Goal: Task Accomplishment & Management: Use online tool/utility

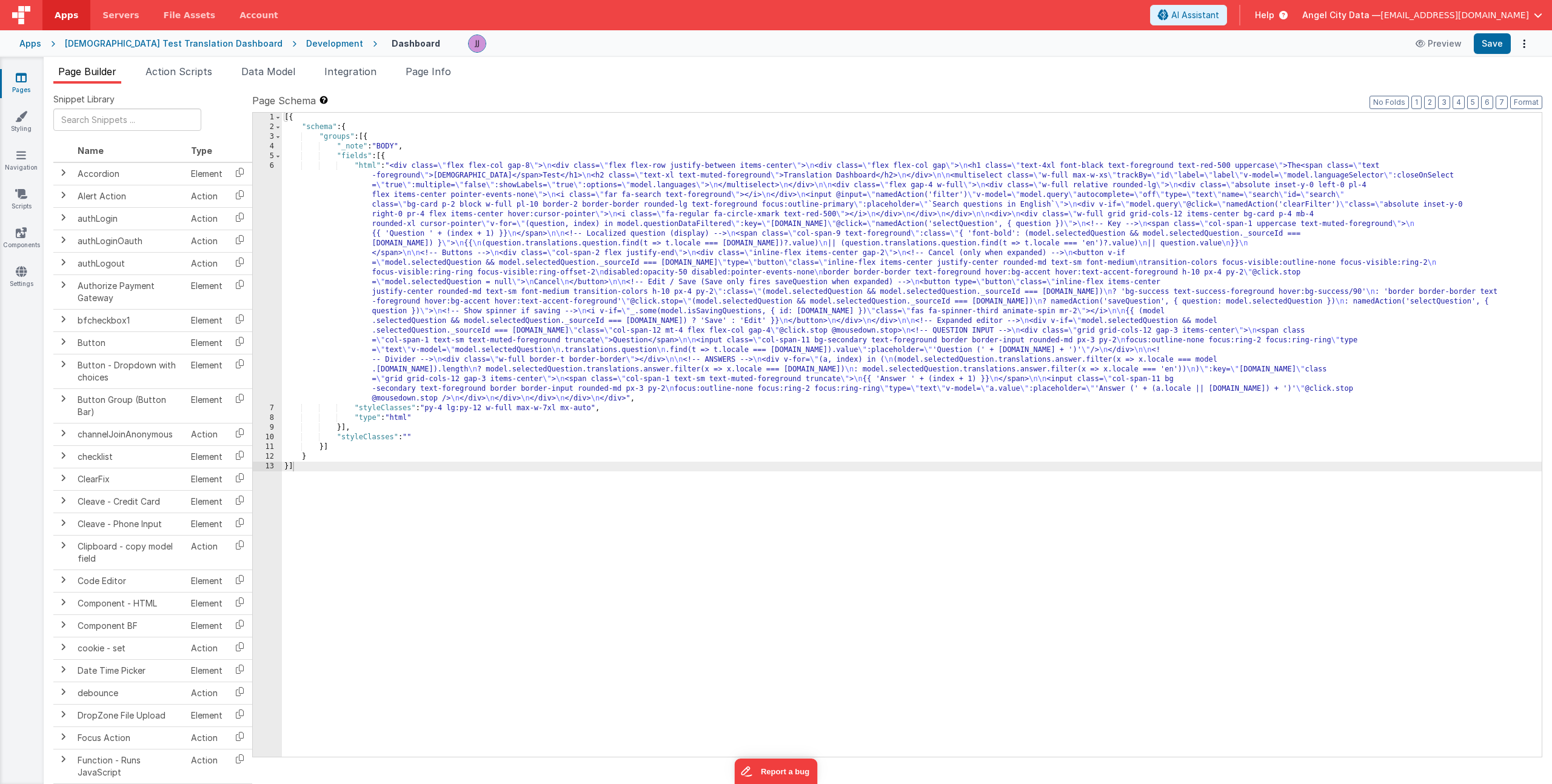
click at [440, 265] on div "[{ "schema" : { "groups" : [{ "_note" : "BODY" , "fields" : [{ "html" : "<div c…" at bounding box center [912, 445] width 1259 height 664
click at [490, 409] on div "[{ "schema" : { "groups" : [{ "_note" : "BODY" , "fields" : [{ "html" : "<div c…" at bounding box center [912, 445] width 1259 height 664
click at [415, 282] on div "[{ "schema" : { "groups" : [{ "_note" : "BODY" , "fields" : [{ "html" : "<div c…" at bounding box center [912, 445] width 1259 height 664
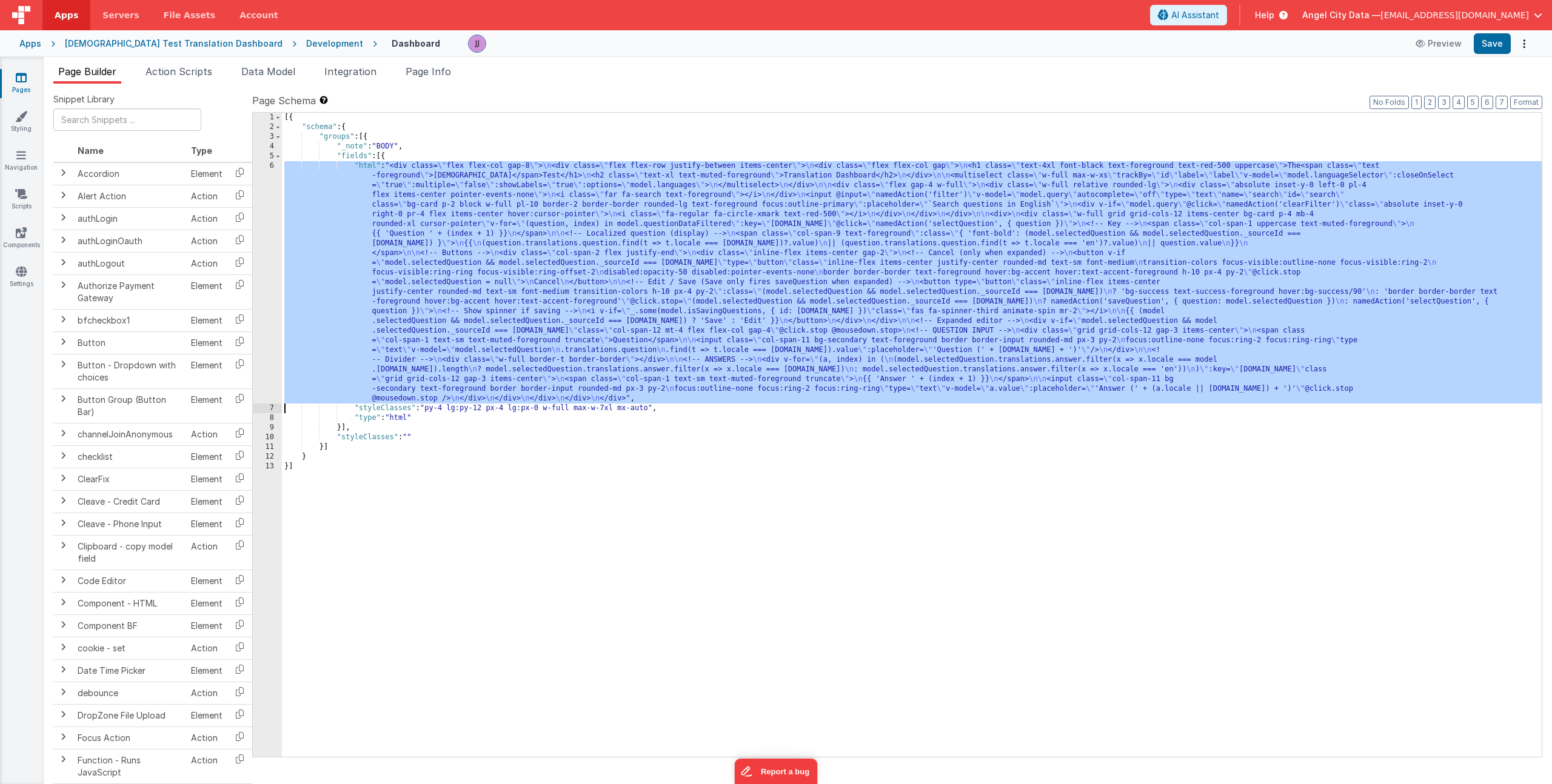
click at [261, 241] on div "6" at bounding box center [268, 282] width 29 height 242
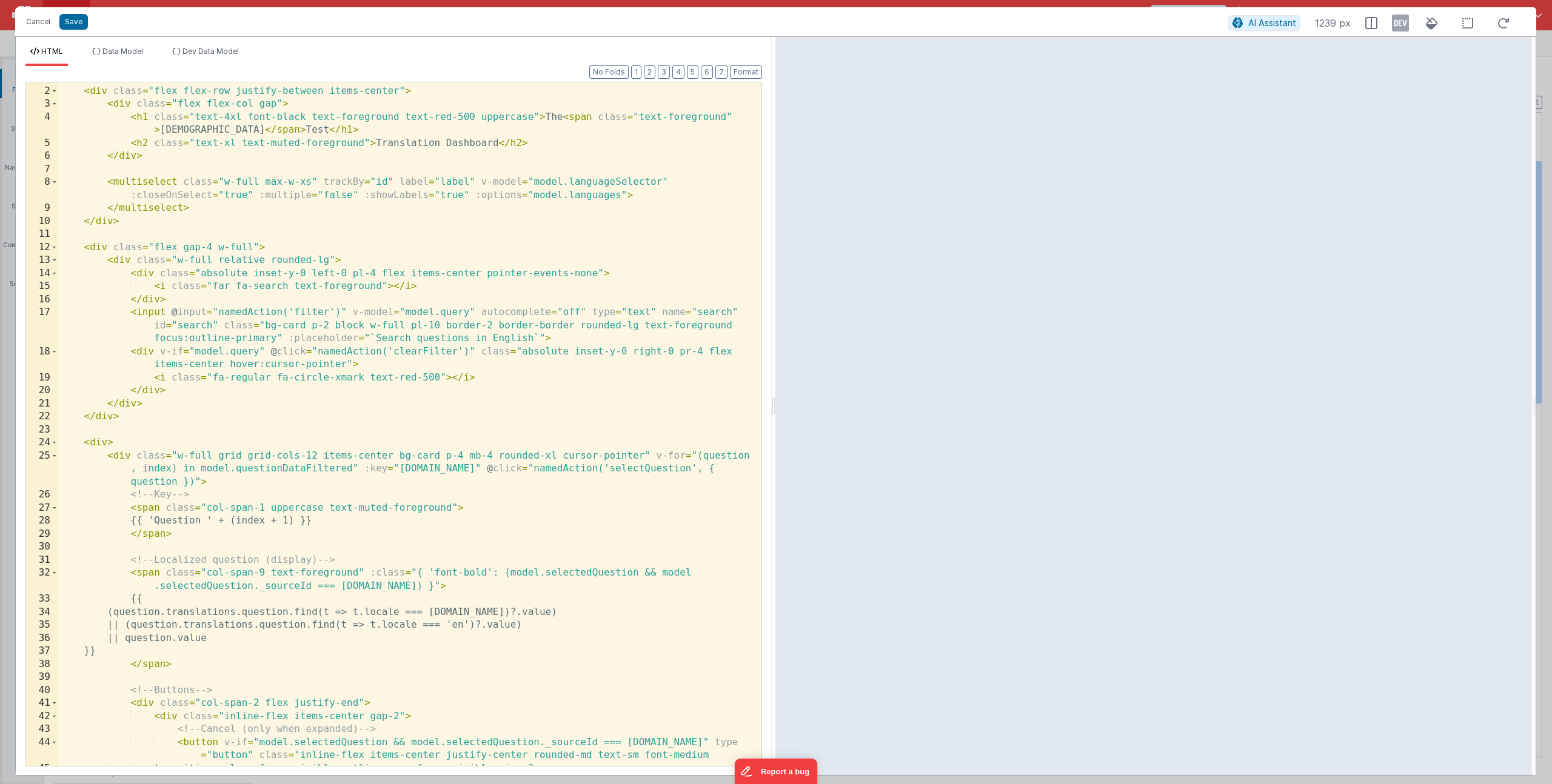
scroll to position [22, 0]
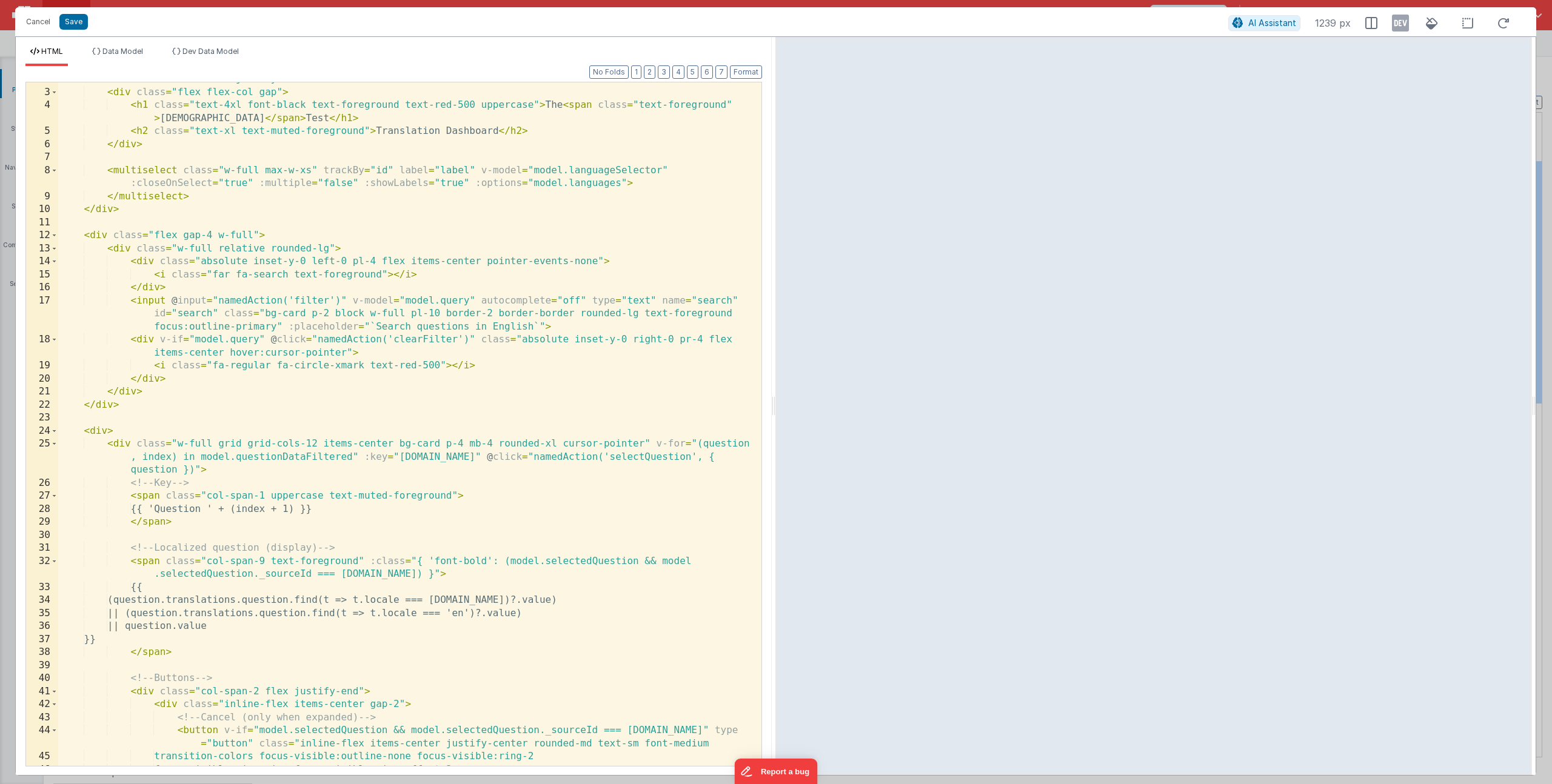
click at [210, 494] on div "< div class = "flex flex-row justify-between items-center" > < div class = "fle…" at bounding box center [406, 428] width 694 height 710
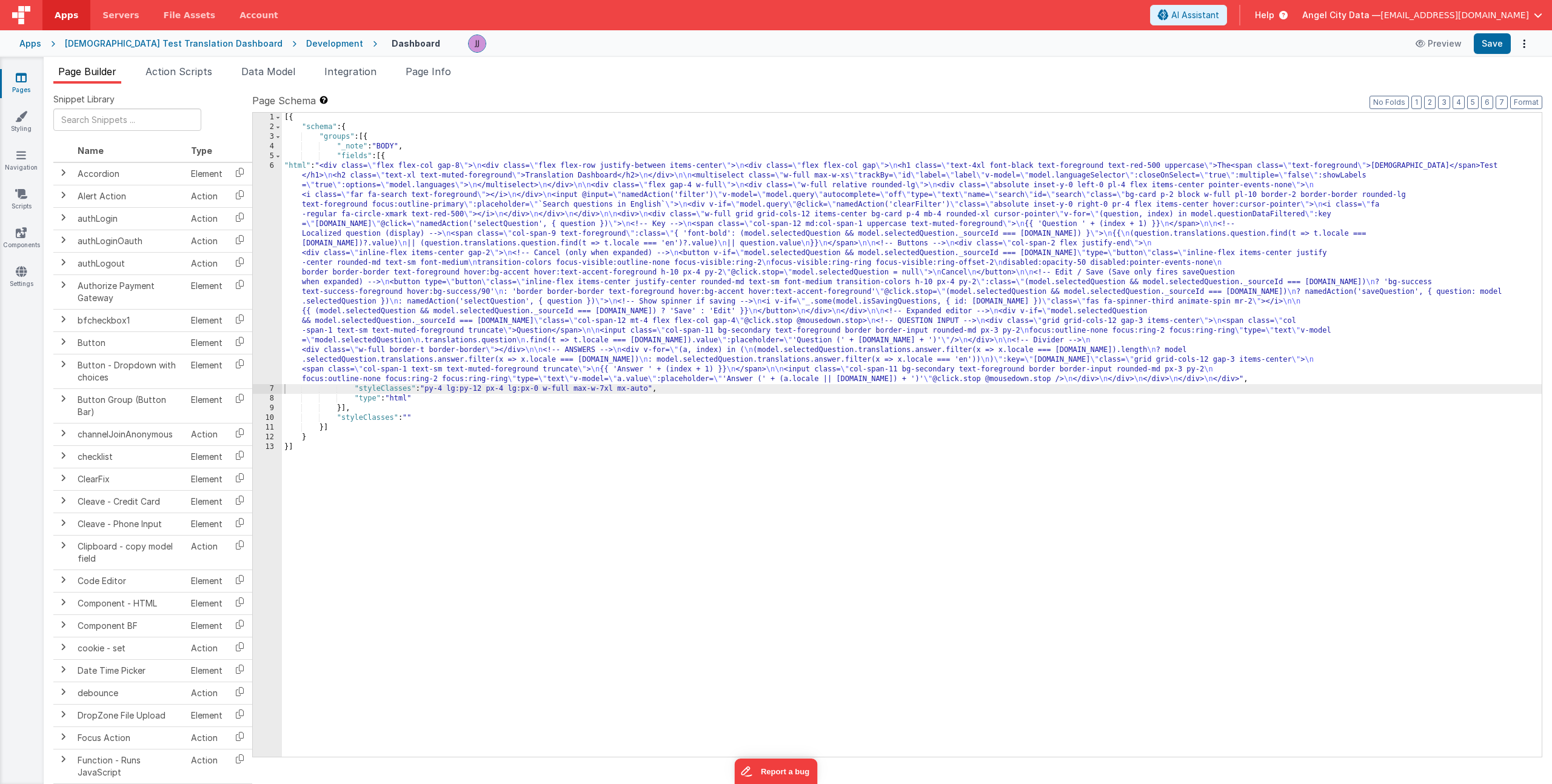
click at [330, 243] on div "[{ "schema" : { "groups" : [{ "_note" : "BODY" , "fields" : [{ "html" : "<div c…" at bounding box center [912, 445] width 1259 height 664
click at [268, 249] on div "6" at bounding box center [268, 272] width 29 height 223
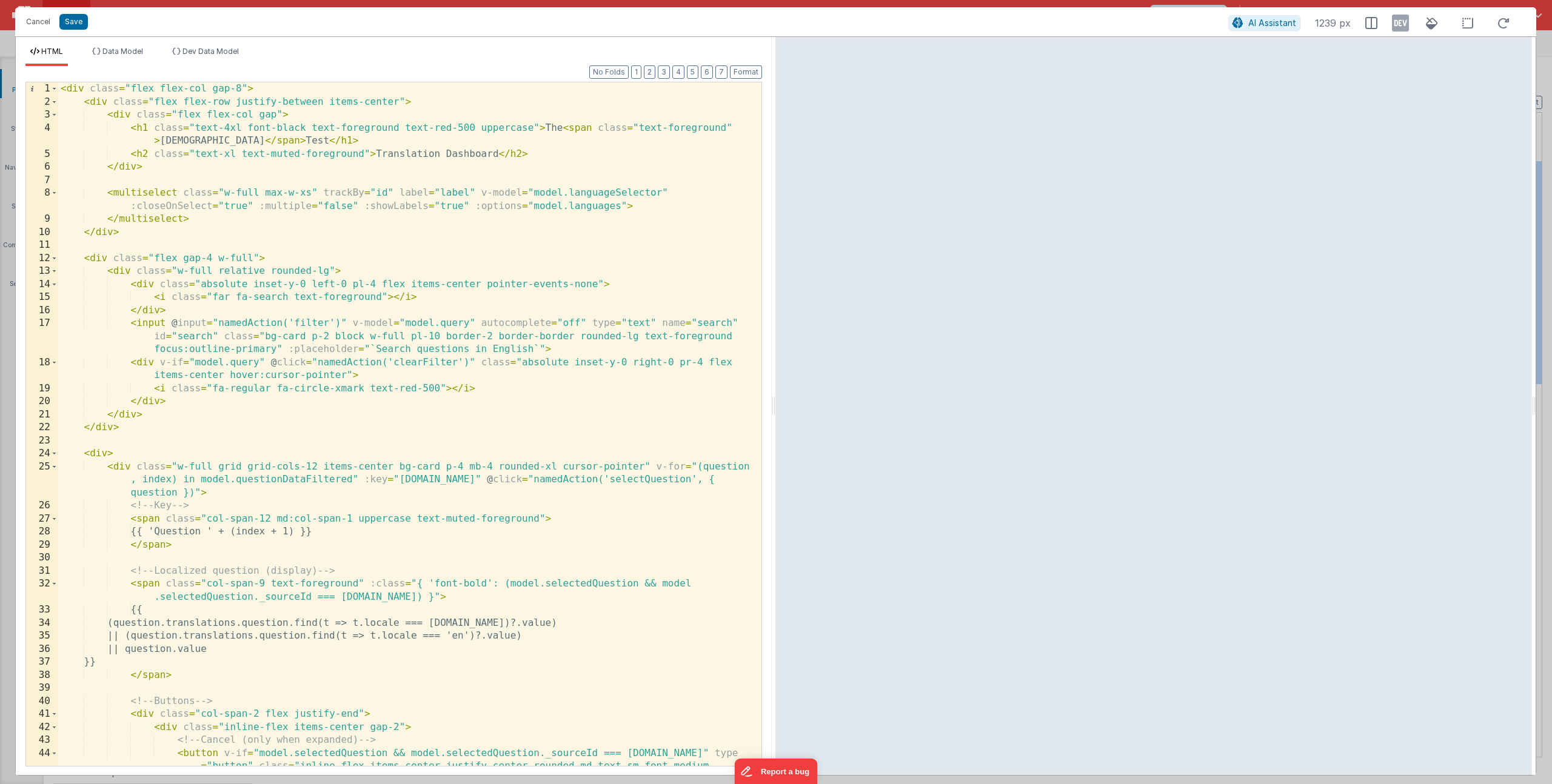
click at [205, 584] on div "< div class = "flex flex-col gap-8" > < div class = "flex flex-row justify-betw…" at bounding box center [406, 437] width 694 height 710
click at [208, 584] on div "< div class = "flex flex-col gap-8" > < div class = "flex flex-row justify-betw…" at bounding box center [406, 437] width 694 height 710
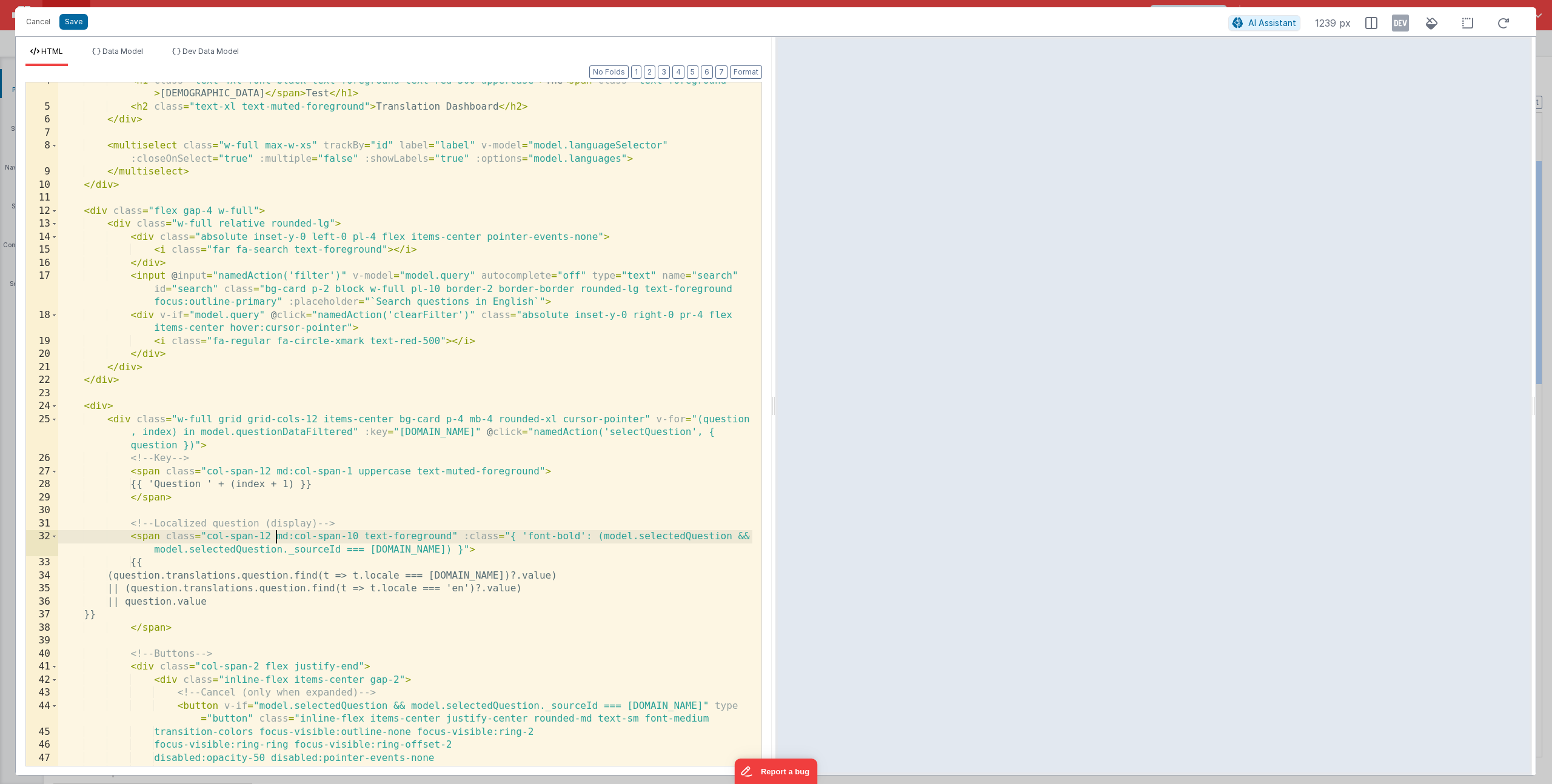
scroll to position [47, 0]
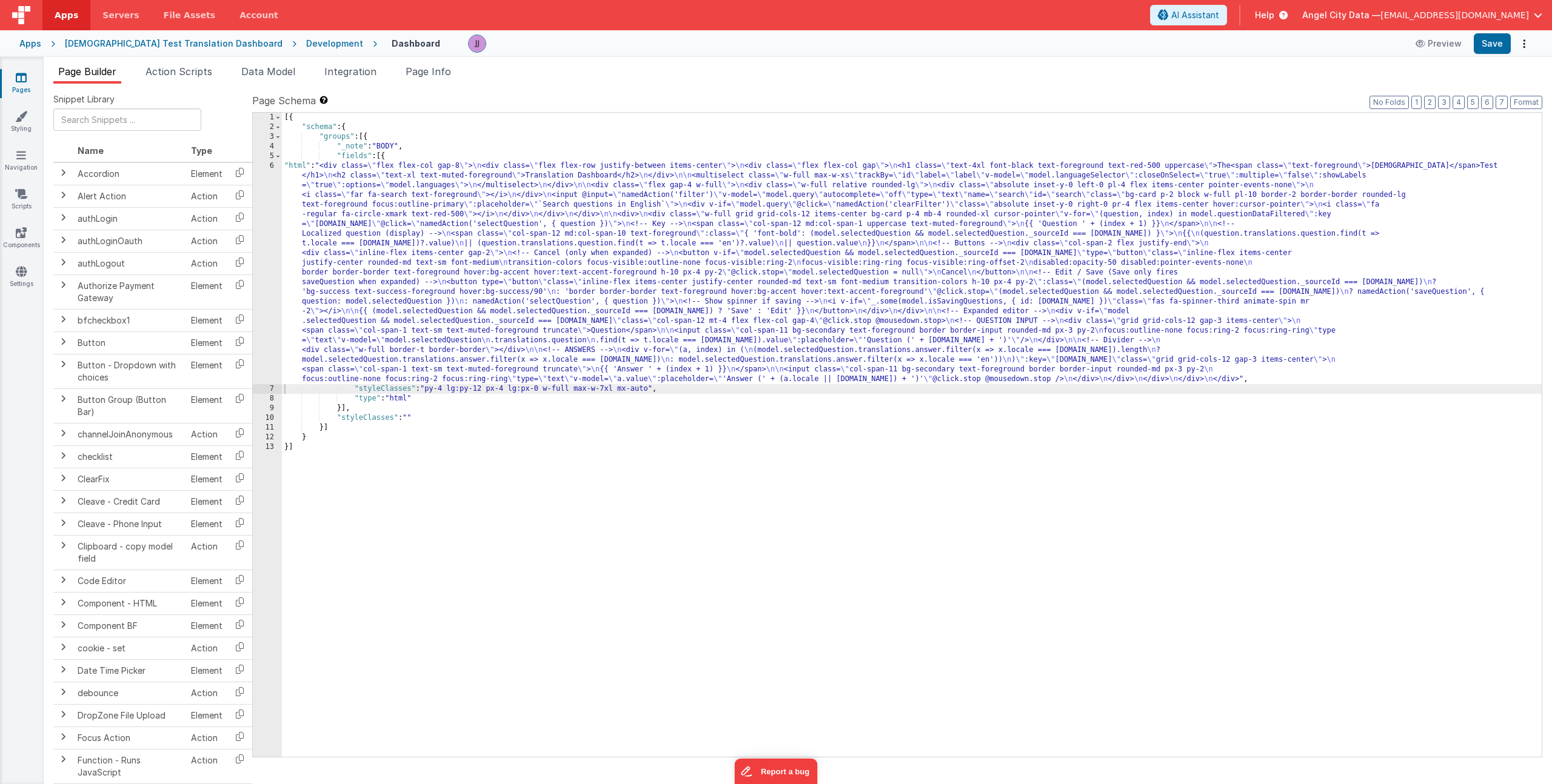
click at [519, 393] on div "[{ "schema" : { "groups" : [{ "_note" : "BODY" , "fields" : [{ "html" : "<div c…" at bounding box center [912, 445] width 1259 height 664
click at [435, 306] on div "[{ "schema" : { "groups" : [{ "_note" : "BODY" , "fields" : [{ "html" : "<div c…" at bounding box center [912, 445] width 1259 height 664
click at [265, 294] on div "6" at bounding box center [268, 272] width 29 height 223
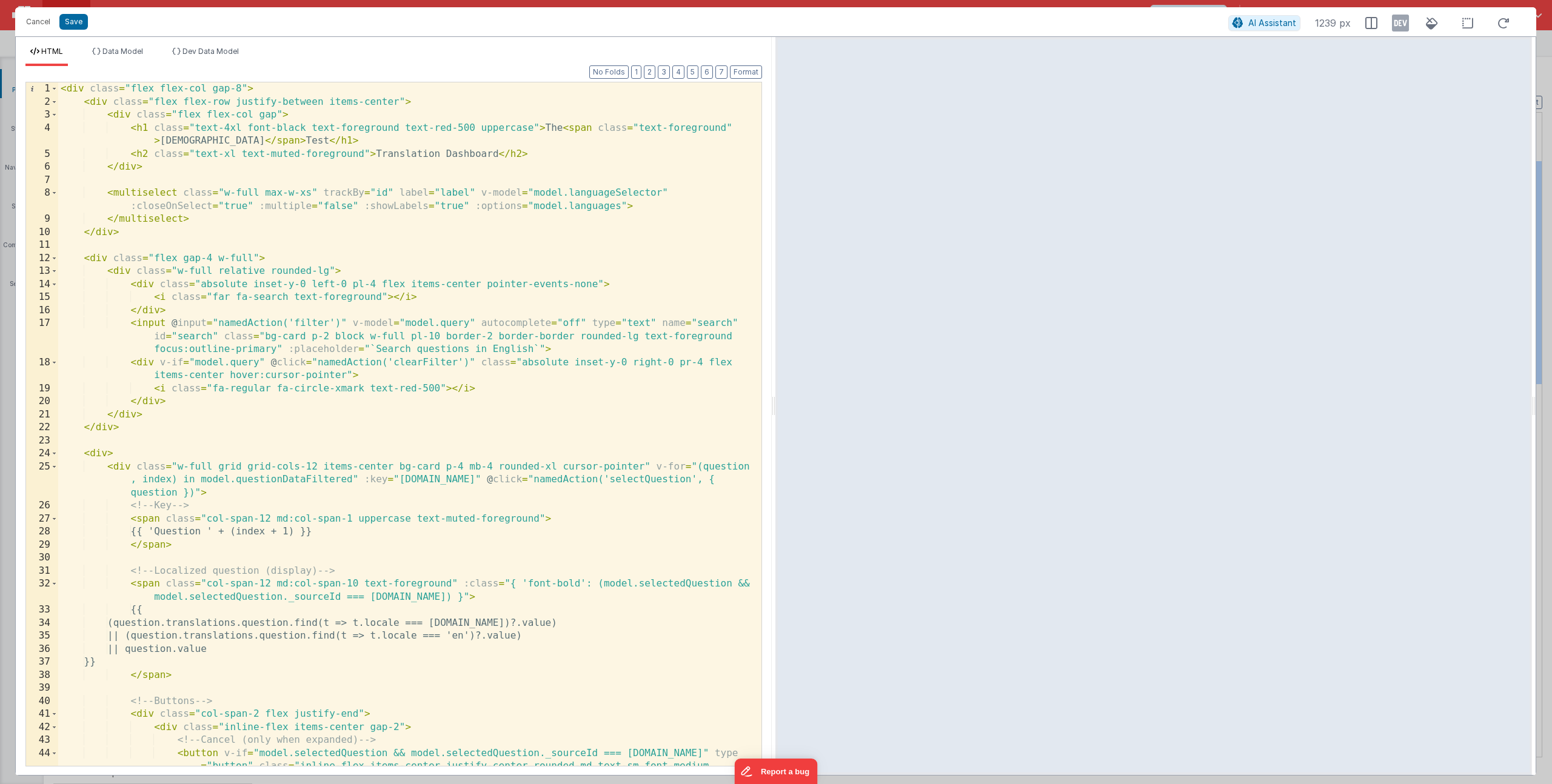
click at [261, 513] on div "< div class = "flex flex-col gap-8" > < div class = "flex flex-row justify-betw…" at bounding box center [406, 437] width 694 height 710
click at [352, 517] on div "< div class = "flex flex-col gap-8" > < div class = "flex flex-row justify-betw…" at bounding box center [406, 437] width 694 height 710
click at [40, 17] on button "Cancel" at bounding box center [37, 22] width 36 height 17
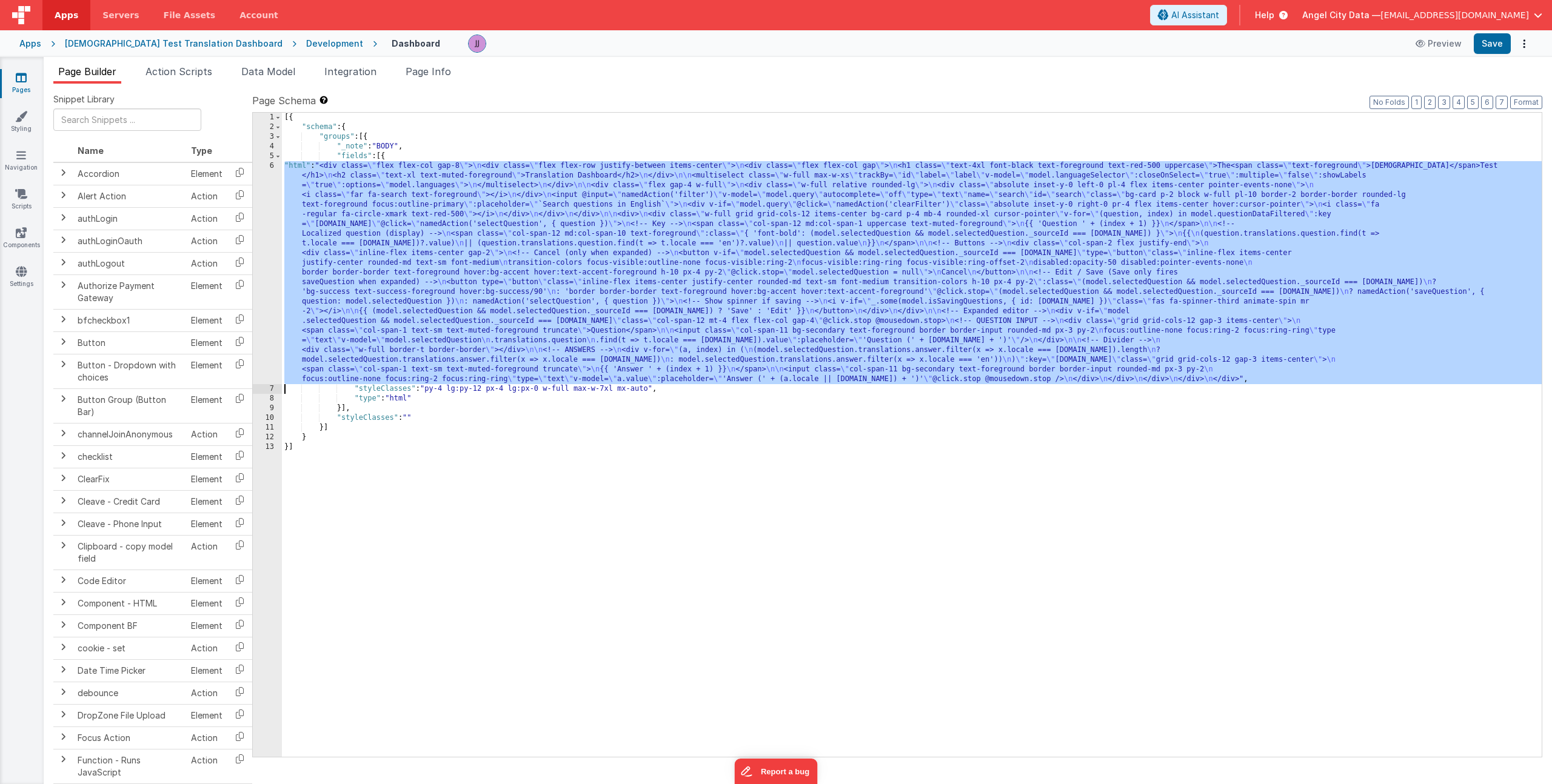
click at [461, 370] on div "[{ "schema" : { "groups" : [{ "_note" : "BODY" , "fields" : [{ "html" : "<div c…" at bounding box center [912, 445] width 1259 height 664
click at [265, 270] on div "6" at bounding box center [268, 272] width 29 height 223
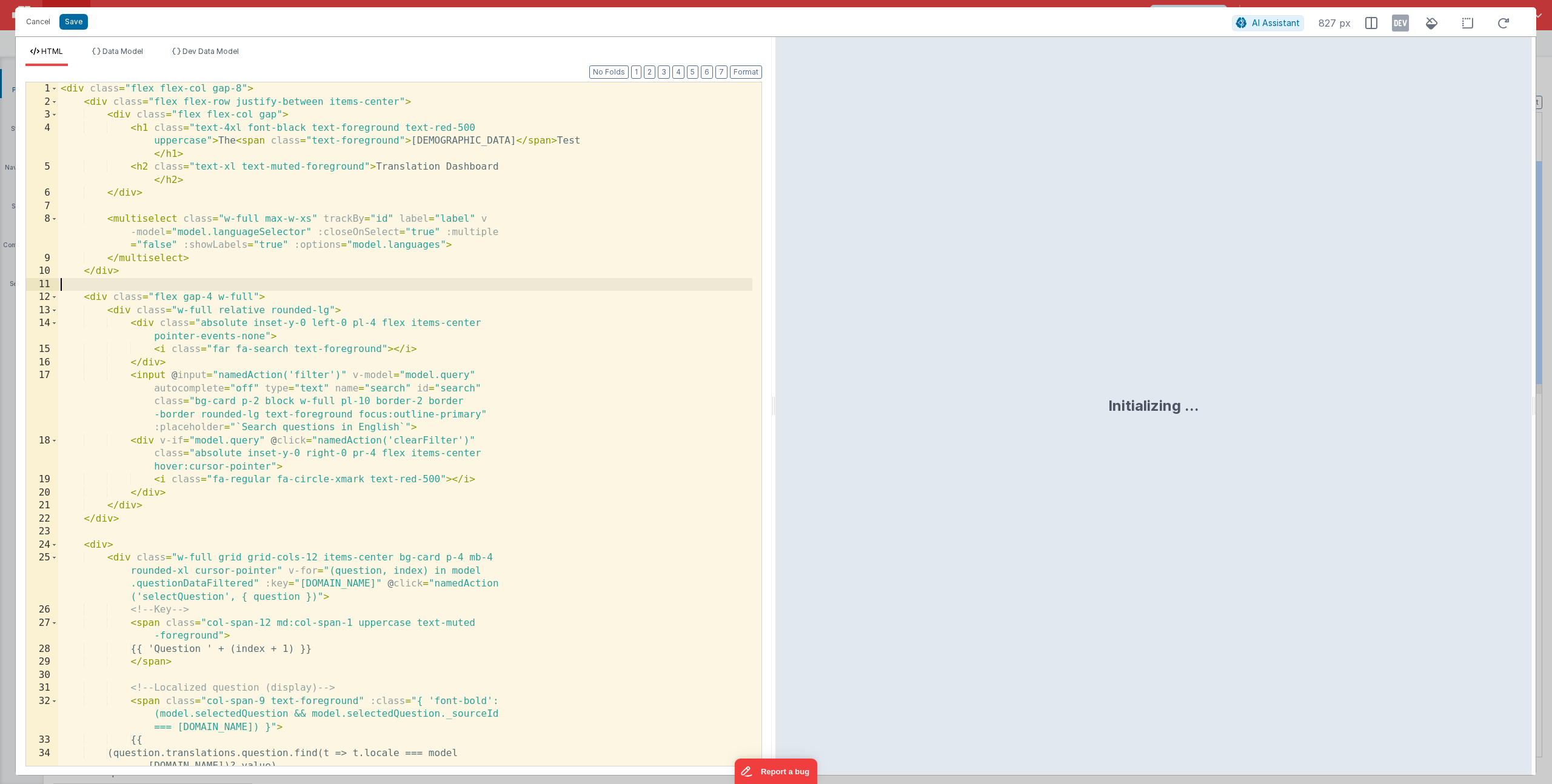
click at [262, 274] on div "< div class = "flex flex-col gap-8" > < div class = "flex flex-row justify-betw…" at bounding box center [406, 444] width 694 height 723
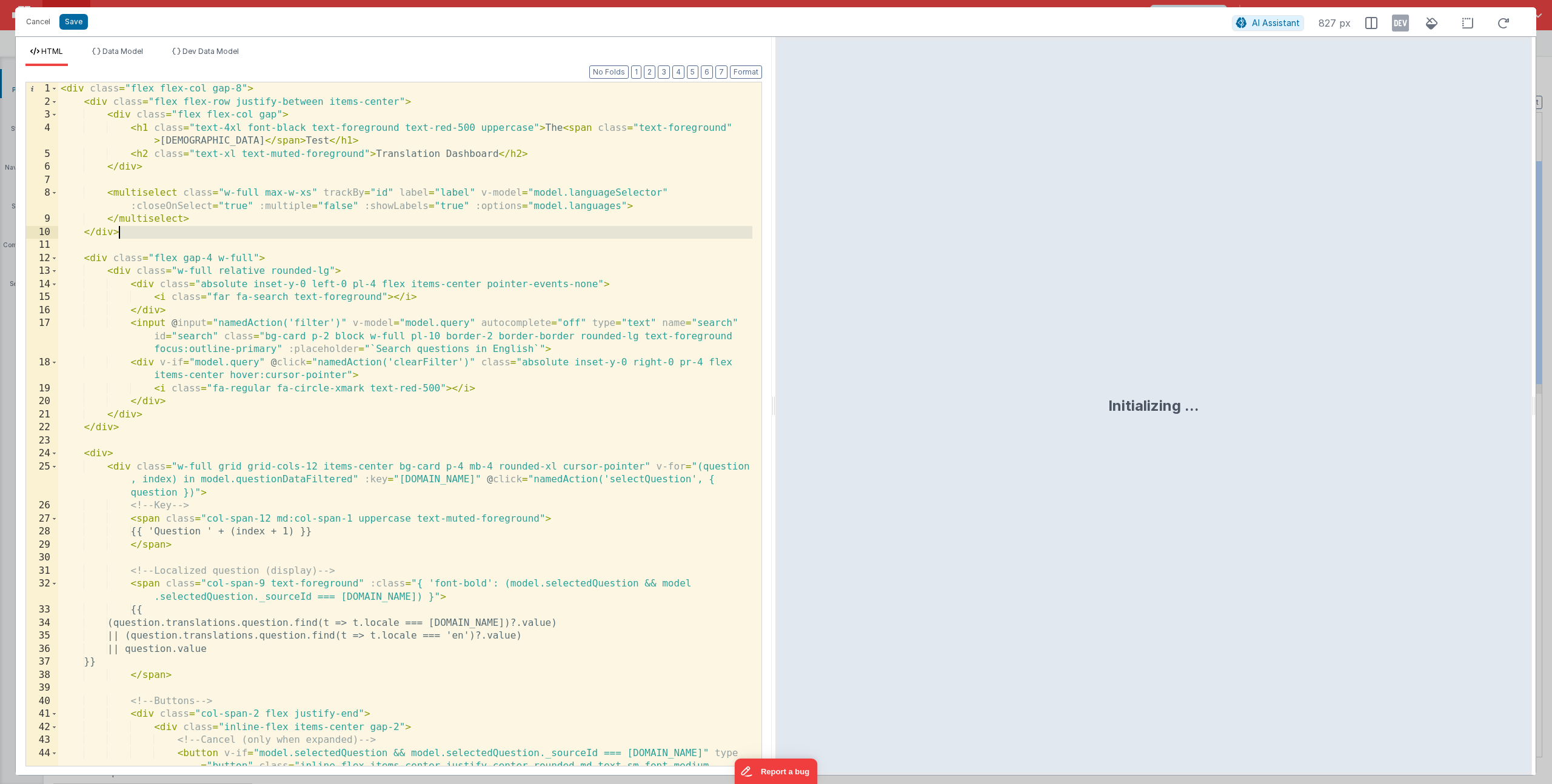
scroll to position [48, 0]
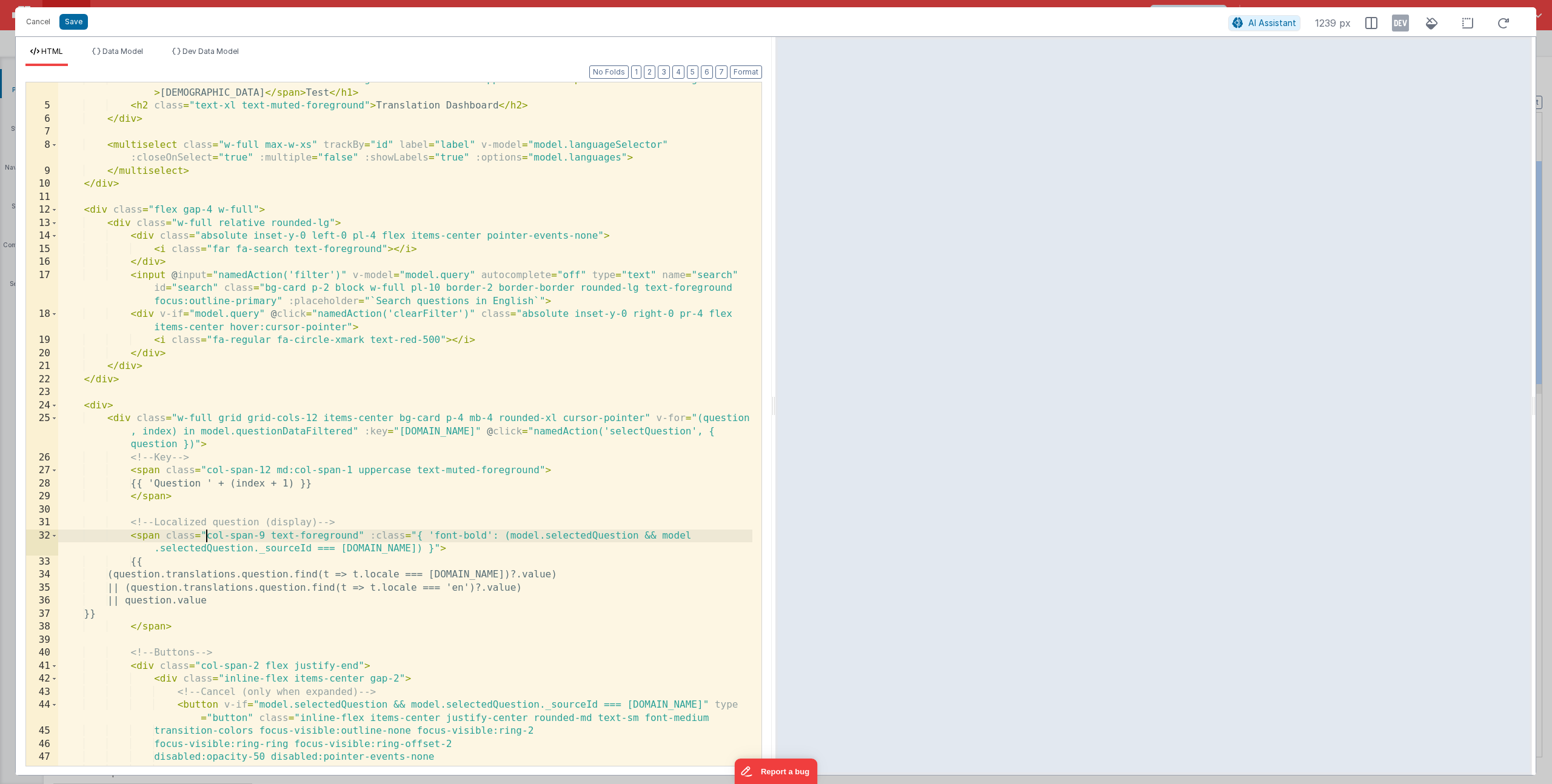
click at [204, 535] on div "< h1 class = "text-4xl font-black text-foreground text-red-500 uppercase" > The…" at bounding box center [406, 441] width 694 height 735
click at [204, 536] on div "< h1 class = "text-4xl font-black text-foreground text-red-500 uppercase" > The…" at bounding box center [406, 441] width 694 height 735
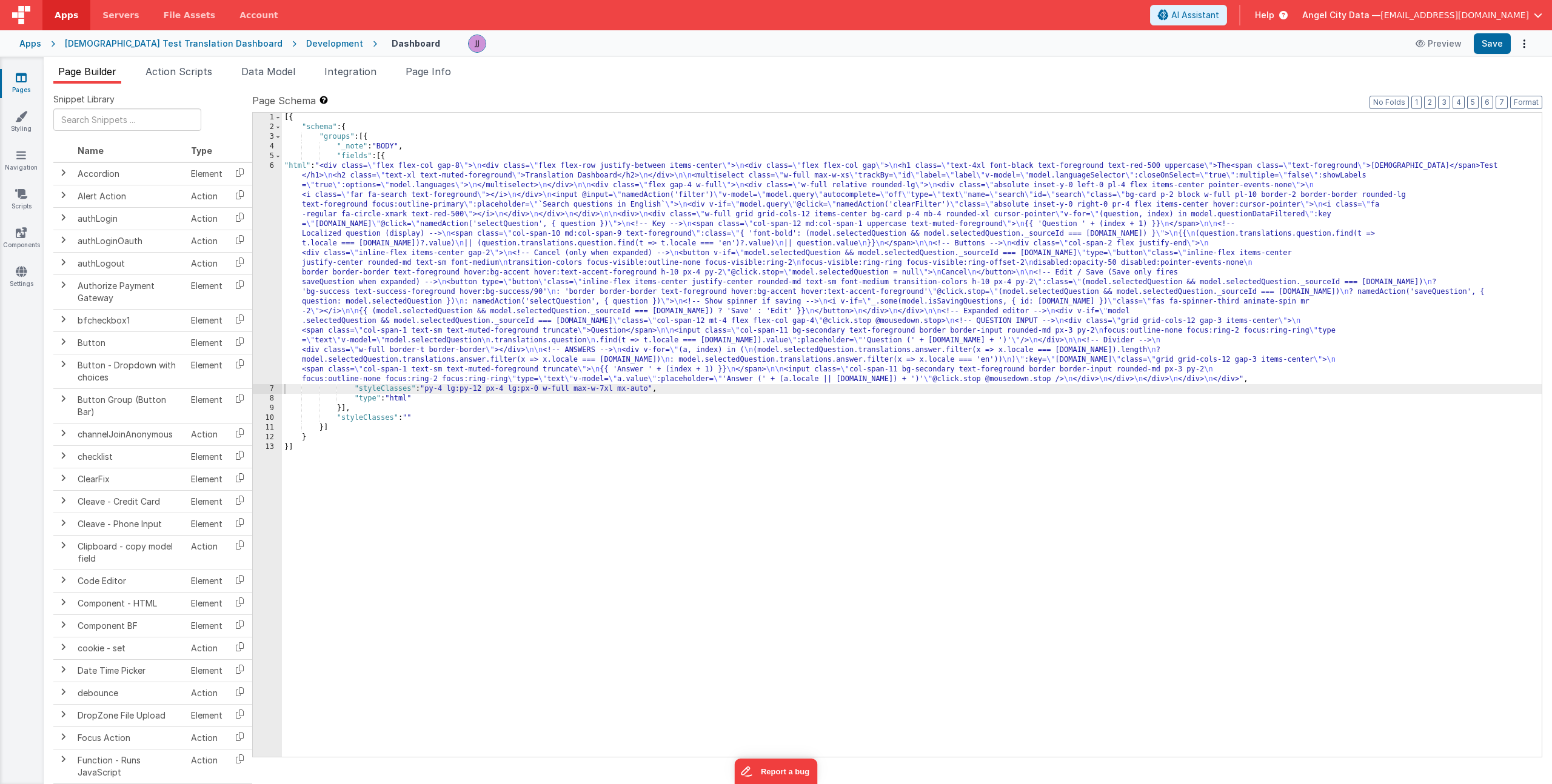
click at [400, 314] on div "[{ "schema" : { "groups" : [{ "_note" : "BODY" , "fields" : [{ "html" : "<div c…" at bounding box center [912, 445] width 1259 height 664
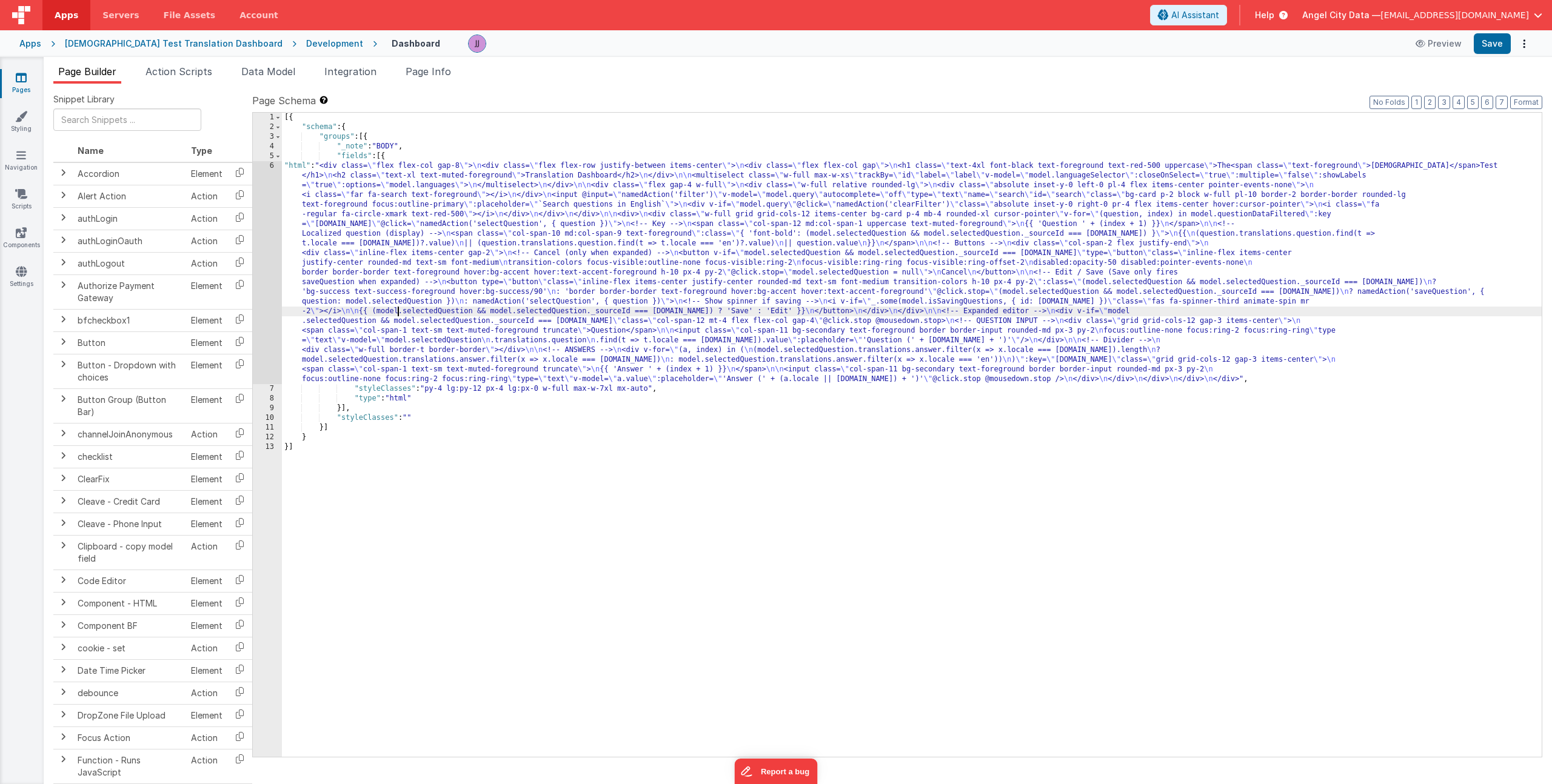
click at [263, 264] on div "6" at bounding box center [268, 272] width 29 height 223
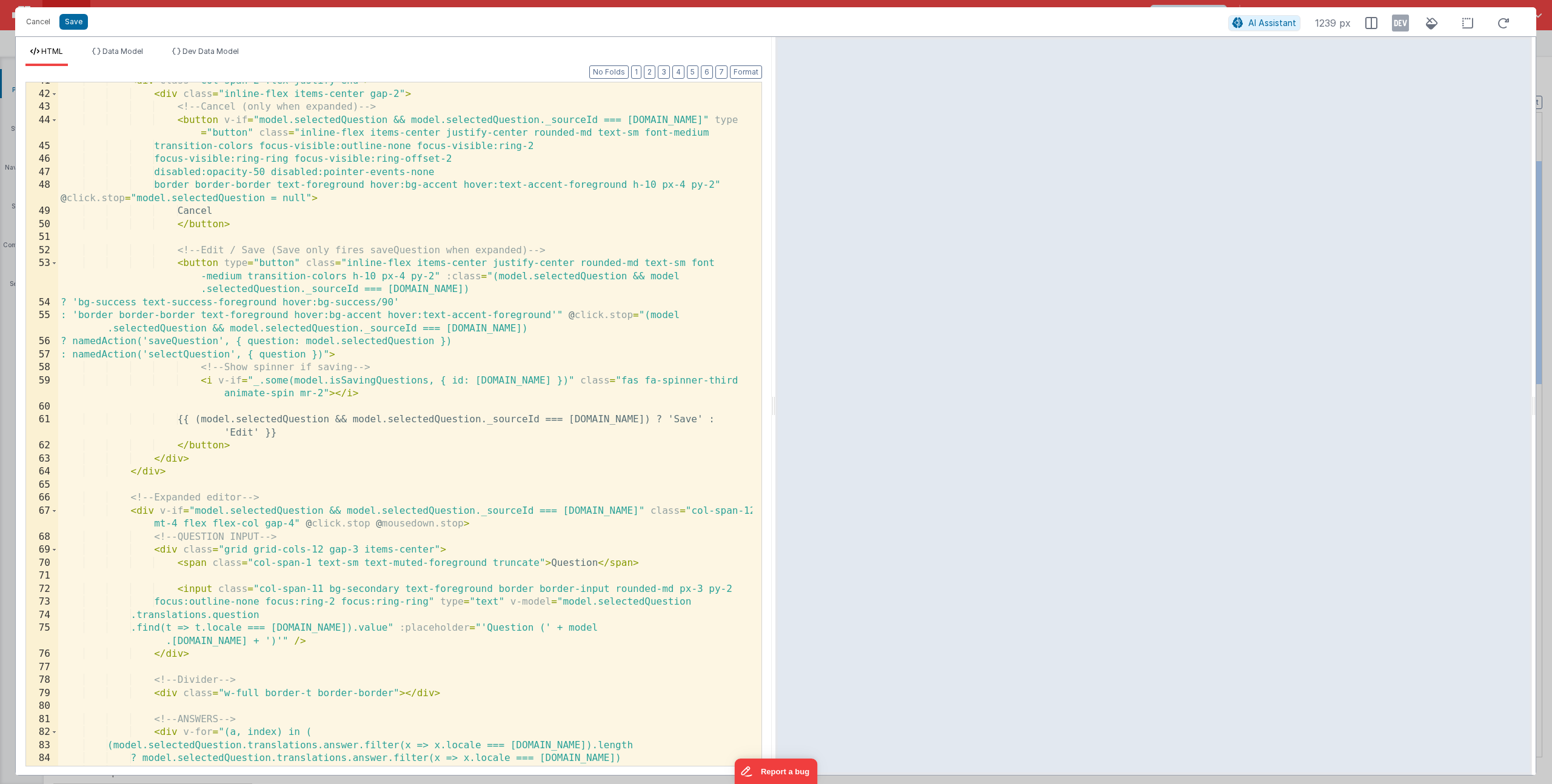
scroll to position [645, 0]
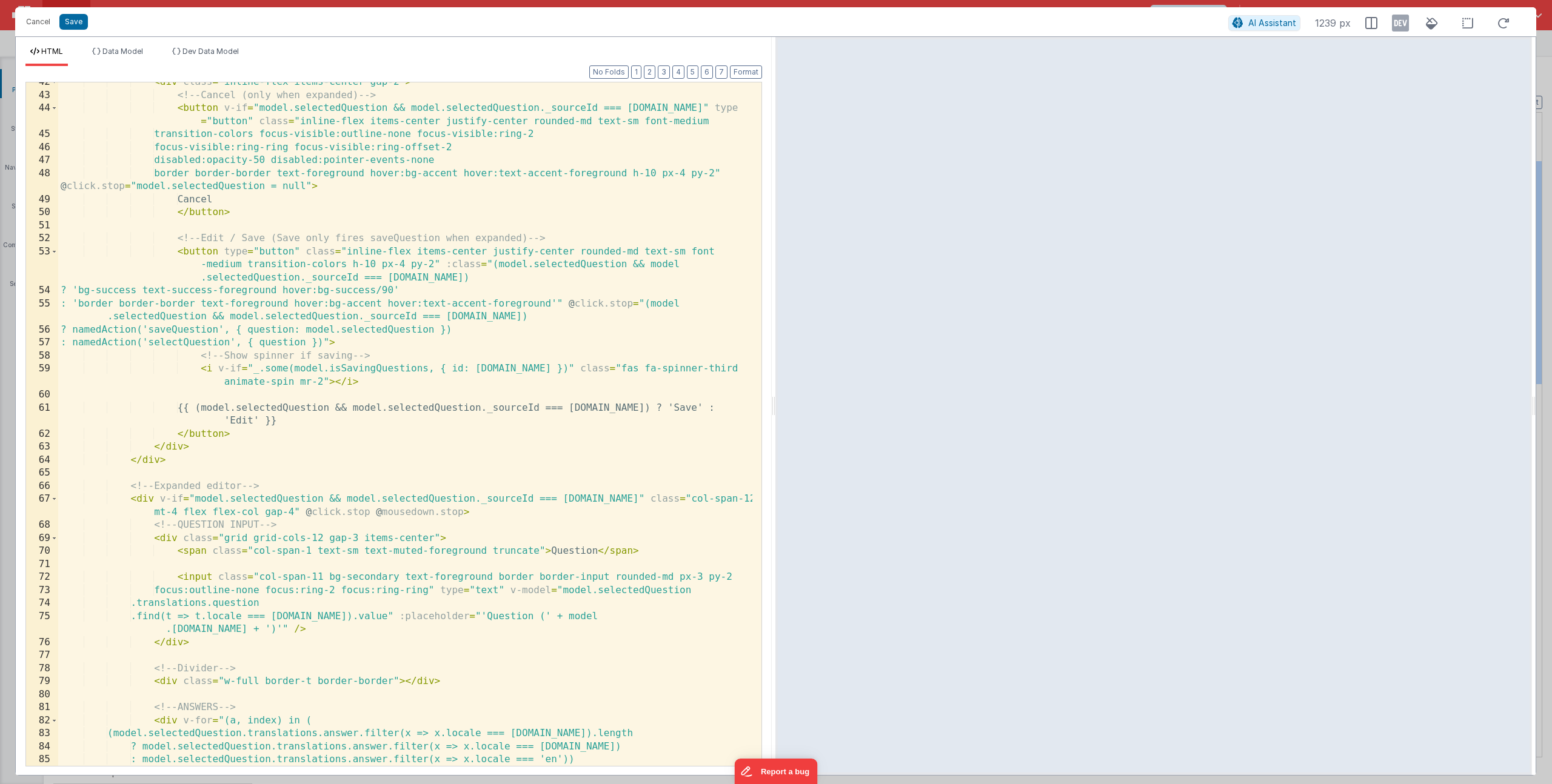
click at [310, 551] on div "< div class = "inline-flex items-center gap-2" > <!-- Cancel (only when expande…" at bounding box center [406, 430] width 694 height 710
drag, startPoint x: 320, startPoint y: 578, endPoint x: 383, endPoint y: 591, distance: 64.3
click at [319, 580] on div "< div class = "inline-flex items-center gap-2" > <!-- Cancel (only when expande…" at bounding box center [406, 430] width 694 height 710
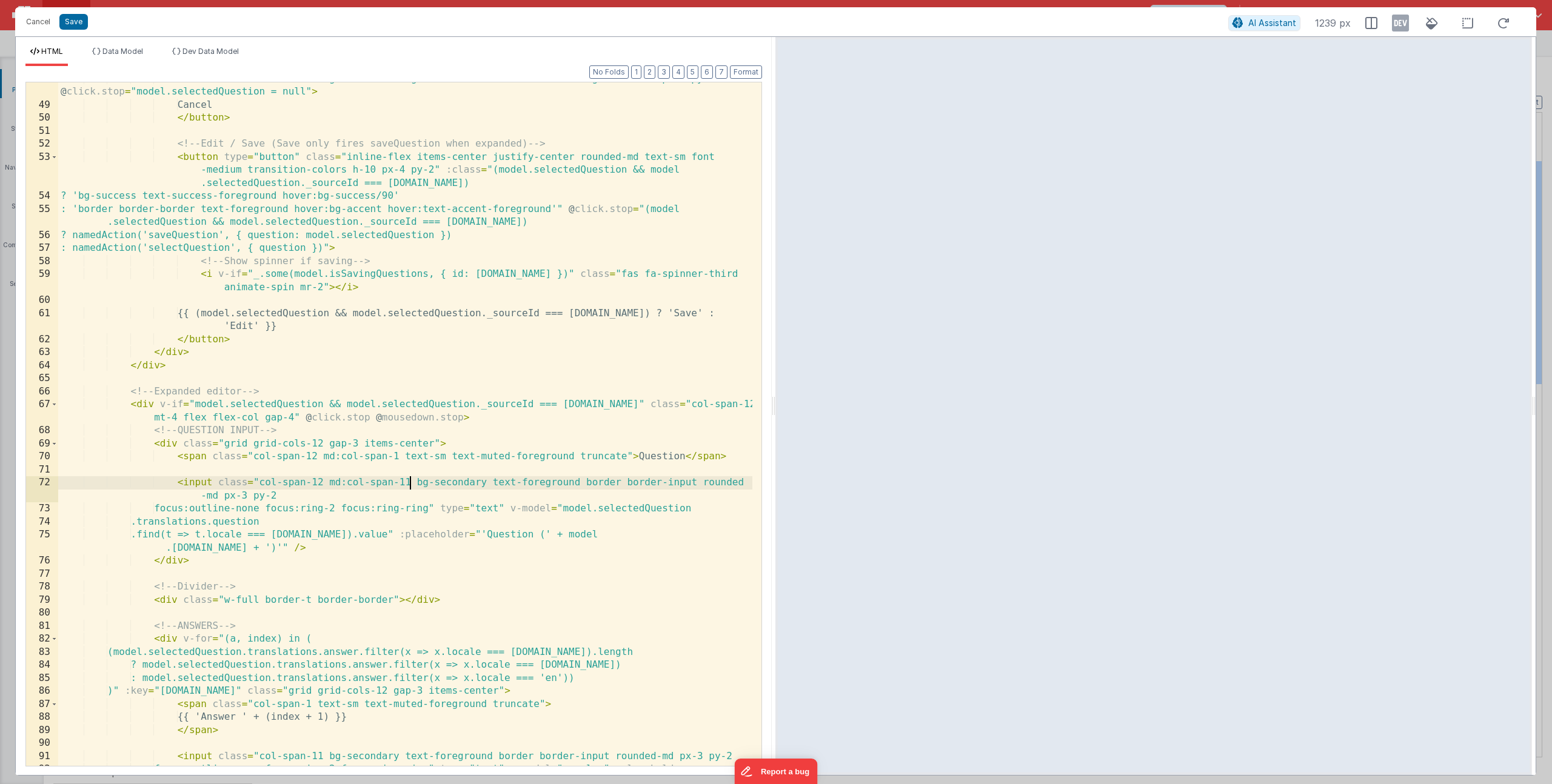
scroll to position [739, 0]
click at [310, 704] on div "border border-border text-foreground hover:bg-accent hover:text-accent-foregrou…" at bounding box center [406, 440] width 694 height 735
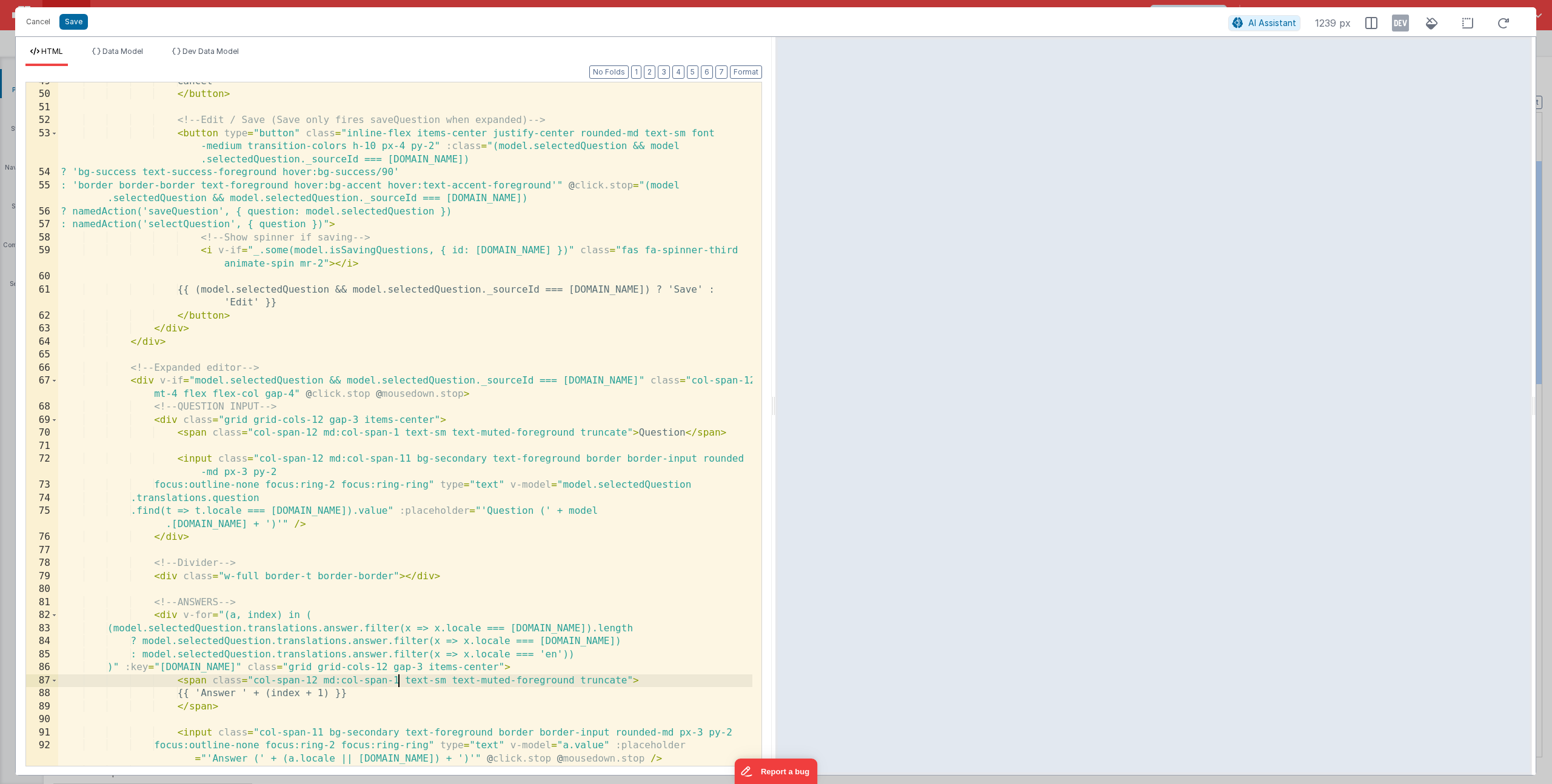
scroll to position [763, 0]
click at [260, 733] on div "Cancel </ button > <!-- Edit / Save (Save only fires saveQuestion when expanded…" at bounding box center [406, 430] width 694 height 710
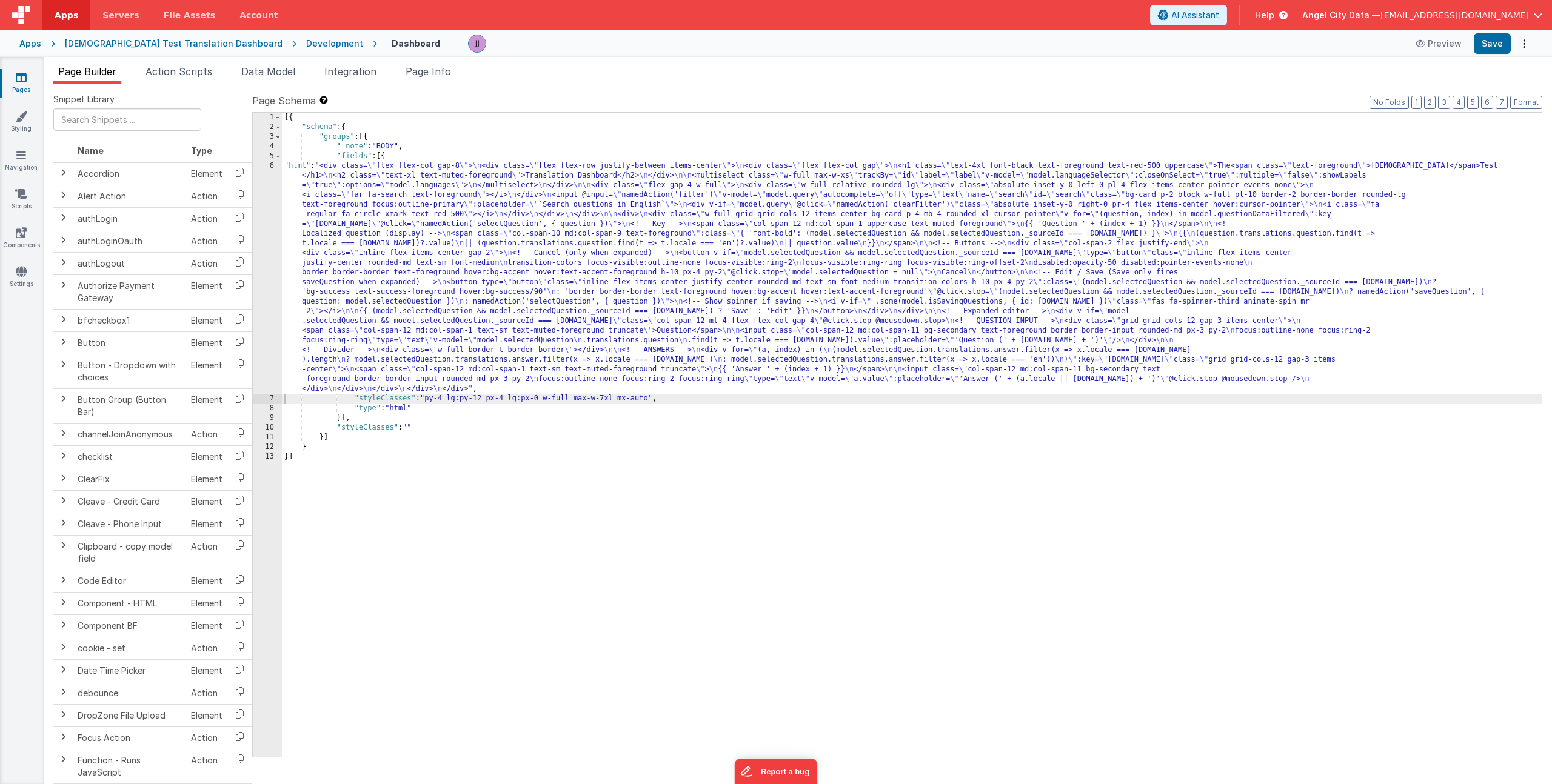
click at [399, 215] on div "[{ "schema" : { "groups" : [{ "_note" : "BODY" , "fields" : [{ "html" : "<div c…" at bounding box center [912, 445] width 1259 height 664
click at [262, 234] on div "6" at bounding box center [268, 277] width 29 height 233
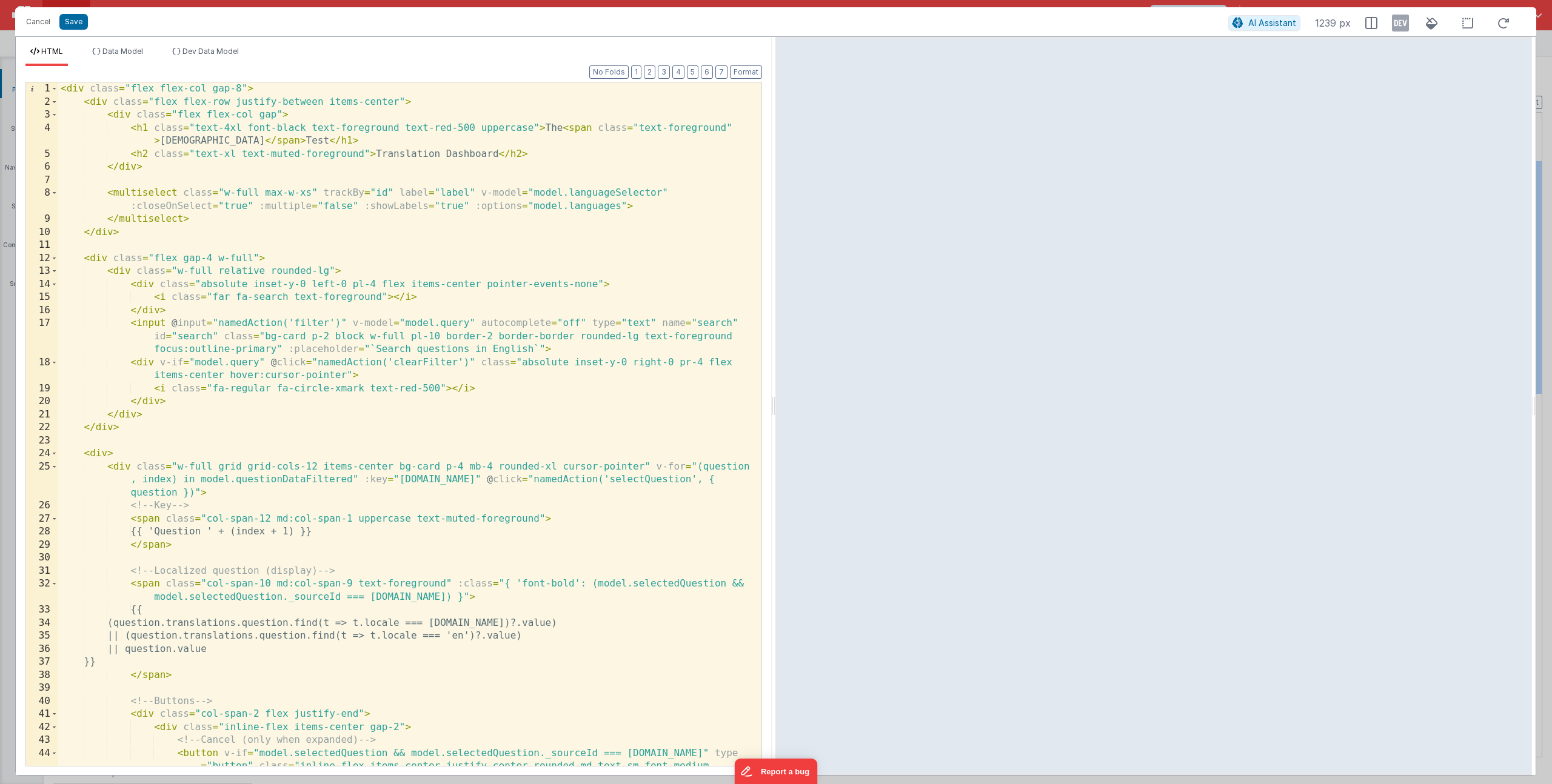
scroll to position [35, 0]
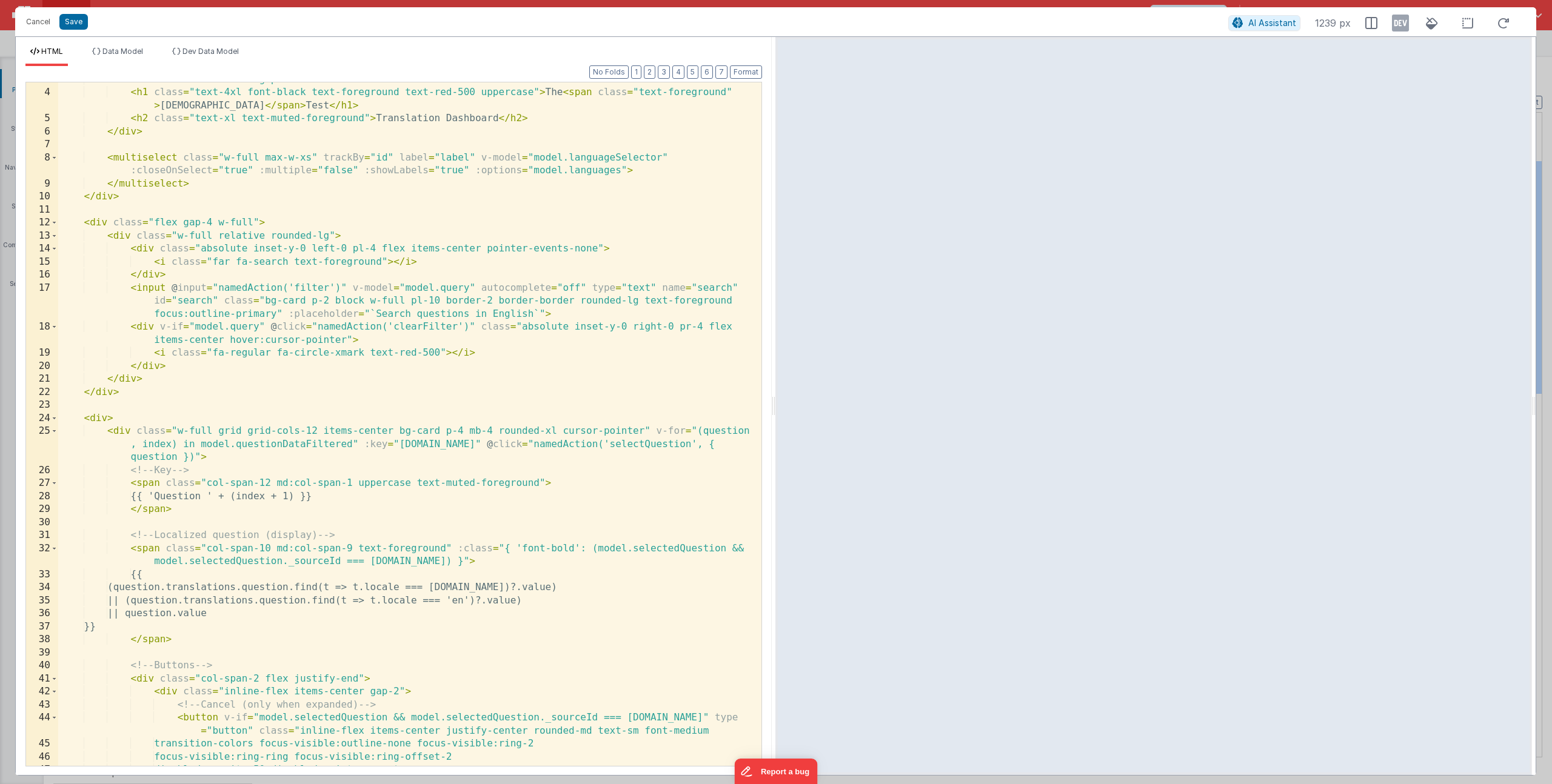
click at [251, 678] on div "< div class = "flex flex-col gap" > < h1 class = "text-4xl font-black text-fore…" at bounding box center [406, 428] width 694 height 710
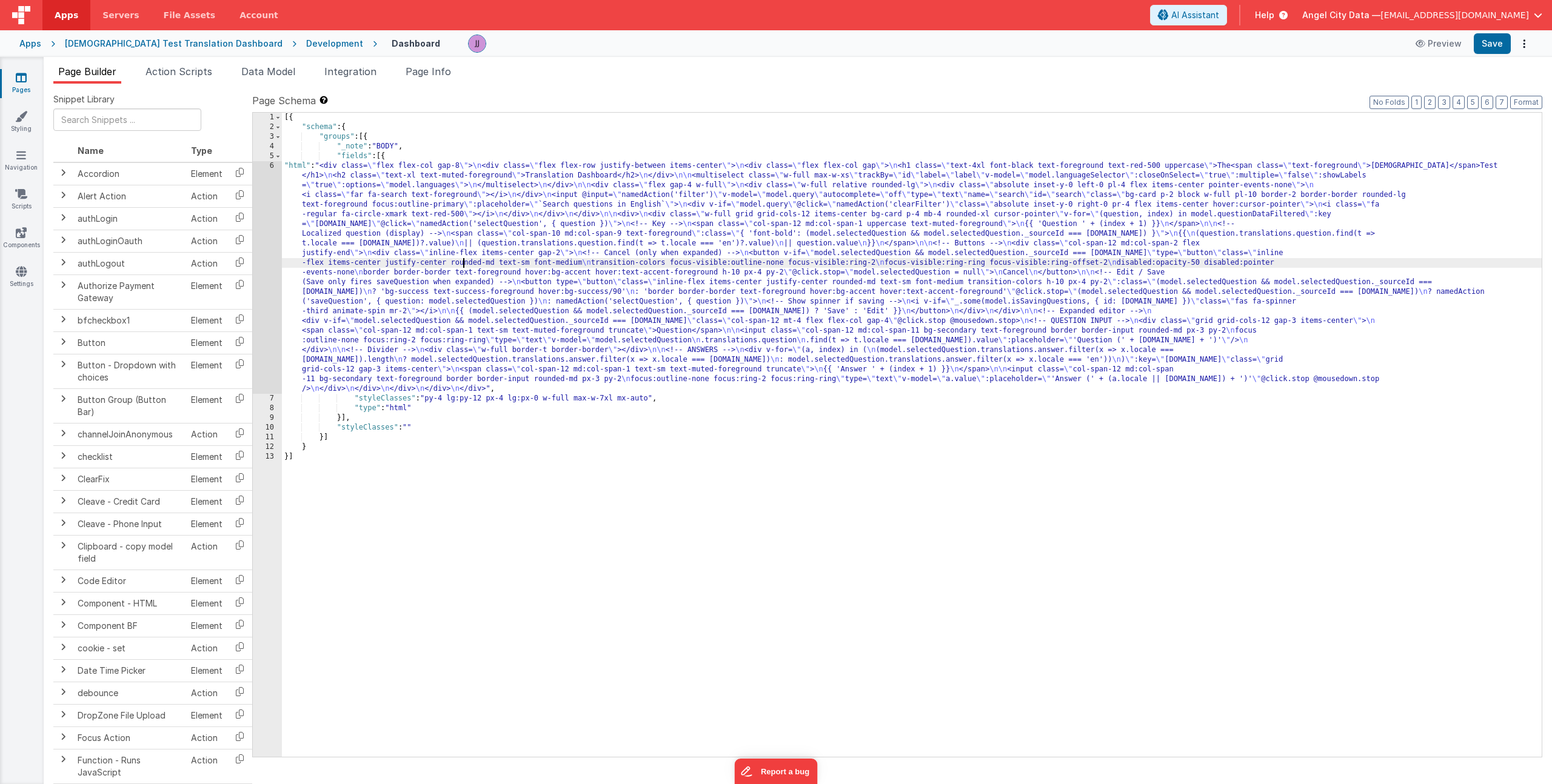
click at [463, 267] on div "[{ "schema" : { "groups" : [{ "_note" : "BODY" , "fields" : [{ "html" : "<div c…" at bounding box center [912, 445] width 1259 height 664
click at [260, 262] on div "6" at bounding box center [268, 277] width 29 height 233
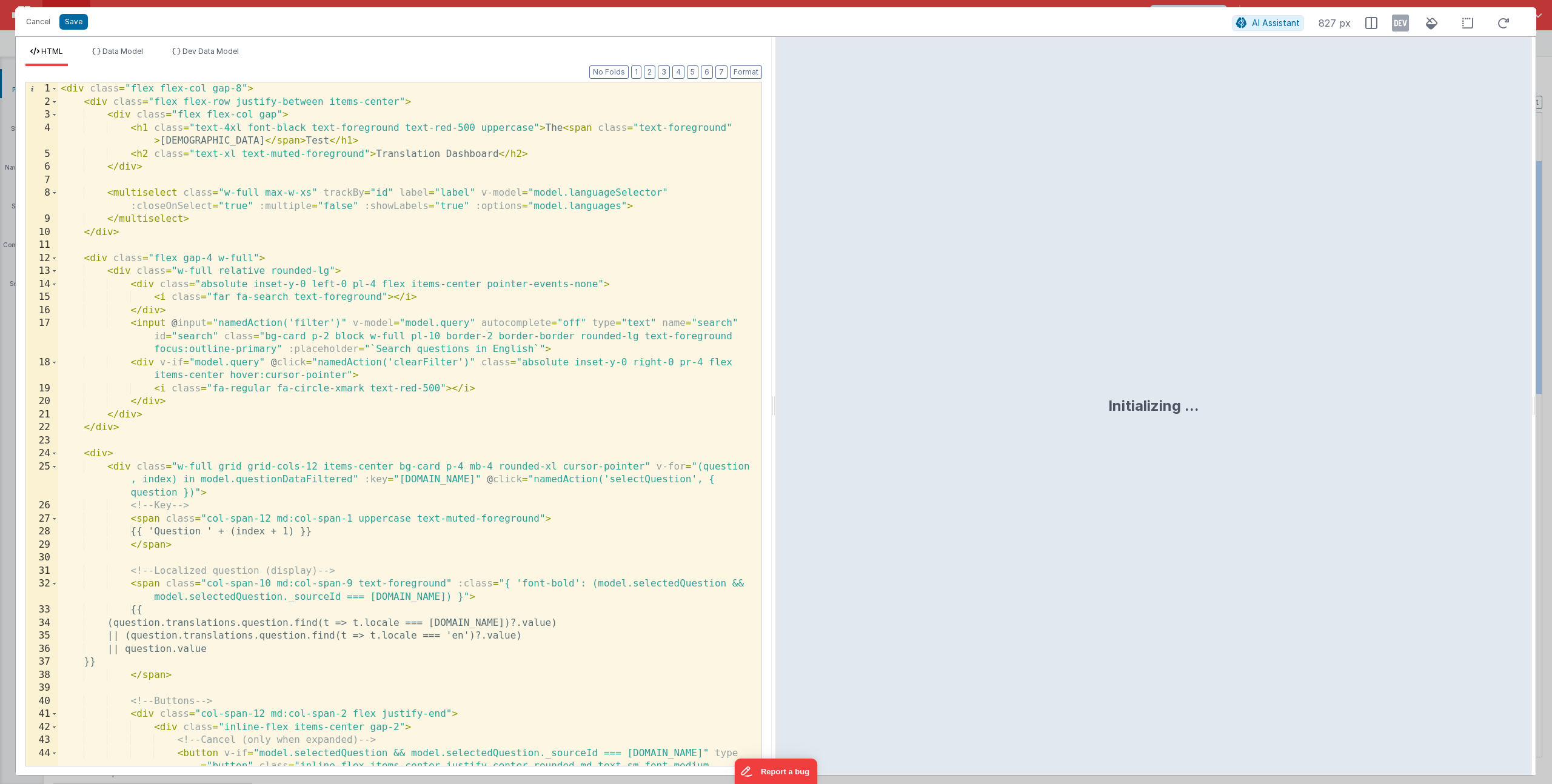
drag, startPoint x: 308, startPoint y: 507, endPoint x: 302, endPoint y: 511, distance: 7.2
click at [308, 507] on div "< div class = "flex flex-col gap-8" > < div class = "flex flex-row justify-betw…" at bounding box center [406, 437] width 694 height 710
drag, startPoint x: 284, startPoint y: 714, endPoint x: 199, endPoint y: 712, distance: 85.0
click at [199, 712] on div "< div class = "flex flex-col gap-8" > < div class = "flex flex-row justify-betw…" at bounding box center [406, 437] width 694 height 710
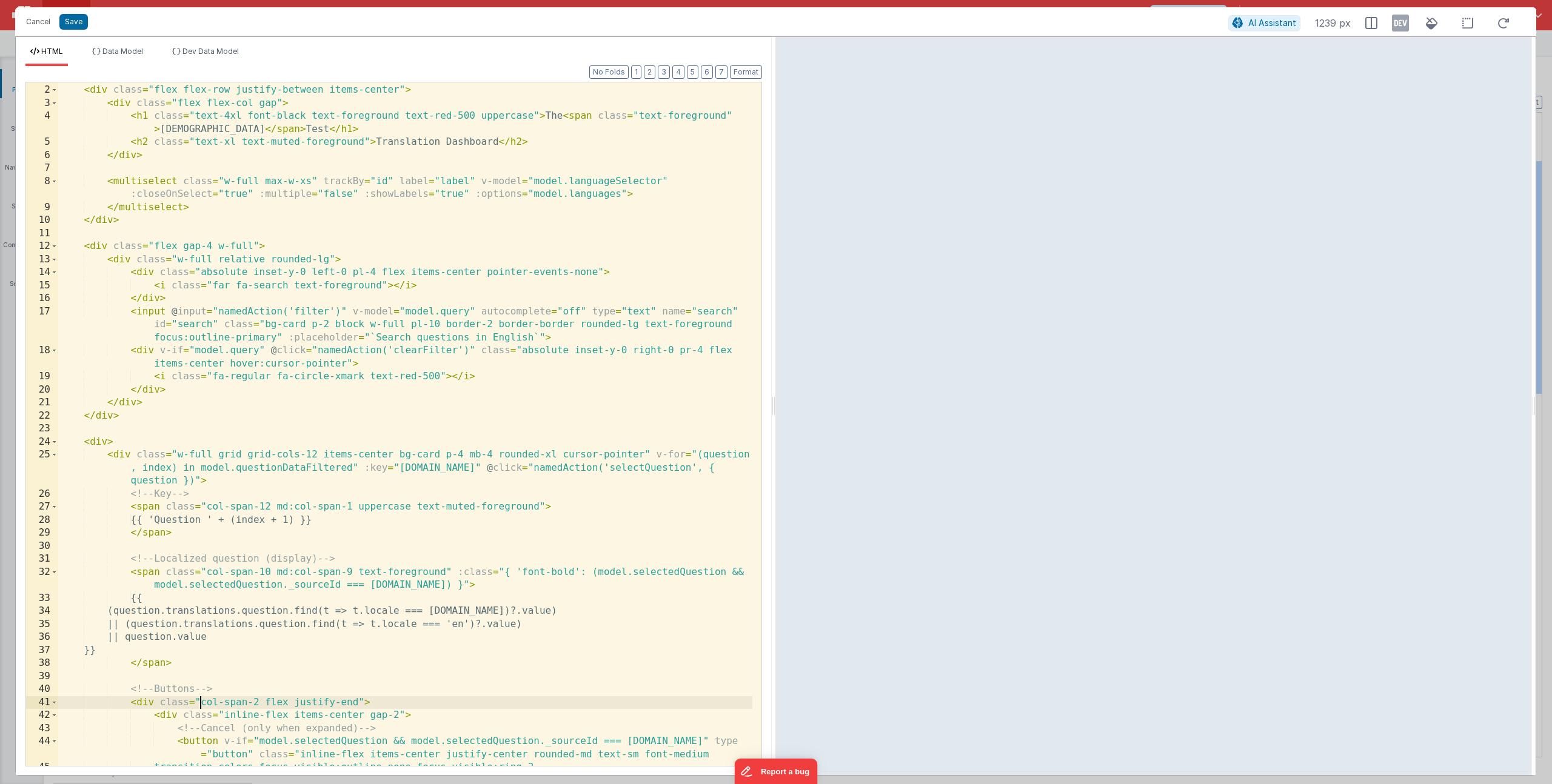
scroll to position [46, 0]
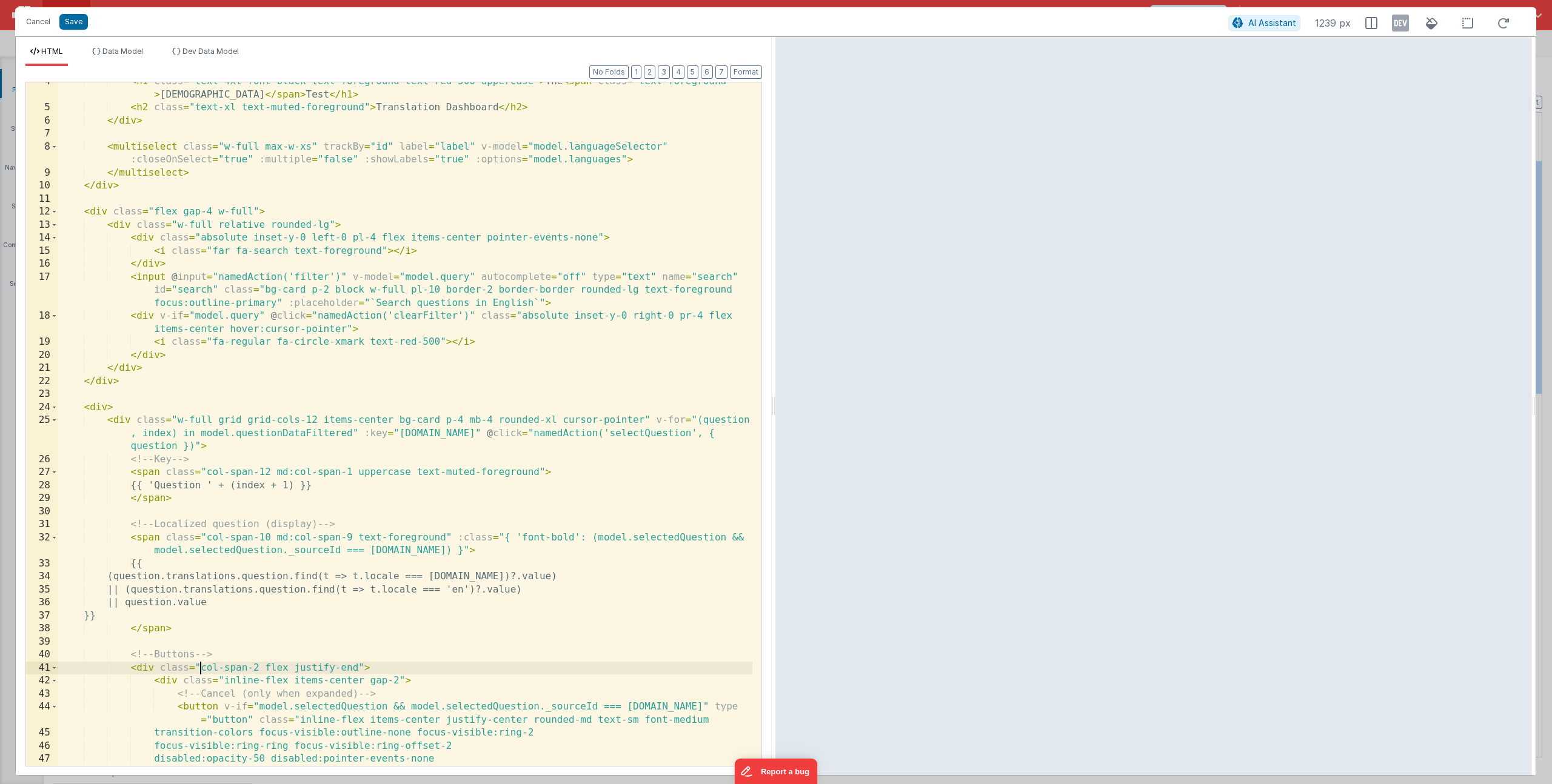
click at [364, 670] on div "< h1 class = "text-4xl font-black text-foreground text-red-500 uppercase" > The…" at bounding box center [406, 442] width 694 height 735
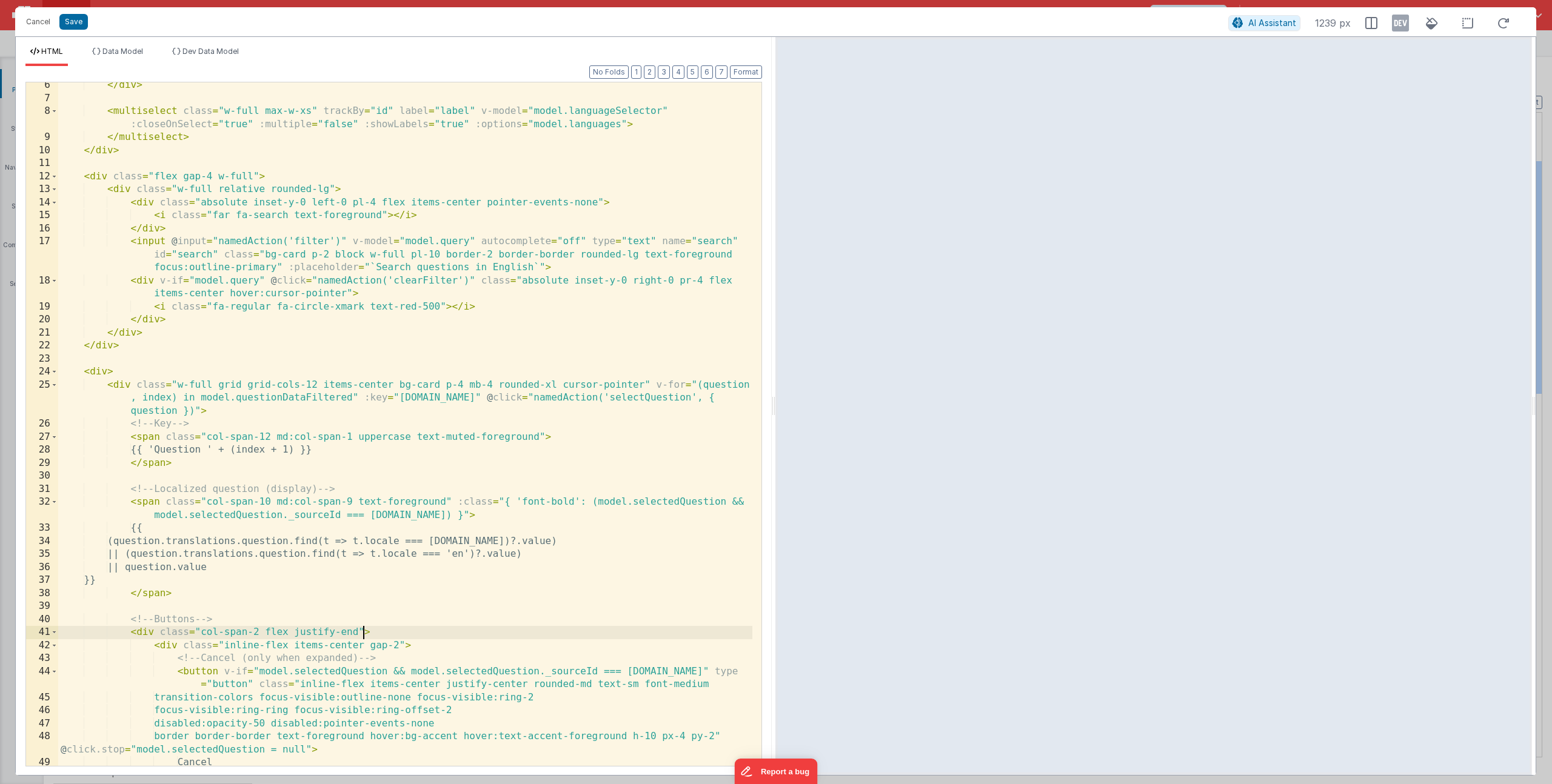
scroll to position [93, 0]
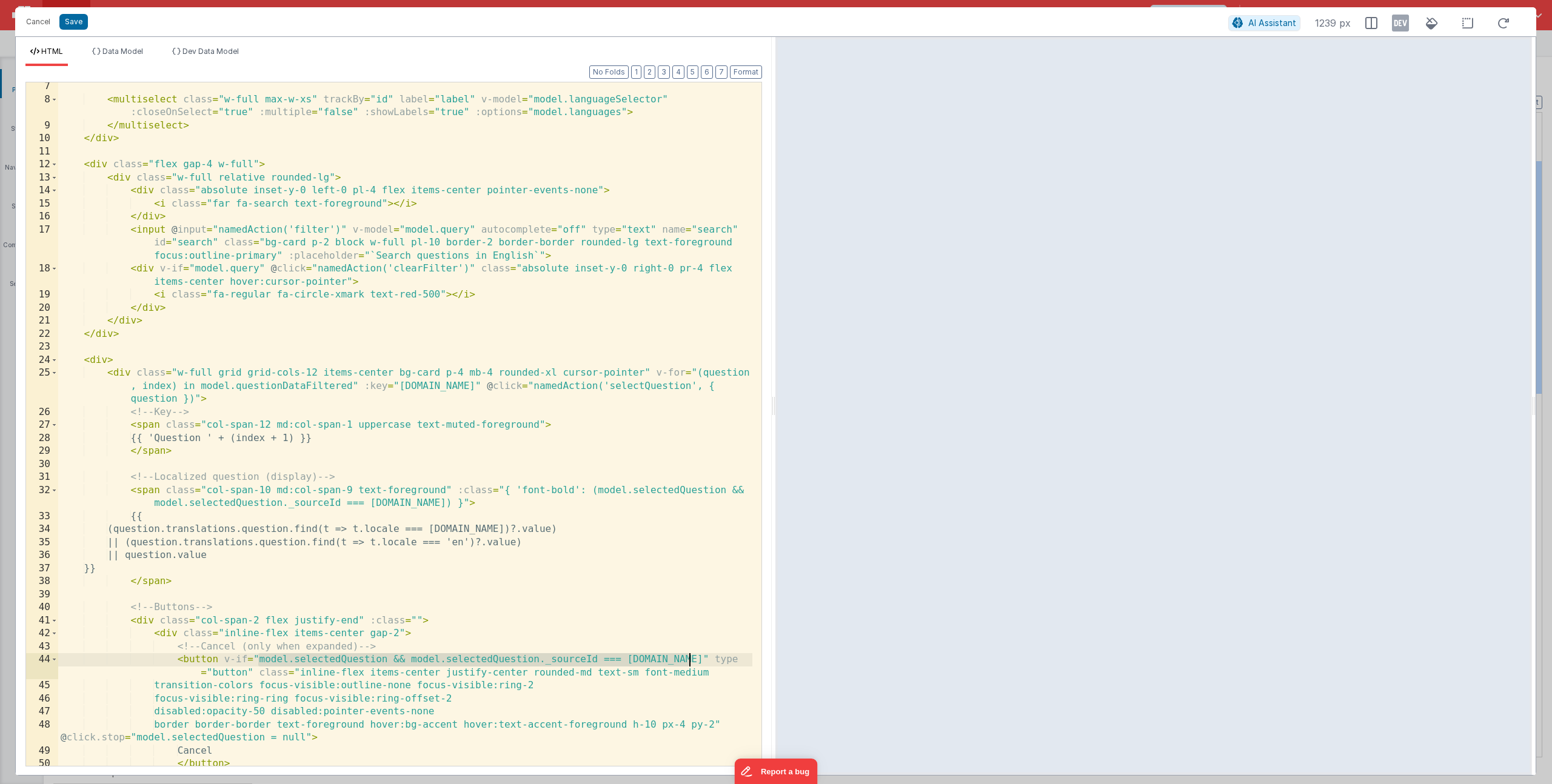
drag, startPoint x: 259, startPoint y: 662, endPoint x: 691, endPoint y: 664, distance: 432.0
click at [691, 664] on div "< multiselect class = "w-full max-w-xs" trackBy = "id" label = "label" v-model …" at bounding box center [406, 435] width 694 height 710
click at [413, 620] on div "< multiselect class = "w-full max-w-xs" trackBy = "id" label = "label" v-model …" at bounding box center [406, 435] width 694 height 710
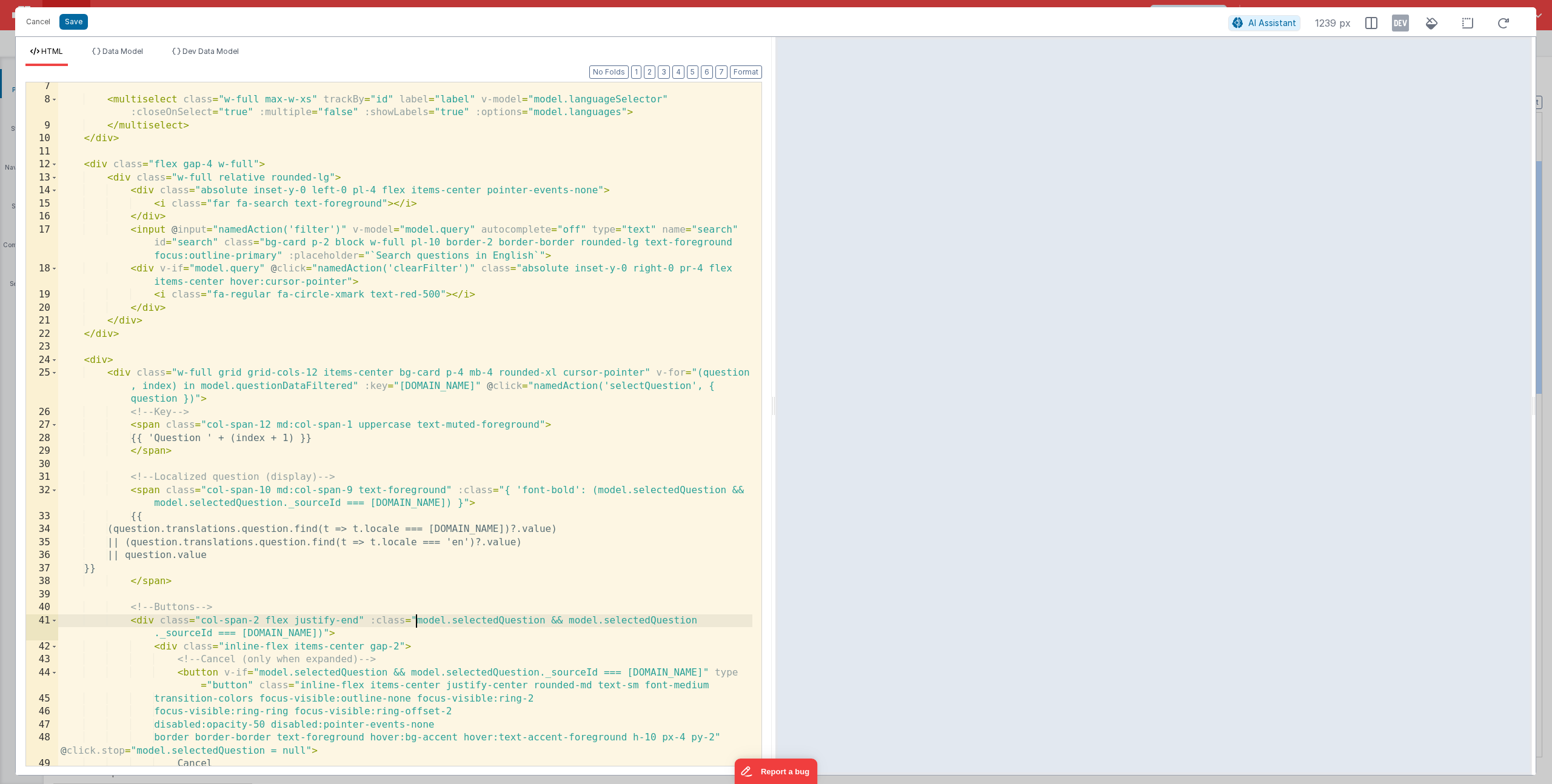
click at [418, 624] on div "< multiselect class = "w-full max-w-xs" trackBy = "id" label = "label" v-model …" at bounding box center [406, 435] width 694 height 710
click at [310, 632] on div "< multiselect class = "w-full max-w-xs" trackBy = "id" label = "label" v-model …" at bounding box center [406, 435] width 694 height 710
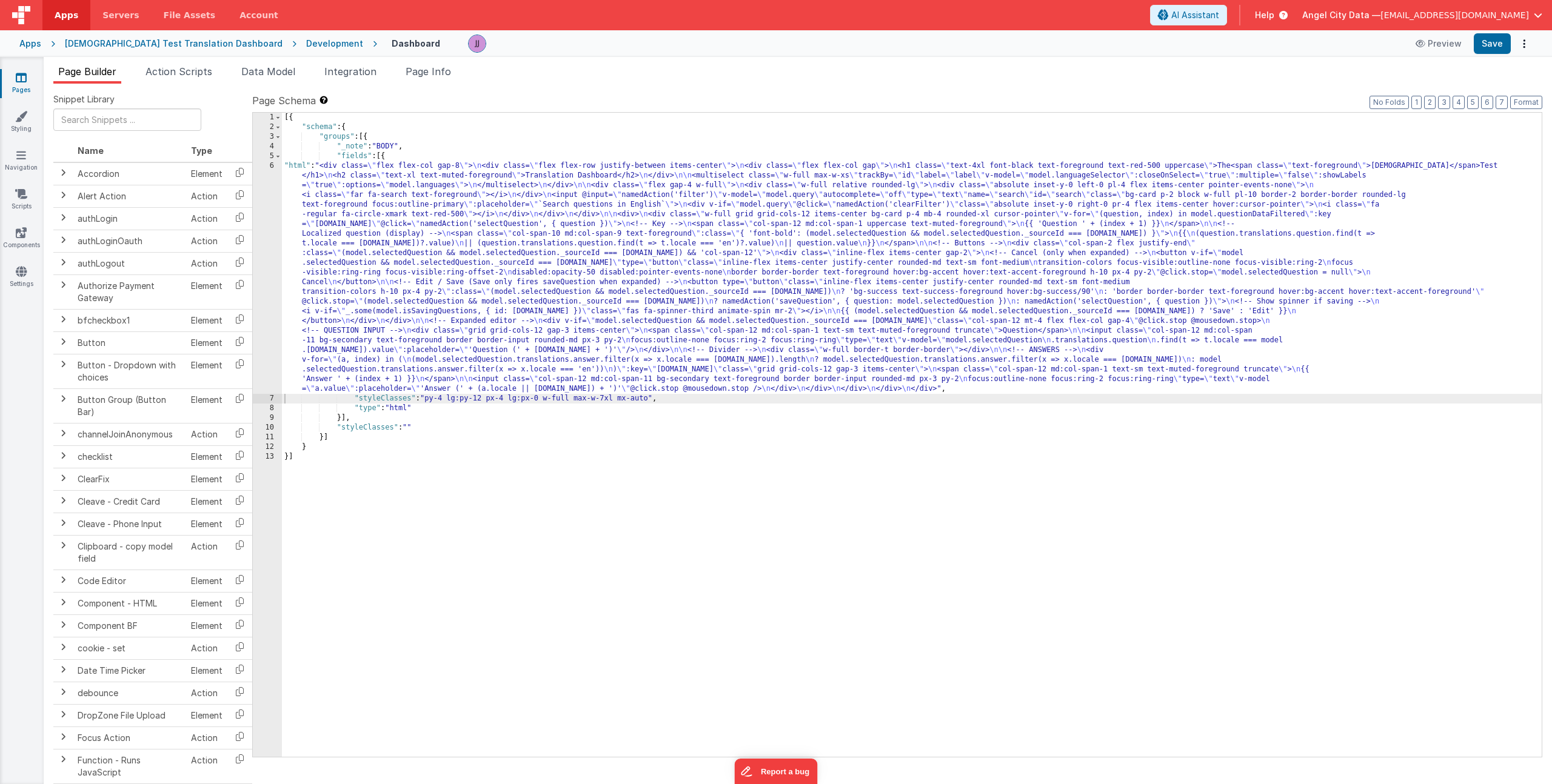
click at [406, 286] on div "[{ "schema" : { "groups" : [{ "_note" : "BODY" , "fields" : [{ "html" : "<div c…" at bounding box center [912, 445] width 1259 height 664
click at [270, 305] on div "6" at bounding box center [268, 277] width 29 height 233
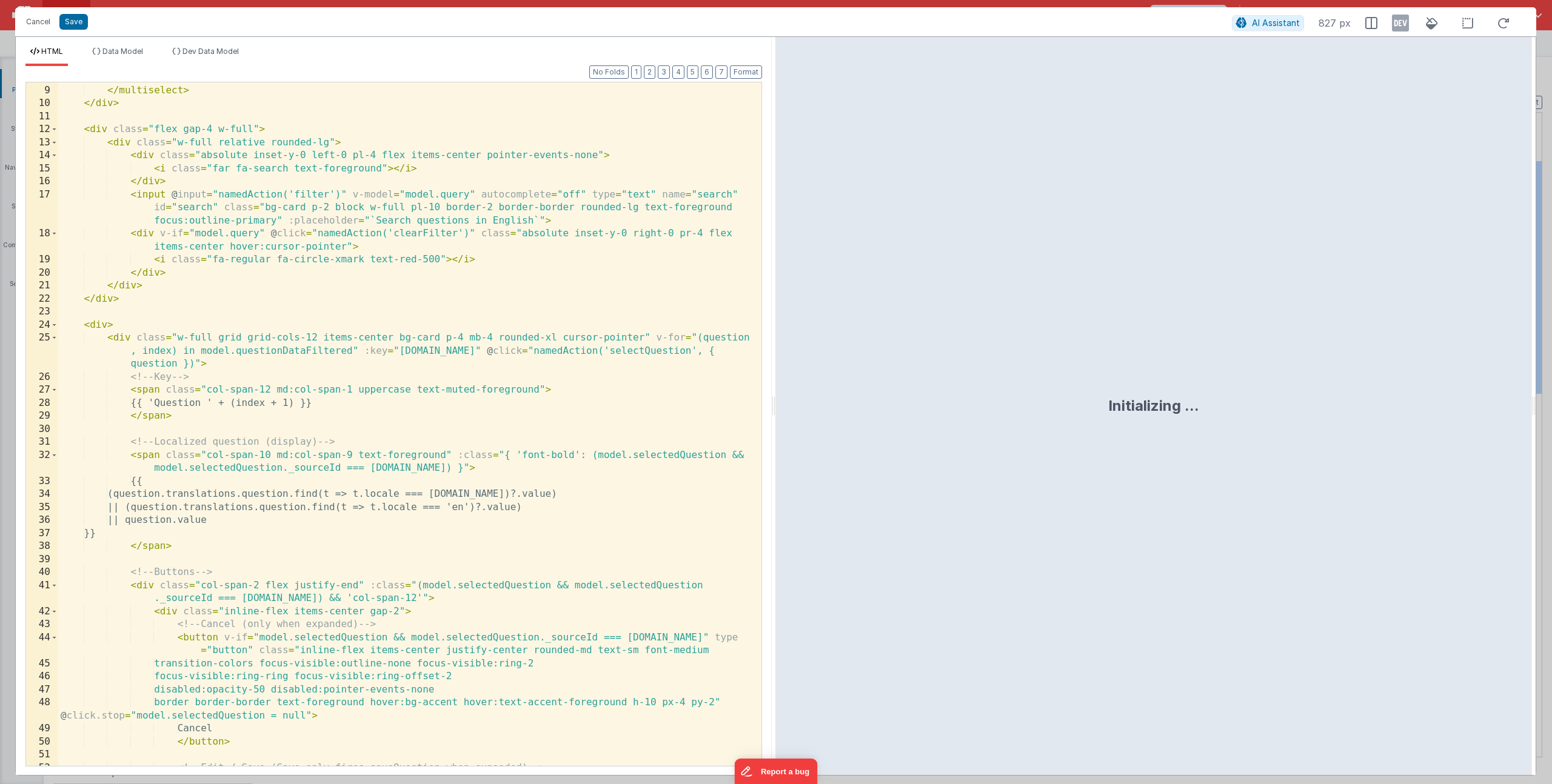
scroll to position [141, 0]
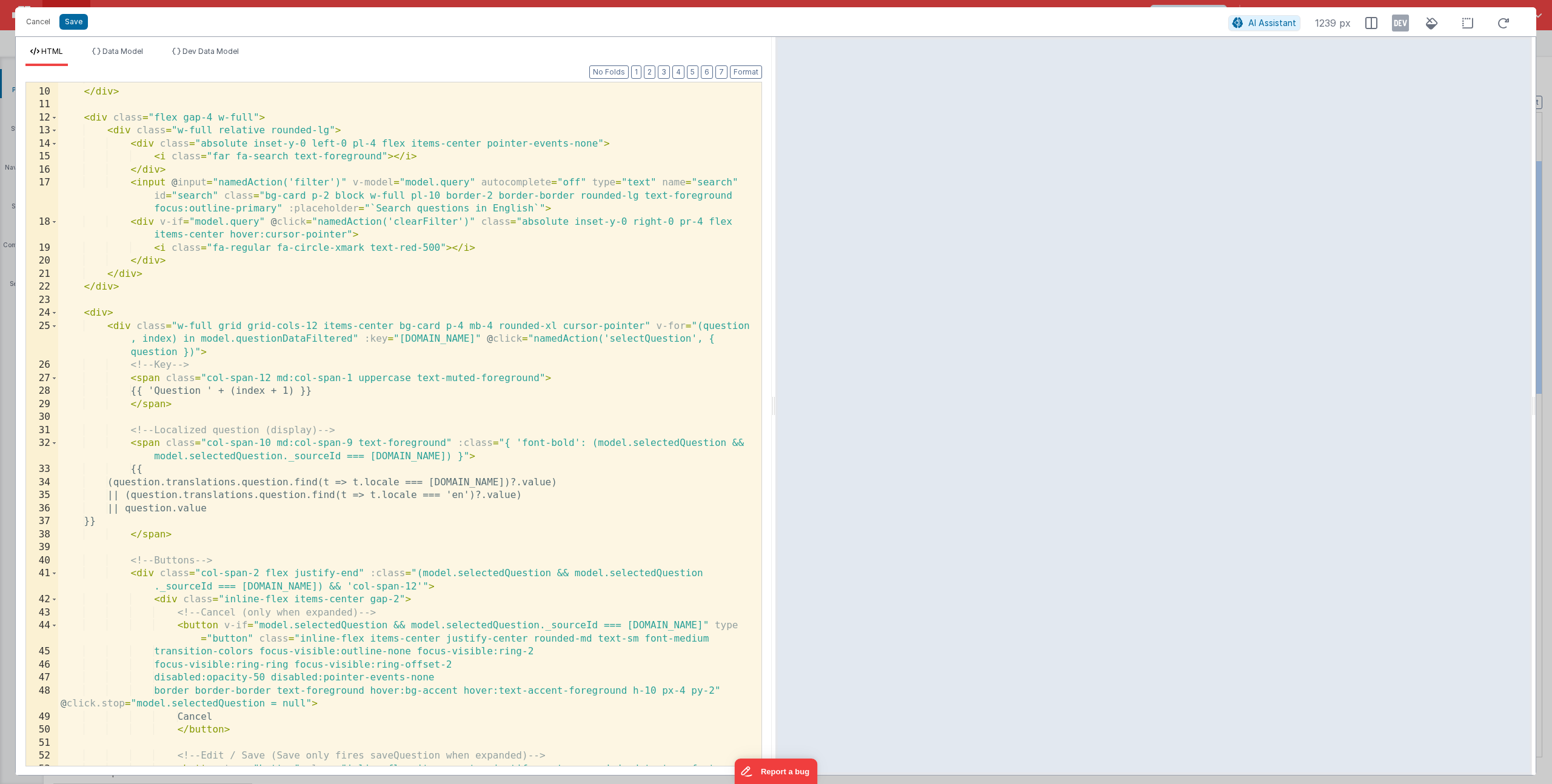
drag, startPoint x: 402, startPoint y: 586, endPoint x: 448, endPoint y: 614, distance: 53.9
click at [402, 586] on div "</ multiselect > </ div > < div class = "flex gap-4 w-full" > < div class = "w-…" at bounding box center [406, 440] width 694 height 735
click at [222, 600] on div "</ multiselect > </ div > < div class = "flex gap-4 w-full" > < div class = "w-…" at bounding box center [406, 440] width 694 height 735
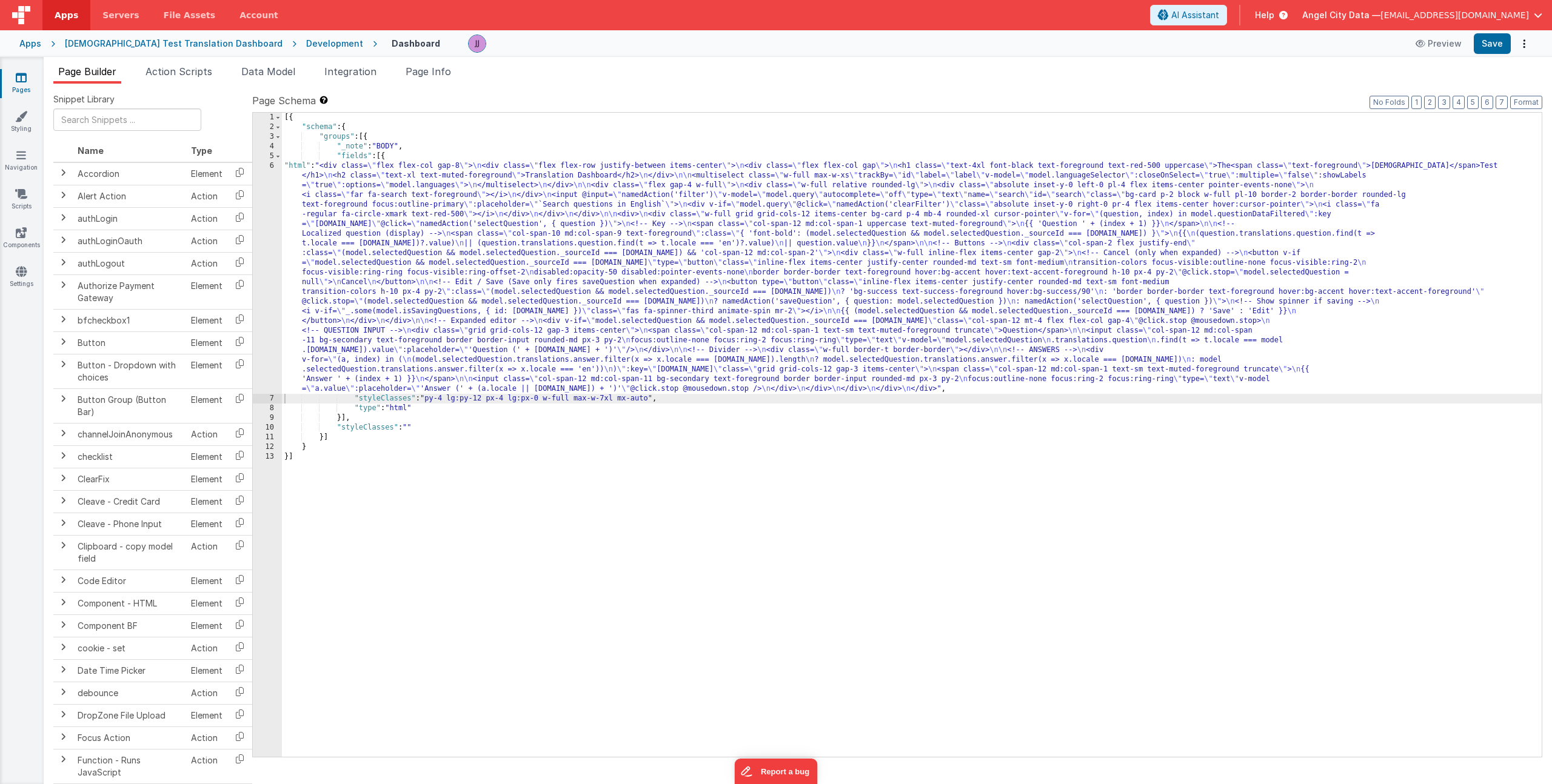
click at [467, 321] on div "[{ "schema" : { "groups" : [{ "_note" : "BODY" , "fields" : [{ "html" : "<div c…" at bounding box center [912, 445] width 1259 height 664
click at [267, 310] on div "6" at bounding box center [268, 277] width 29 height 233
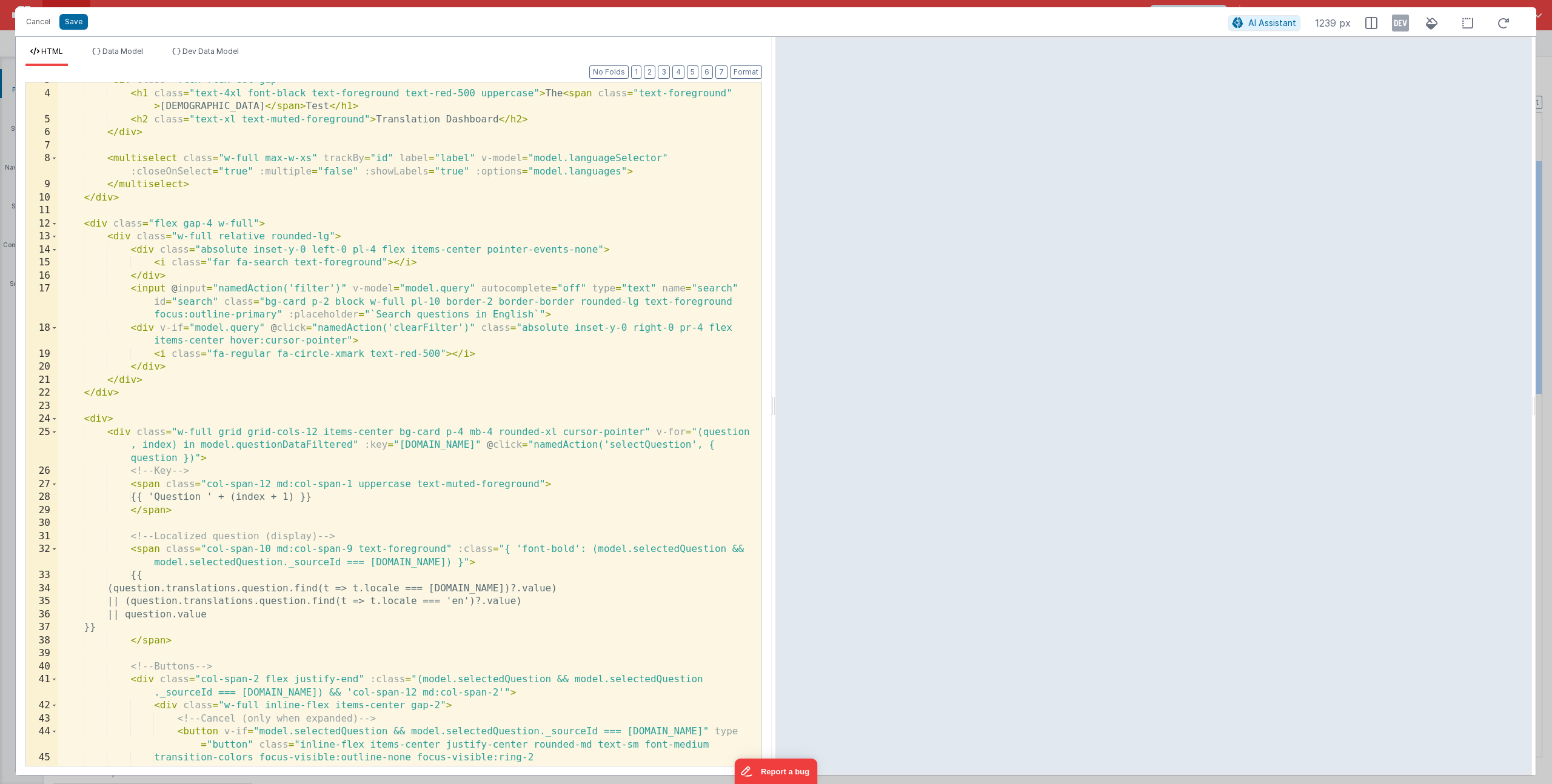
scroll to position [58, 0]
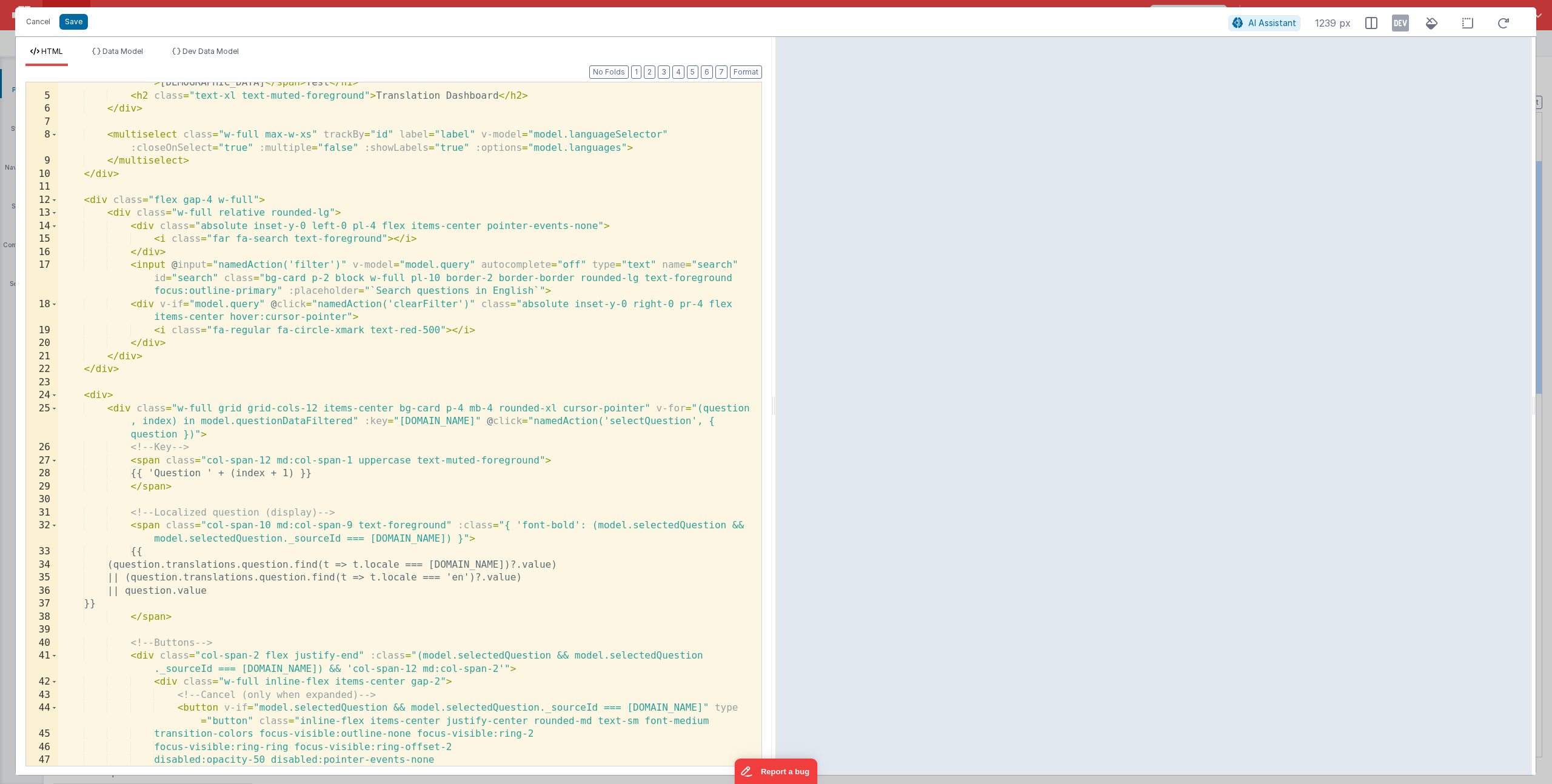
click at [329, 684] on div "< h1 class = "text-4xl font-black text-foreground text-red-500 uppercase" > The…" at bounding box center [406, 431] width 694 height 735
click at [402, 681] on div "< h1 class = "text-4xl font-black text-foreground text-red-500 uppercase" > The…" at bounding box center [406, 431] width 694 height 735
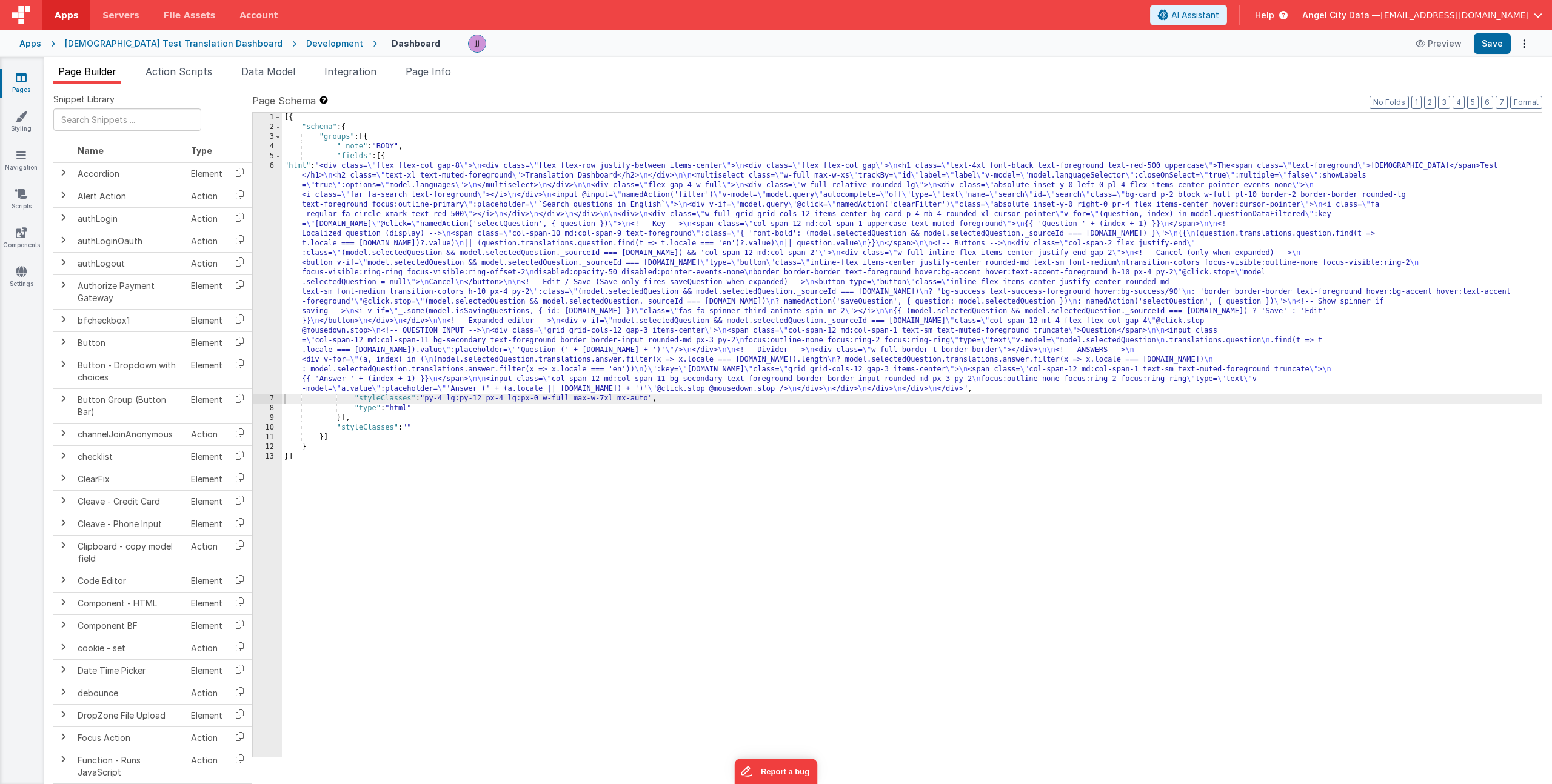
click at [485, 273] on div "[{ "schema" : { "groups" : [{ "_note" : "BODY" , "fields" : [{ "html" : "<div c…" at bounding box center [912, 445] width 1259 height 664
click at [271, 268] on div "6" at bounding box center [268, 277] width 29 height 233
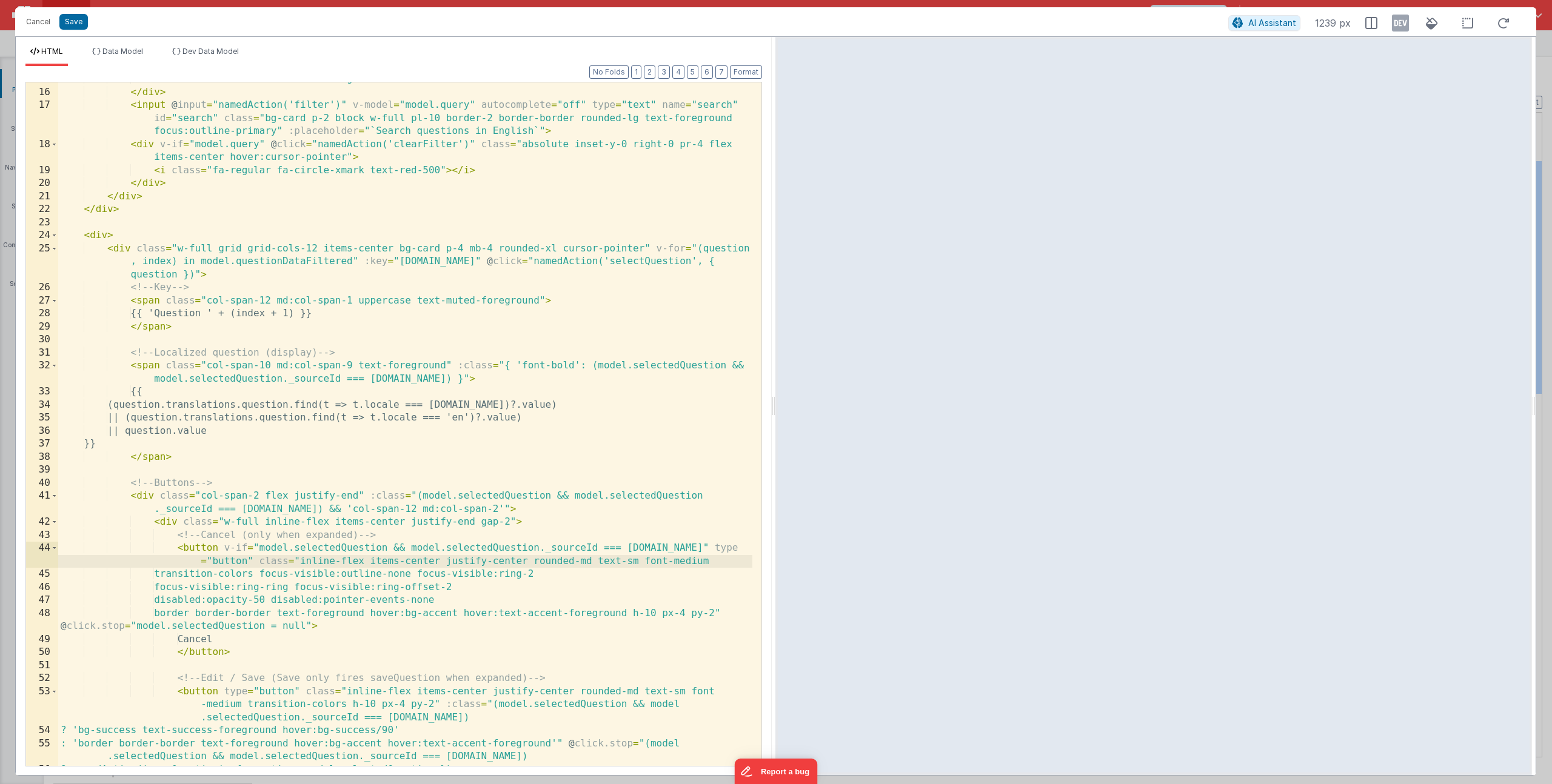
click at [300, 560] on div "< i class = "far fa-search text-foreground" > </ i > </ div > < input @ input =…" at bounding box center [406, 428] width 694 height 710
click at [644, 615] on div "< i class = "far fa-search text-foreground" > </ i > </ div > < input @ input =…" at bounding box center [406, 428] width 694 height 710
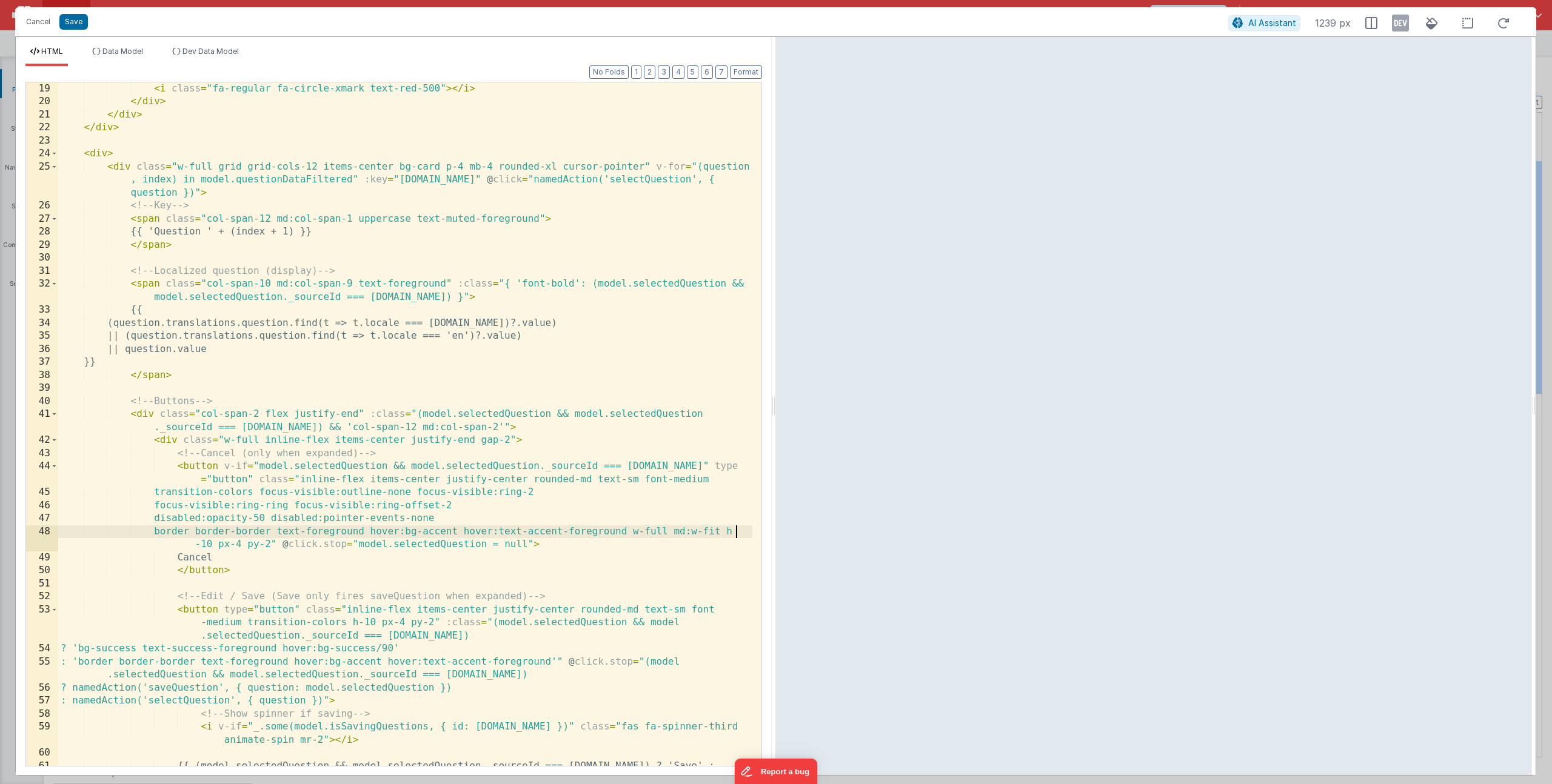
scroll to position [300, 0]
click at [433, 622] on div "< i class = "fa-regular fa-circle-xmark text-red-500" > </ i > </ div > </ div …" at bounding box center [406, 444] width 694 height 723
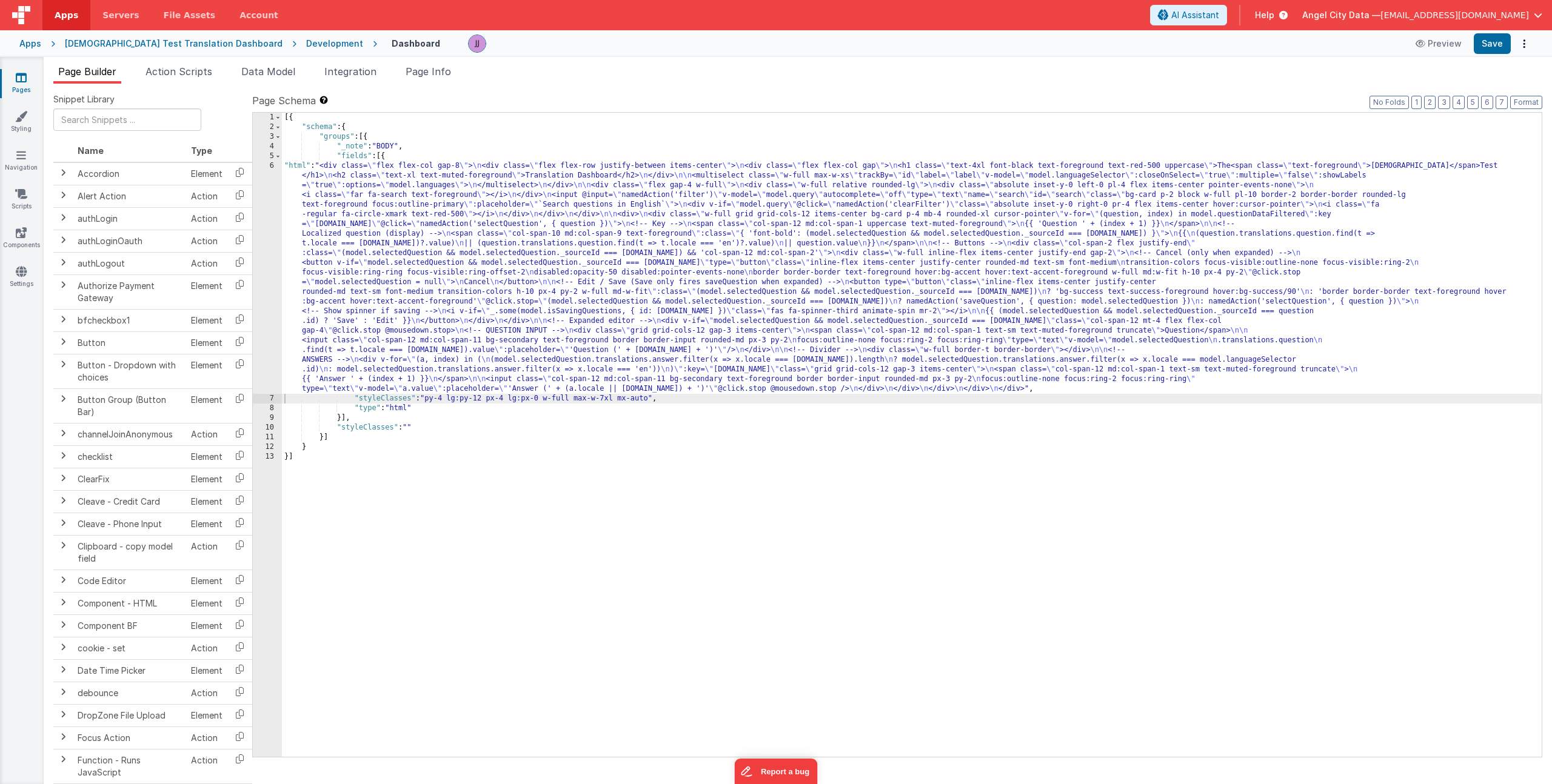
click at [540, 300] on div "[{ "schema" : { "groups" : [{ "_note" : "BODY" , "fields" : [{ "html" : "<div c…" at bounding box center [912, 445] width 1259 height 664
click at [280, 290] on div "6" at bounding box center [268, 277] width 29 height 233
click at [264, 292] on div "6" at bounding box center [268, 277] width 29 height 233
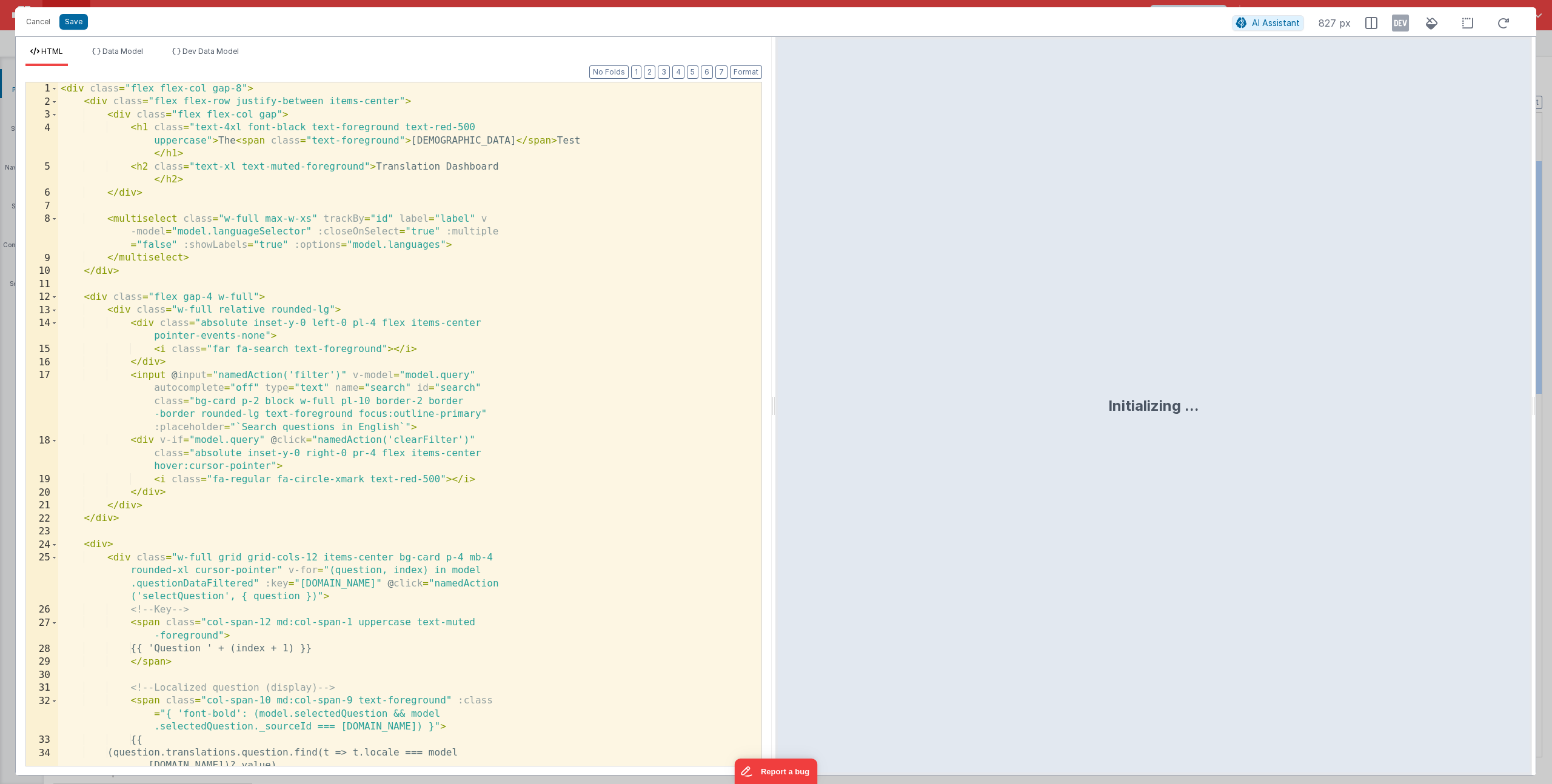
click at [413, 369] on div "< div class = "flex flex-col gap-8" > < div class = "flex flex-row justify-betw…" at bounding box center [406, 444] width 694 height 723
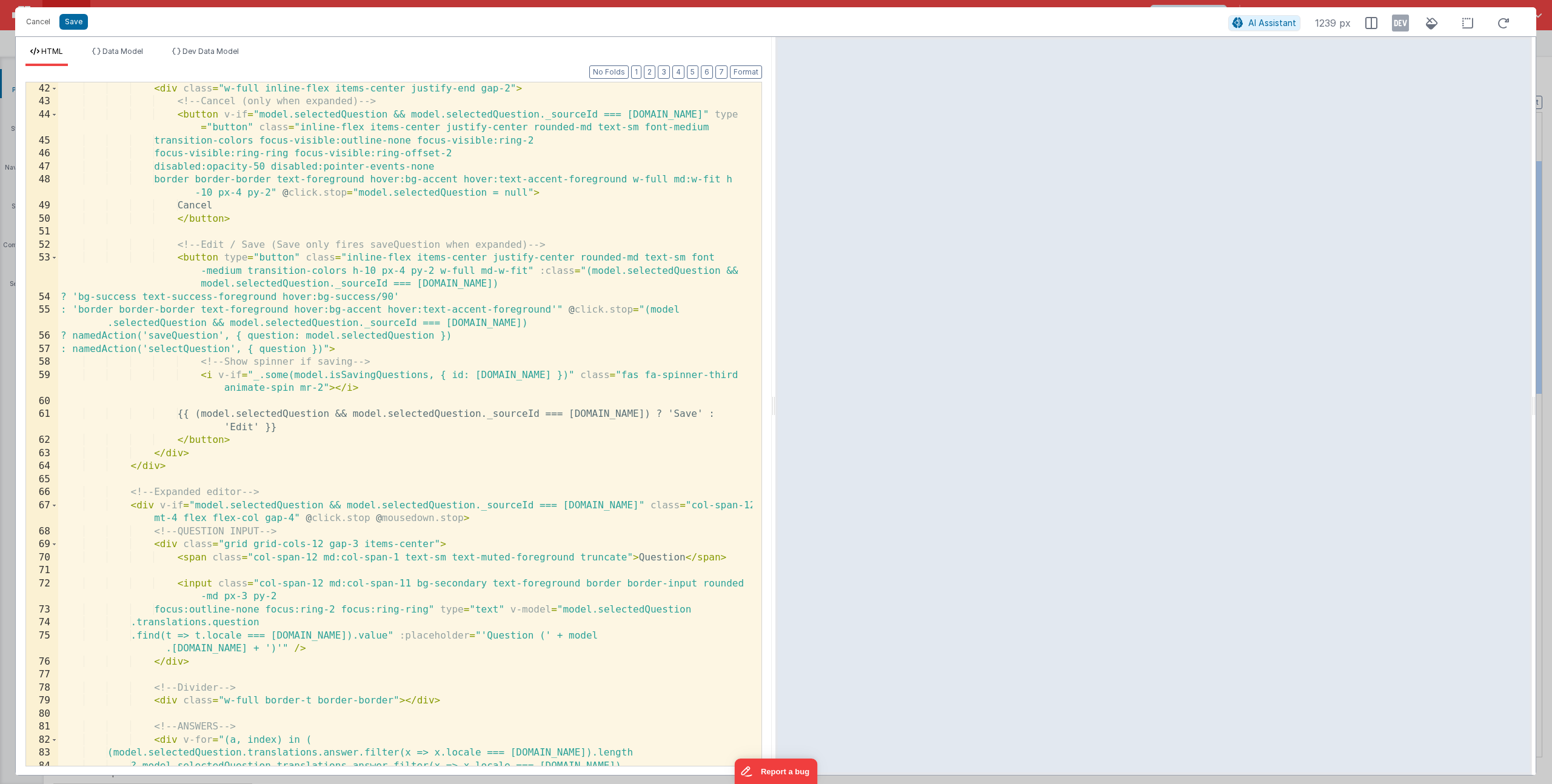
scroll to position [640, 0]
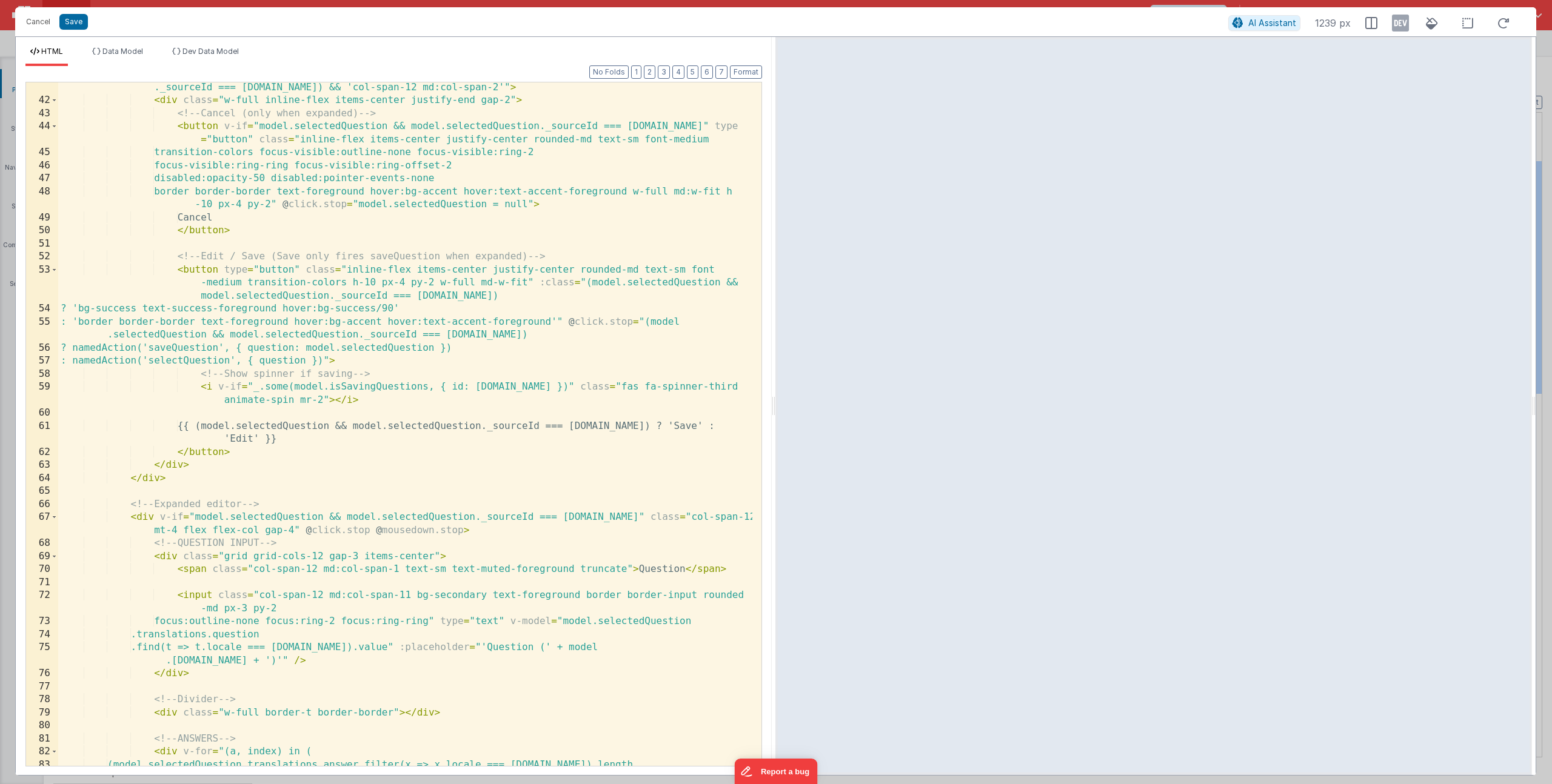
click at [490, 283] on div "< div class = "col-span-2 flex justify-end" :class = "(model.selectedQuestion &…" at bounding box center [406, 429] width 694 height 723
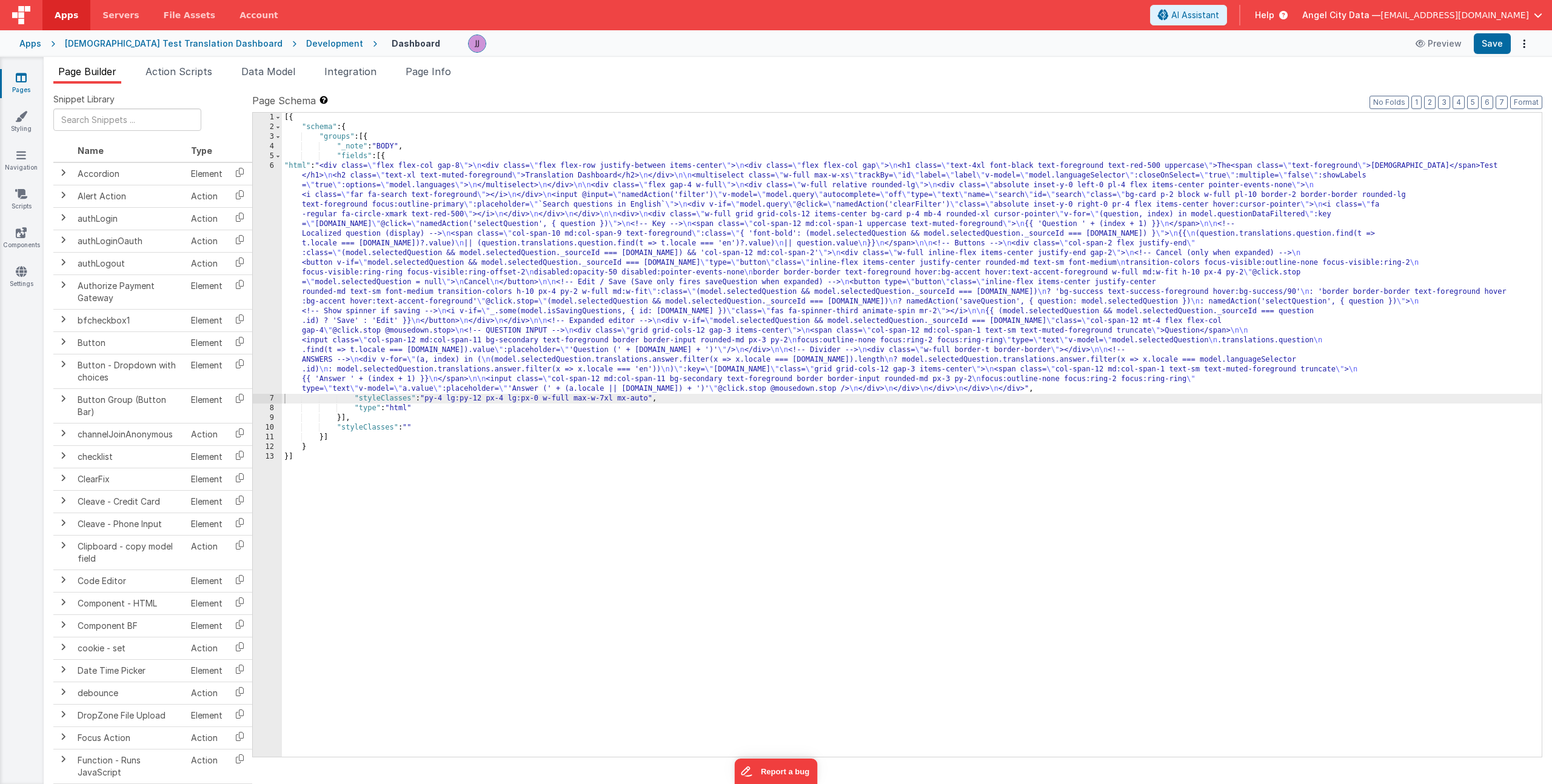
click at [519, 411] on div "[{ "schema" : { "groups" : [{ "_note" : "BODY" , "fields" : [{ "html" : "<div c…" at bounding box center [912, 445] width 1259 height 664
click at [424, 313] on div "[{ "schema" : { "groups" : [{ "_note" : "BODY" , "fields" : [{ "html" : "<div c…" at bounding box center [912, 445] width 1259 height 664
click at [271, 301] on div "6" at bounding box center [268, 277] width 29 height 233
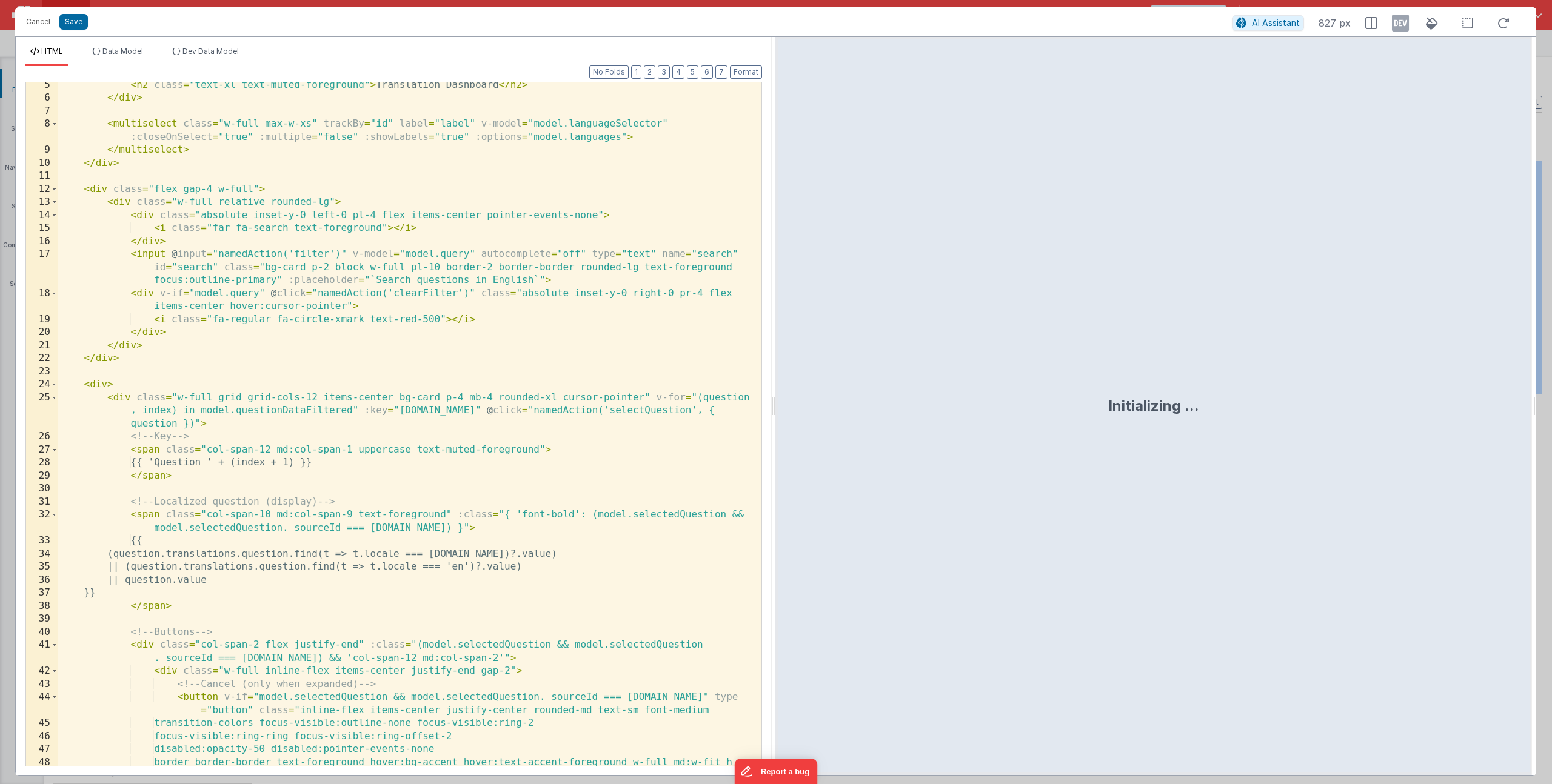
scroll to position [289, 0]
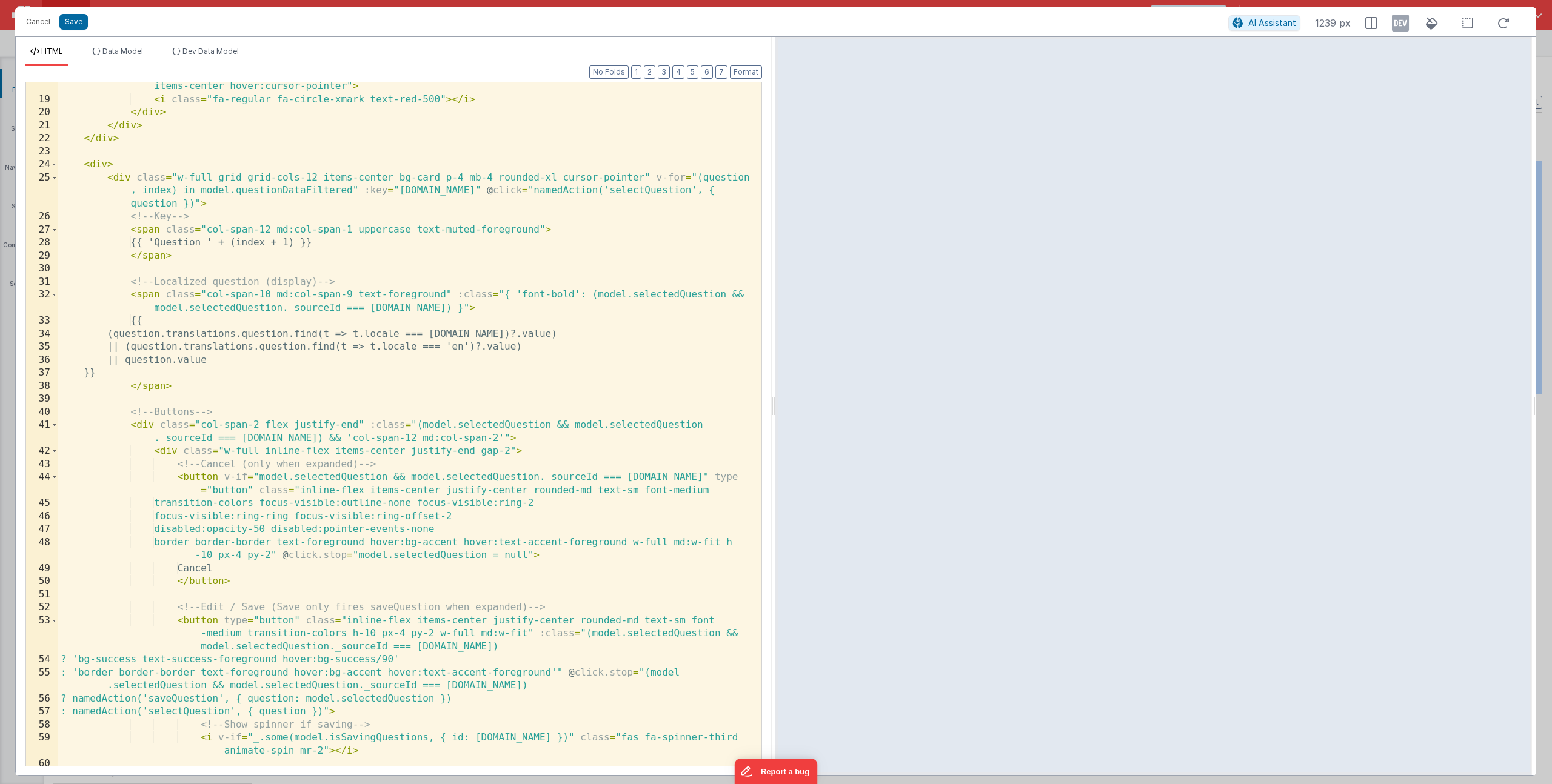
click at [481, 437] on div "< div v-if = "model.query" @ click = "namedAction('clearFilter')" class = "abso…" at bounding box center [406, 434] width 694 height 735
click at [358, 426] on div "< div v-if = "model.query" @ click = "namedAction('clearFilter')" class = "abso…" at bounding box center [406, 434] width 694 height 735
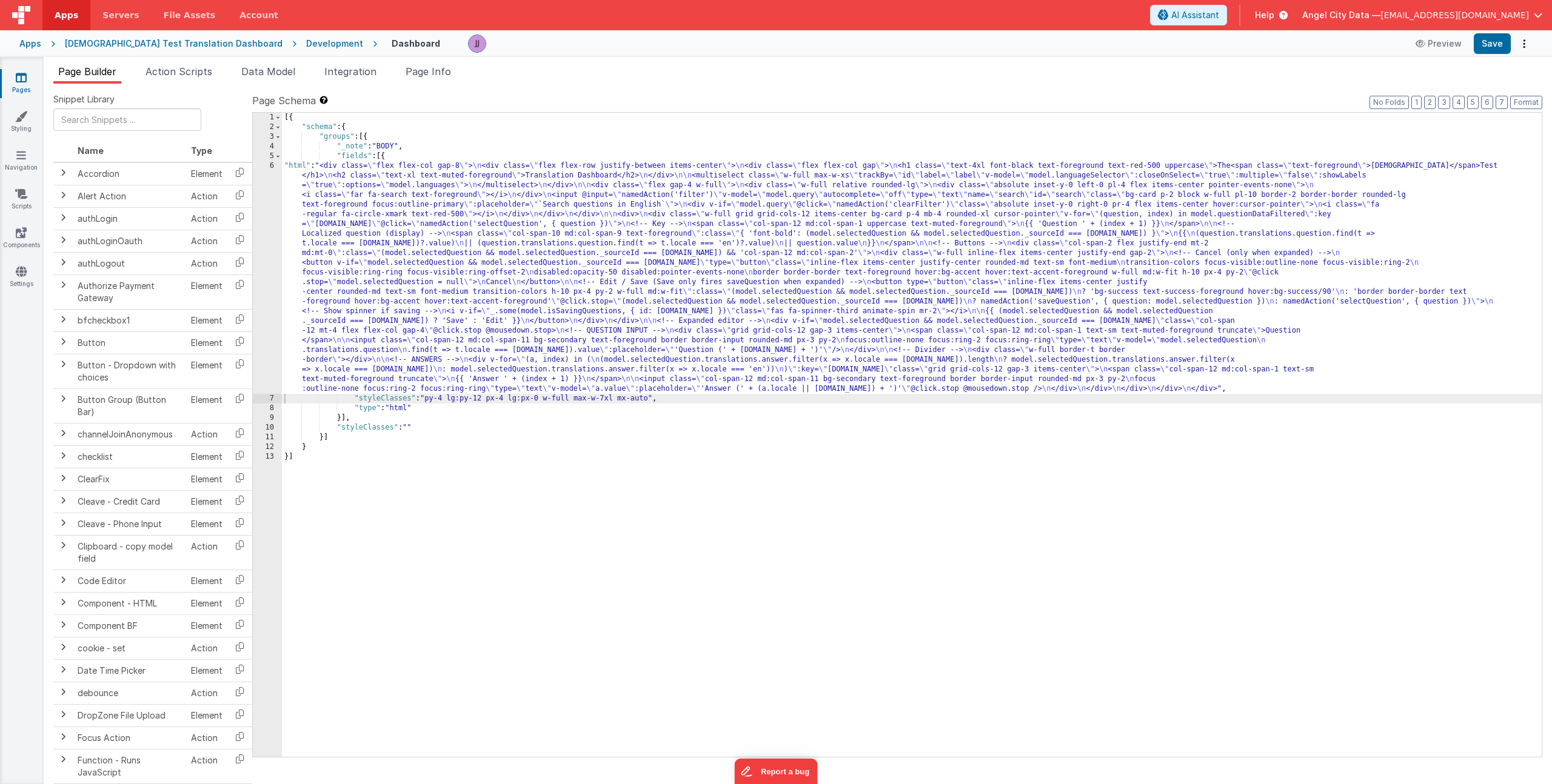
click at [457, 331] on div "[{ "schema" : { "groups" : [{ "_note" : "BODY" , "fields" : [{ "html" : "<div c…" at bounding box center [912, 445] width 1259 height 664
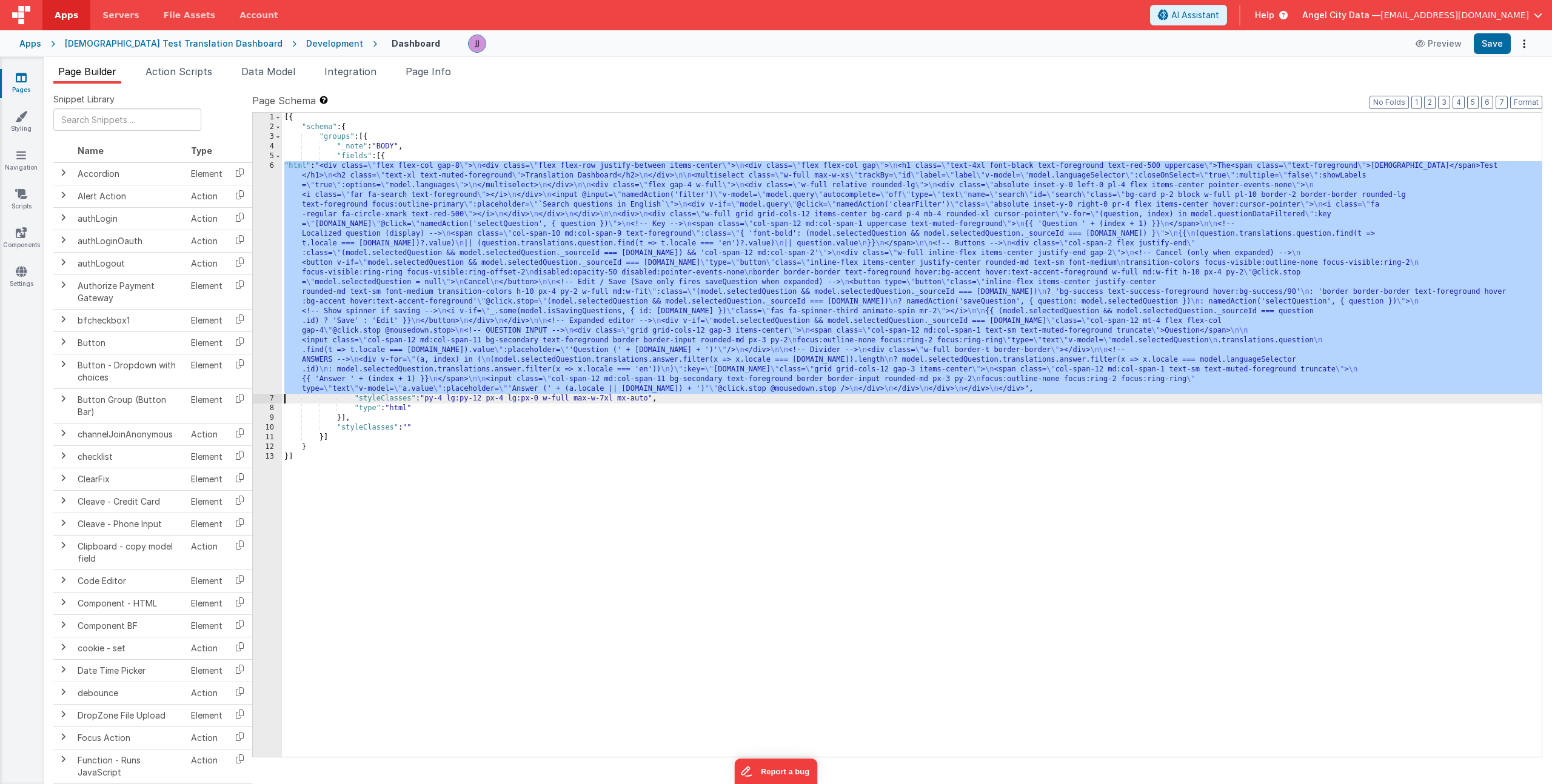
click at [458, 206] on div "[{ "schema" : { "groups" : [{ "_note" : "BODY" , "fields" : [{ "html" : "<div c…" at bounding box center [912, 445] width 1259 height 664
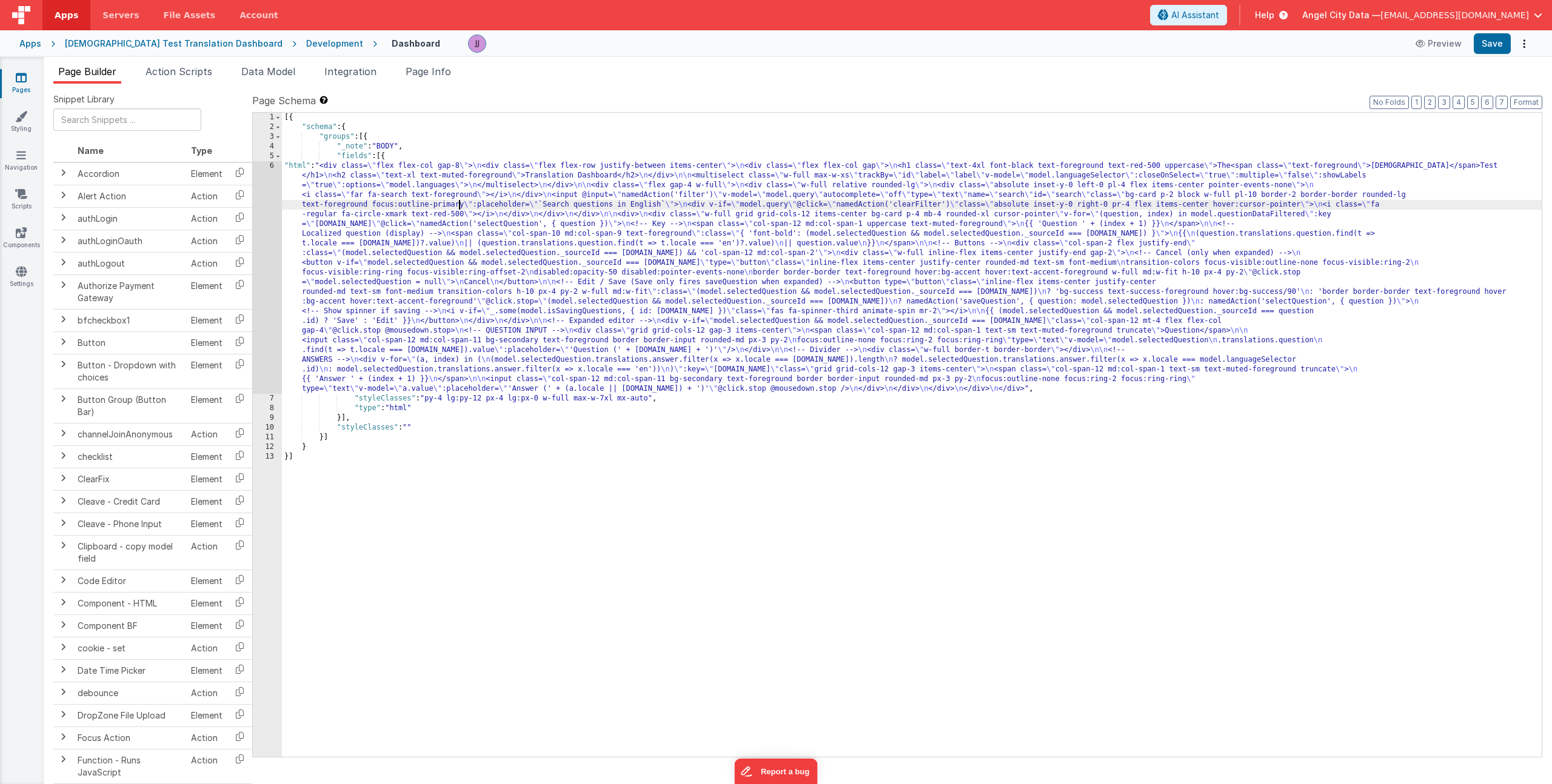
click at [270, 246] on div "6" at bounding box center [268, 277] width 29 height 233
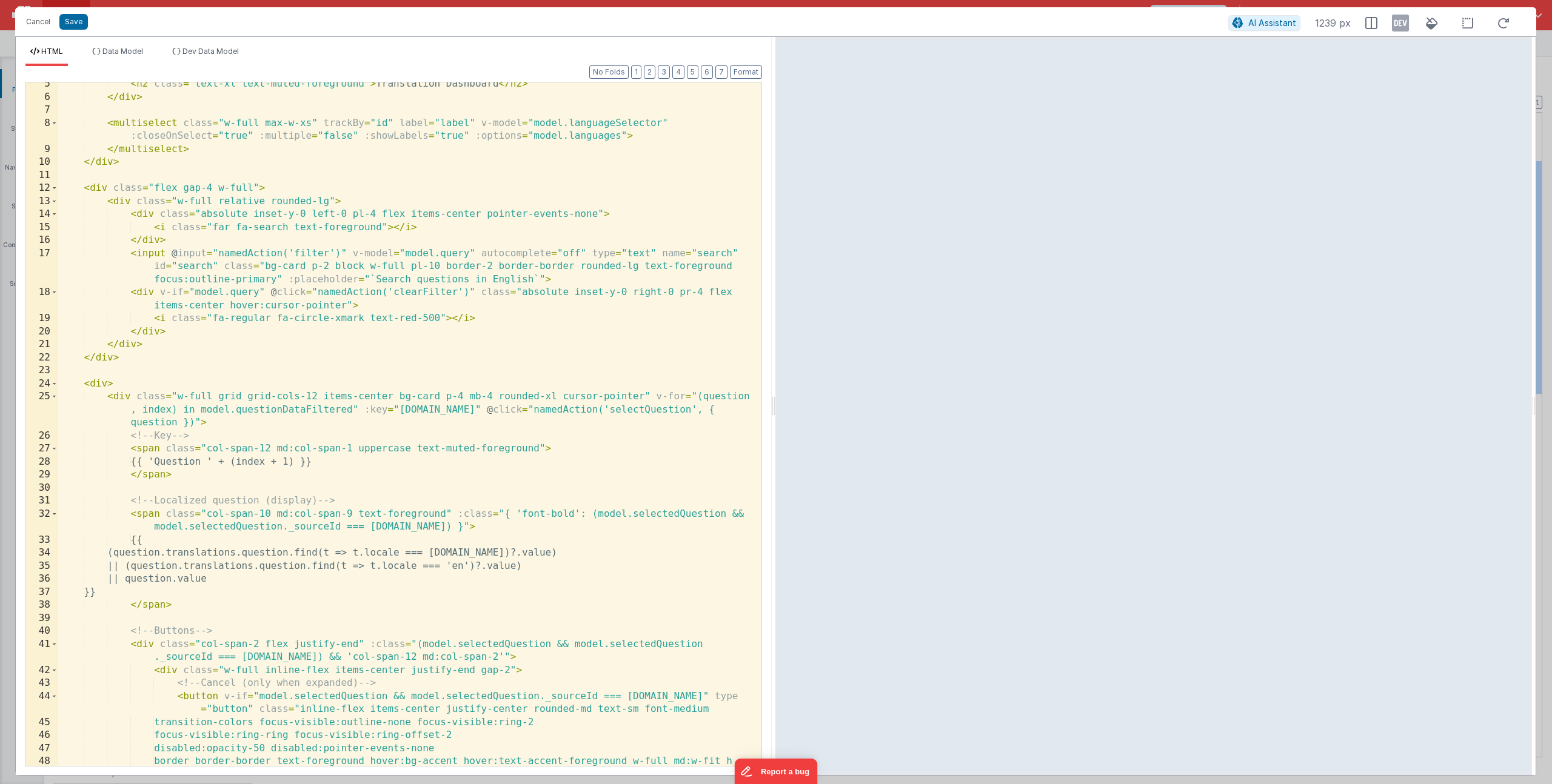
scroll to position [81, 0]
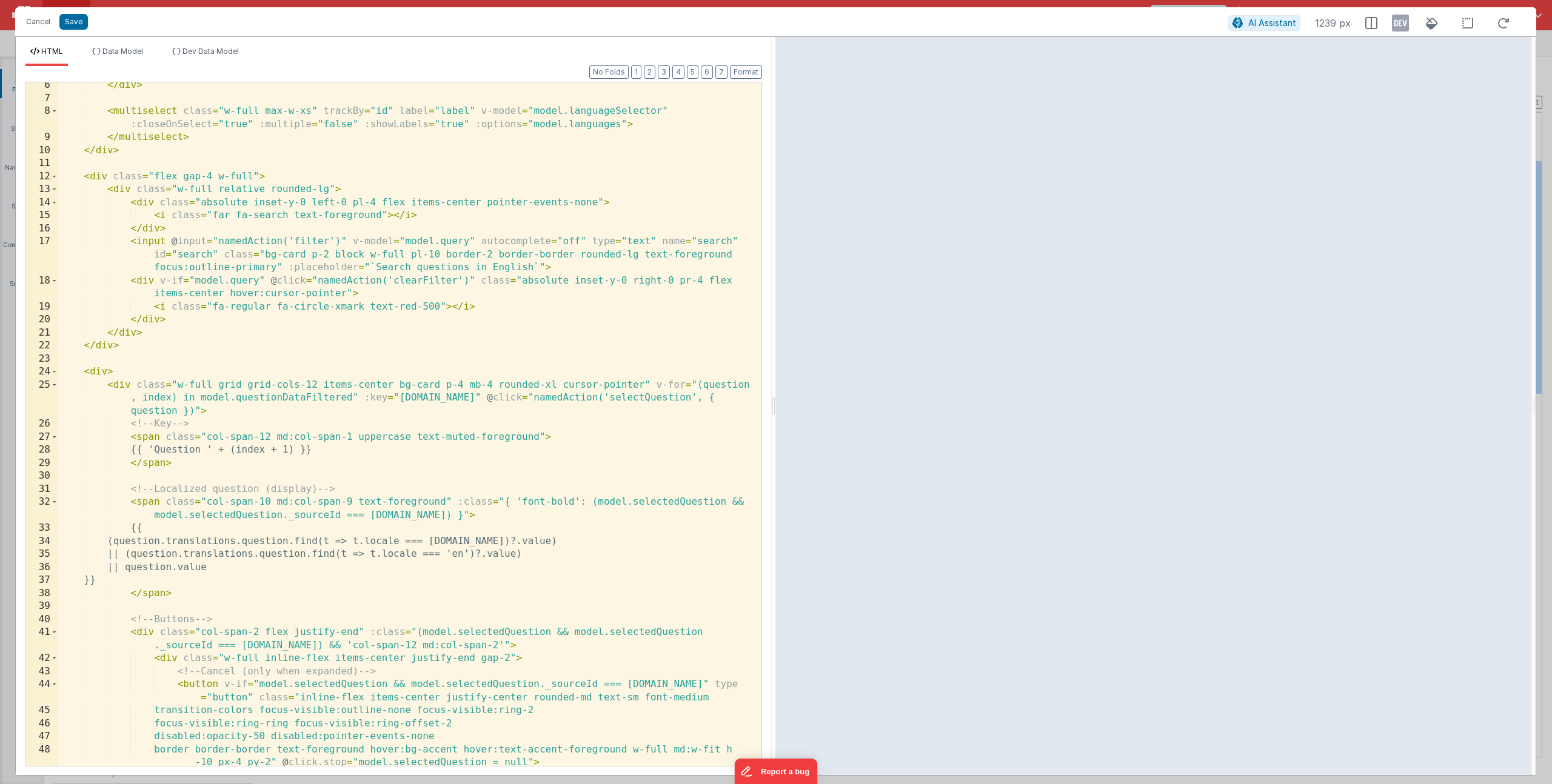
click at [486, 641] on div "</ div > < multiselect class = "w-full max-w-xs" trackBy = "id" label = "label"…" at bounding box center [406, 434] width 694 height 710
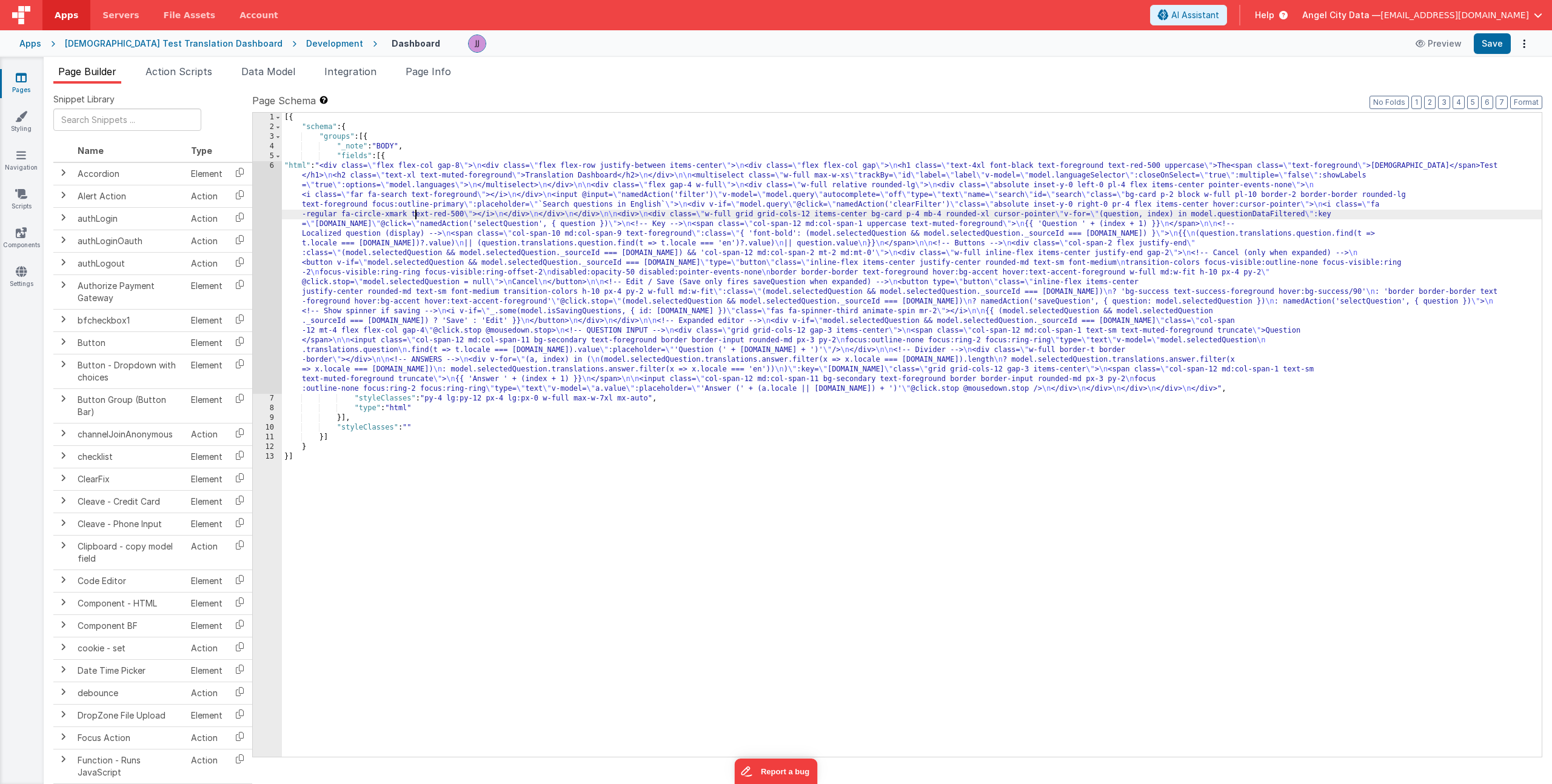
click at [415, 213] on div "[{ "schema" : { "groups" : [{ "_note" : "BODY" , "fields" : [{ "html" : "<div c…" at bounding box center [912, 445] width 1259 height 664
click at [263, 219] on div "6" at bounding box center [268, 277] width 29 height 233
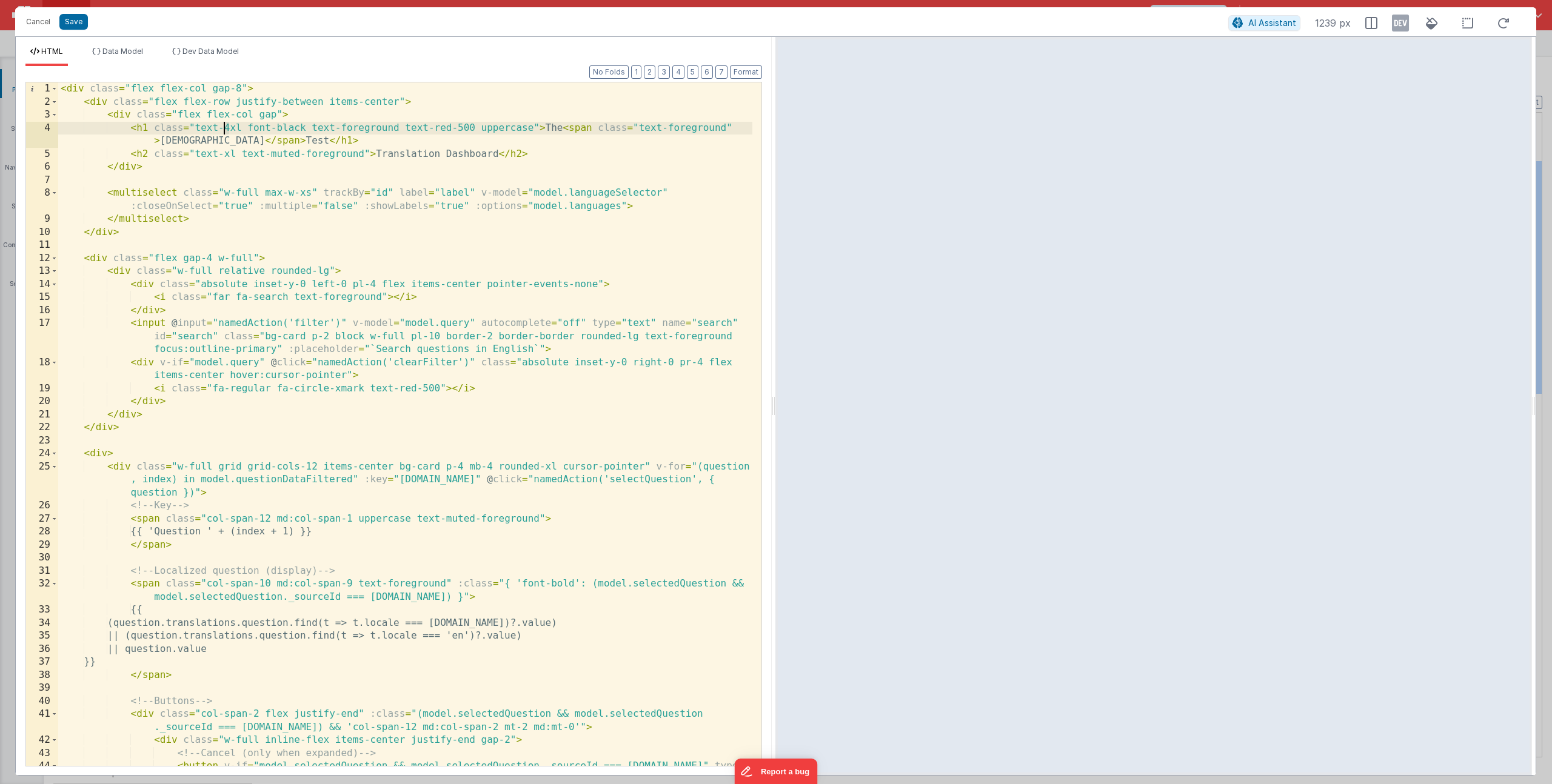
click at [223, 127] on div "< div class = "flex flex-col gap-8" > < div class = "flex flex-row justify-betw…" at bounding box center [406, 444] width 694 height 723
click at [250, 114] on div "< div class = "flex flex-col gap-8" > < div class = "flex flex-row justify-betw…" at bounding box center [406, 444] width 694 height 723
click at [275, 115] on div "< div class = "flex flex-col gap-8" > < div class = "flex flex-row justify-betw…" at bounding box center [406, 444] width 694 height 723
click at [251, 117] on div "< div class = "flex flex-col gap-8" > < div class = "flex flex-row justify-betw…" at bounding box center [406, 444] width 694 height 723
click at [225, 103] on div "< div class = "flex flex-col gap-8" > < div class = "flex flex-row justify-betw…" at bounding box center [406, 444] width 694 height 723
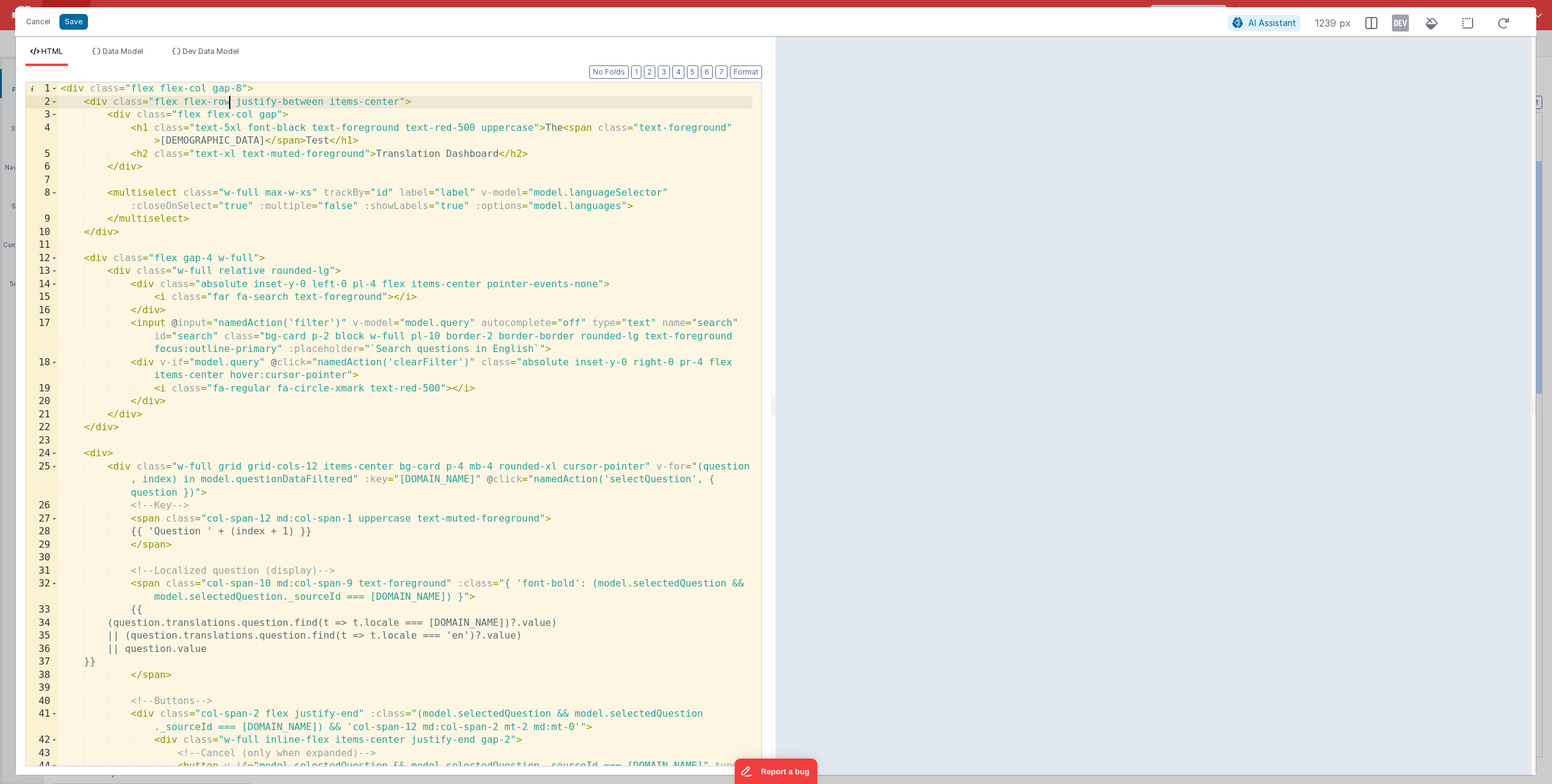
click at [227, 98] on div "< div class = "flex flex-col gap-8" > < div class = "flex flex-row justify-betw…" at bounding box center [406, 444] width 694 height 723
click at [397, 102] on div "< div class = "flex flex-col gap-8" > < div class = "flex flex-col: md:flex-row…" at bounding box center [406, 444] width 694 height 723
click at [313, 104] on div "< div class = "flex flex-col gap-8" > < div class = "flex flex-col: md:flex-row…" at bounding box center [406, 444] width 694 height 723
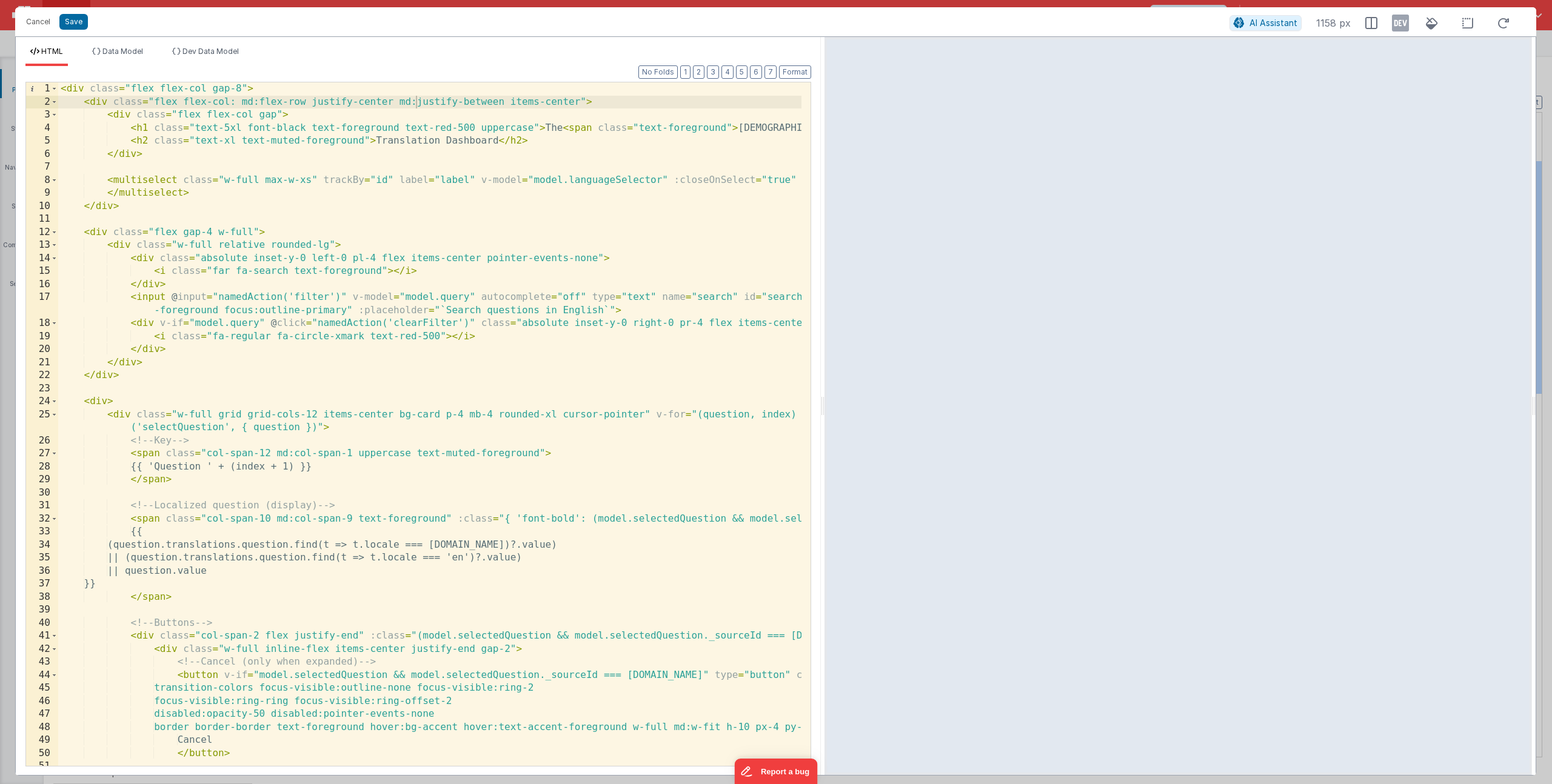
drag, startPoint x: 774, startPoint y: 404, endPoint x: 824, endPoint y: 44, distance: 363.5
click at [824, 44] on html "Cancel Save AI Assistant 1158 px HTML Data Model Dev Data Model Format 7 6 5 4 …" at bounding box center [776, 392] width 1552 height 784
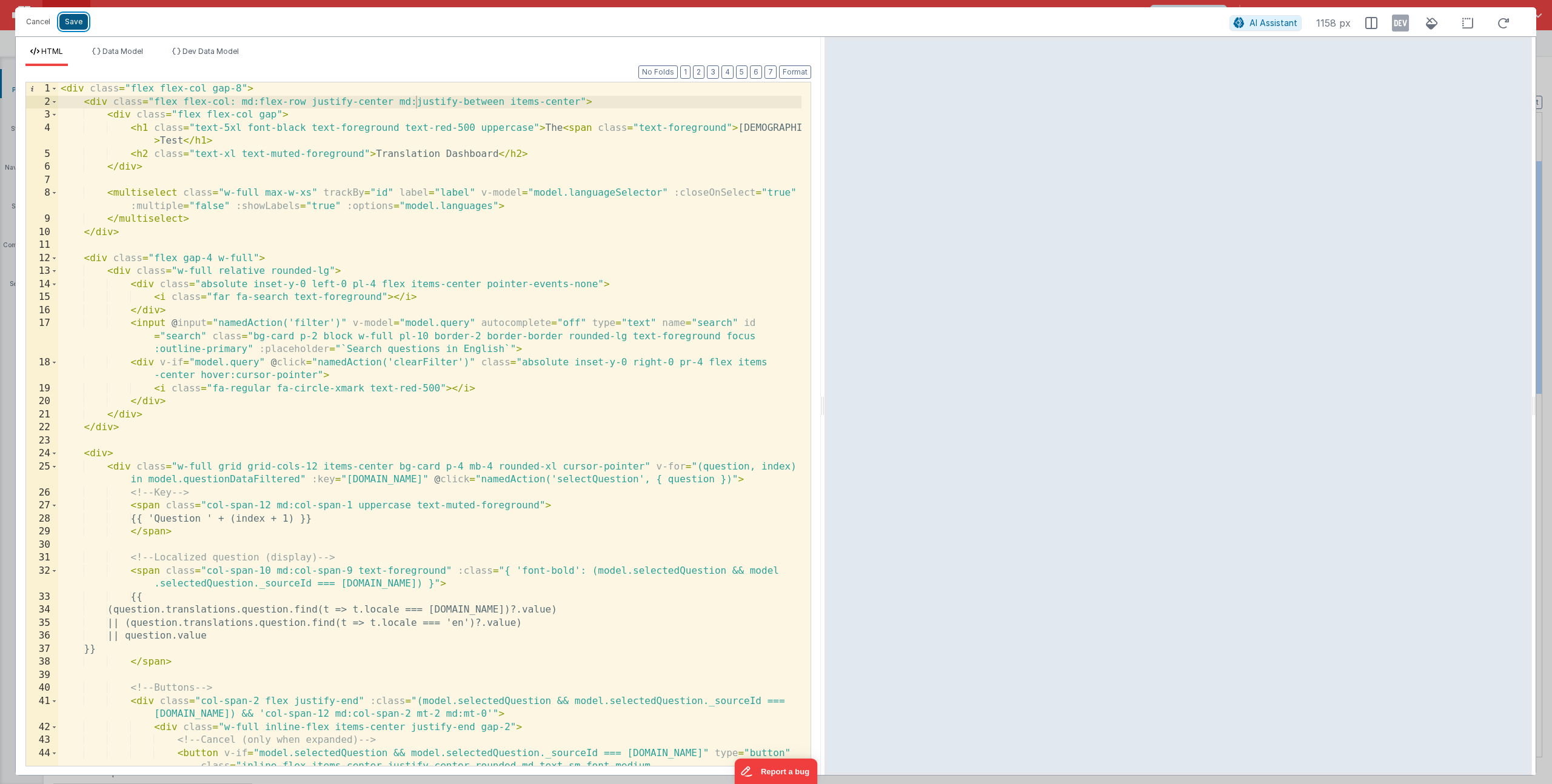
click at [70, 22] on button "Save" at bounding box center [73, 22] width 28 height 16
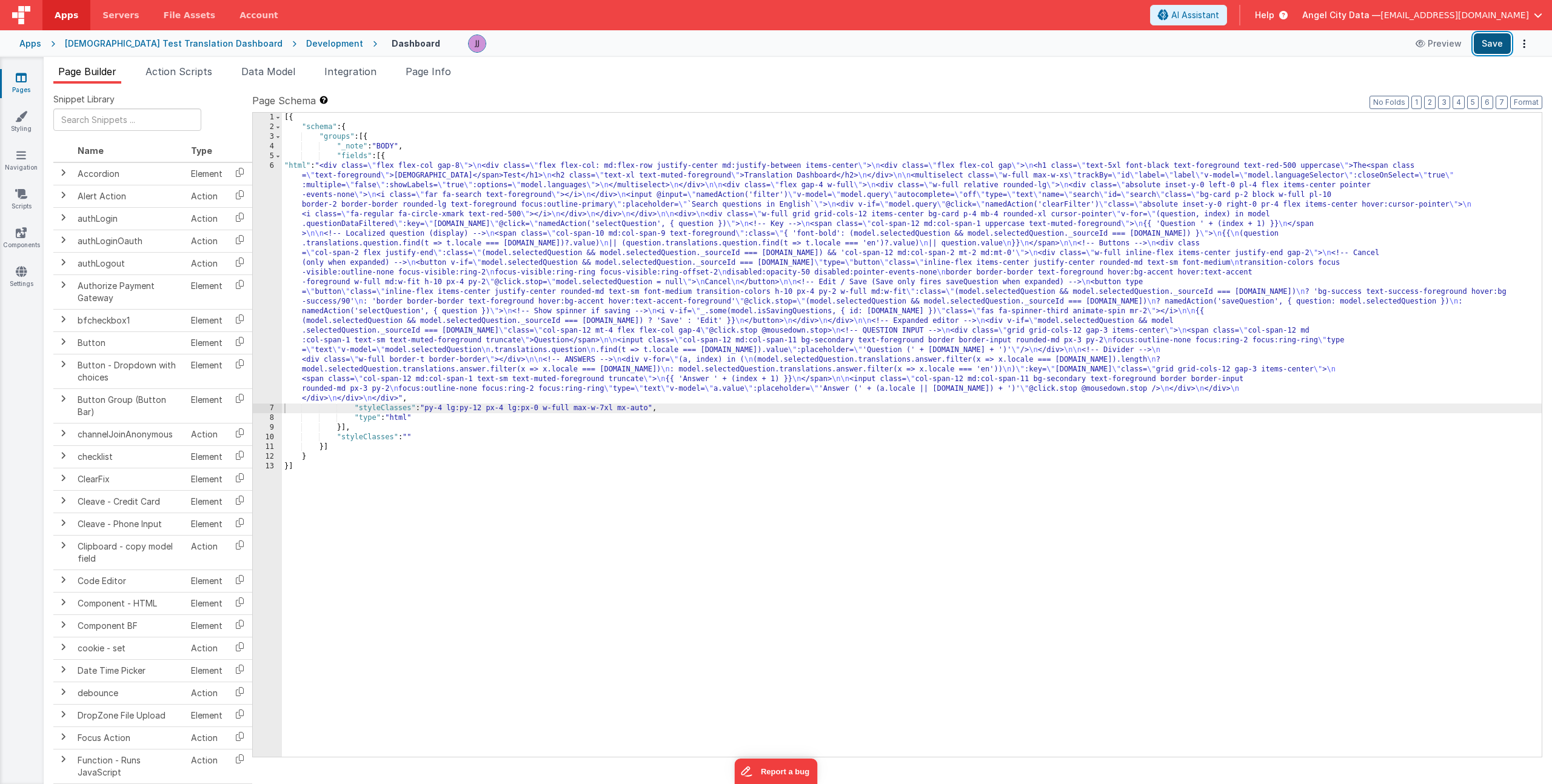
drag, startPoint x: 1497, startPoint y: 44, endPoint x: 1473, endPoint y: 53, distance: 25.6
click at [1497, 44] on button "Save" at bounding box center [1492, 43] width 37 height 20
click at [417, 180] on div "[{ "schema" : { "groups" : [{ "_note" : "BODY" , "fields" : [{ "html" : "<div c…" at bounding box center [912, 445] width 1259 height 664
click at [260, 198] on div "6" at bounding box center [268, 282] width 29 height 242
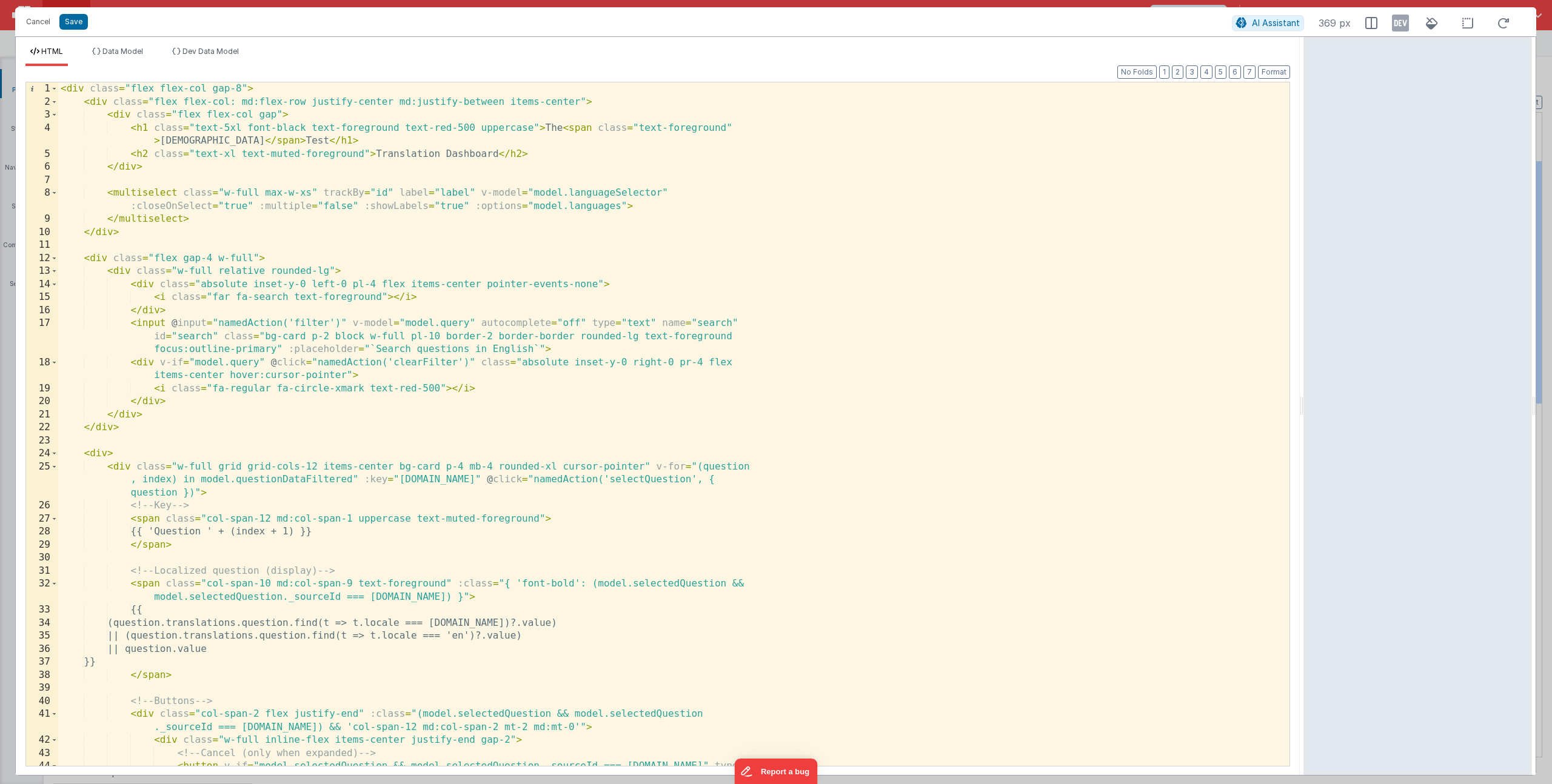
drag, startPoint x: 774, startPoint y: 407, endPoint x: 1305, endPoint y: 22, distance: 655.9
click at [1305, 22] on html "Cancel Save AI Assistant 369 px HTML Data Model Dev Data Model Format 7 6 5 4 3…" at bounding box center [776, 392] width 1552 height 784
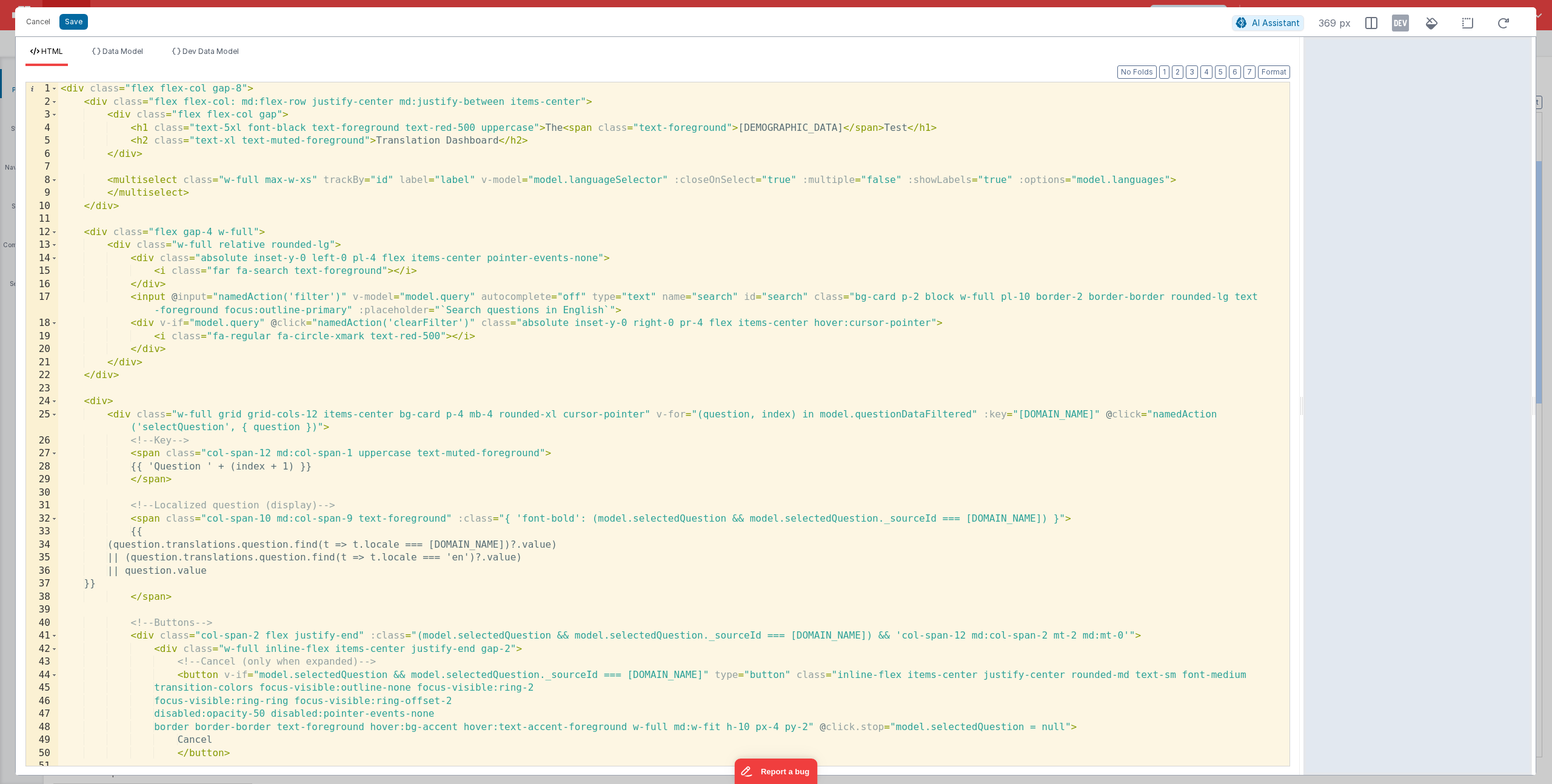
click at [220, 105] on div "< div class = "flex flex-col gap-8" > < div class = "flex flex-col: md:flex-row…" at bounding box center [669, 437] width 1222 height 710
click at [232, 101] on div "< div class = "flex flex-col gap-8" > < div class = "flex flex-col: md:flex-row…" at bounding box center [669, 437] width 1222 height 710
click at [297, 103] on div "< div class = "flex flex-col gap-8" > < div class = "flex flex-col md:flex-row …" at bounding box center [669, 437] width 1222 height 710
click at [265, 181] on div "< div class = "flex flex-col gap-8" > < div class = "flex flex-col md:flex-row …" at bounding box center [669, 437] width 1222 height 710
click at [278, 113] on div "< div class = "flex flex-col gap-8" > < div class = "flex flex-col md:flex-row …" at bounding box center [669, 437] width 1222 height 710
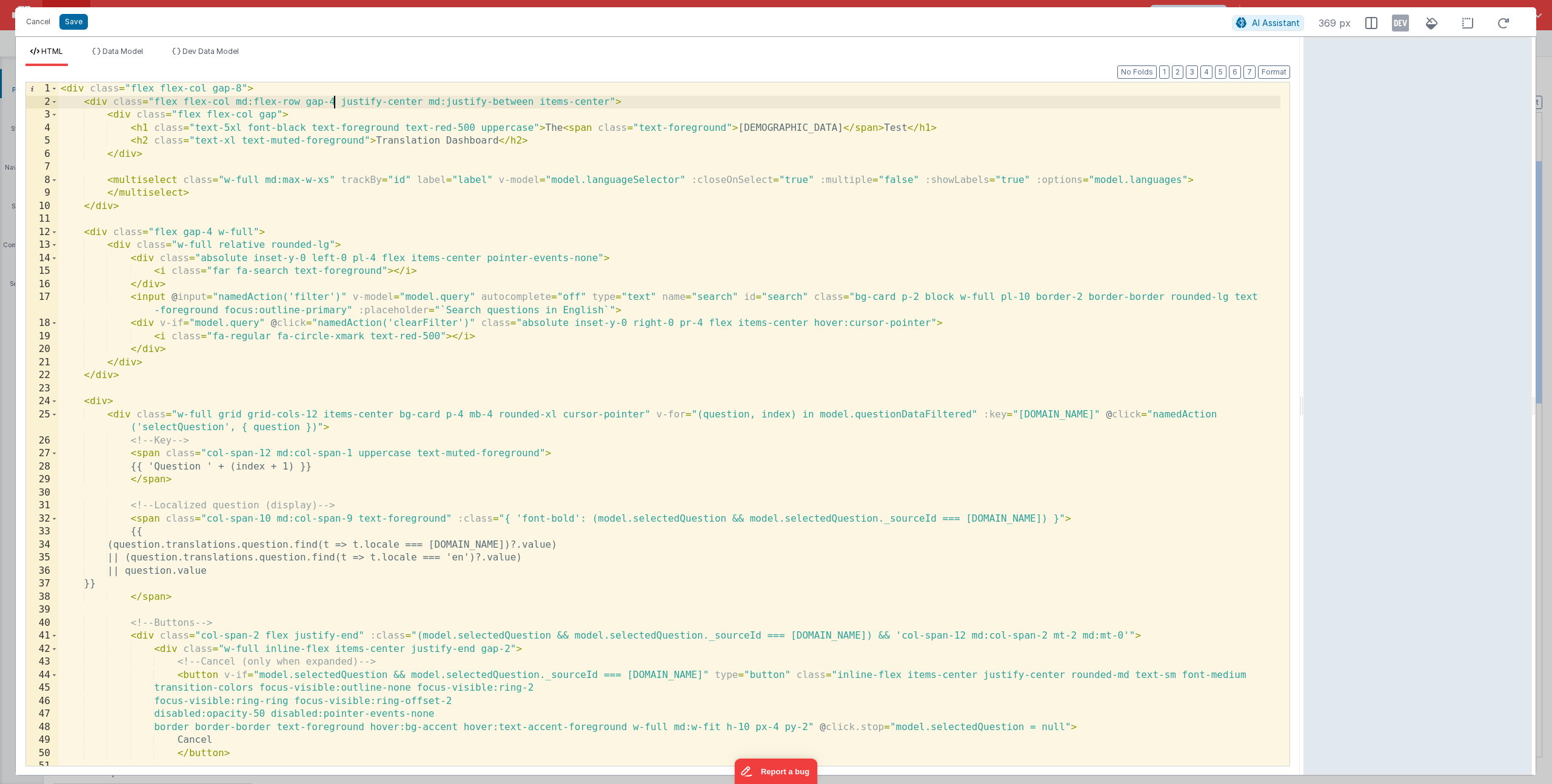
click at [330, 100] on div "< div class = "flex flex-col gap-8" > < div class = "flex flex-col md:flex-row …" at bounding box center [669, 437] width 1222 height 710
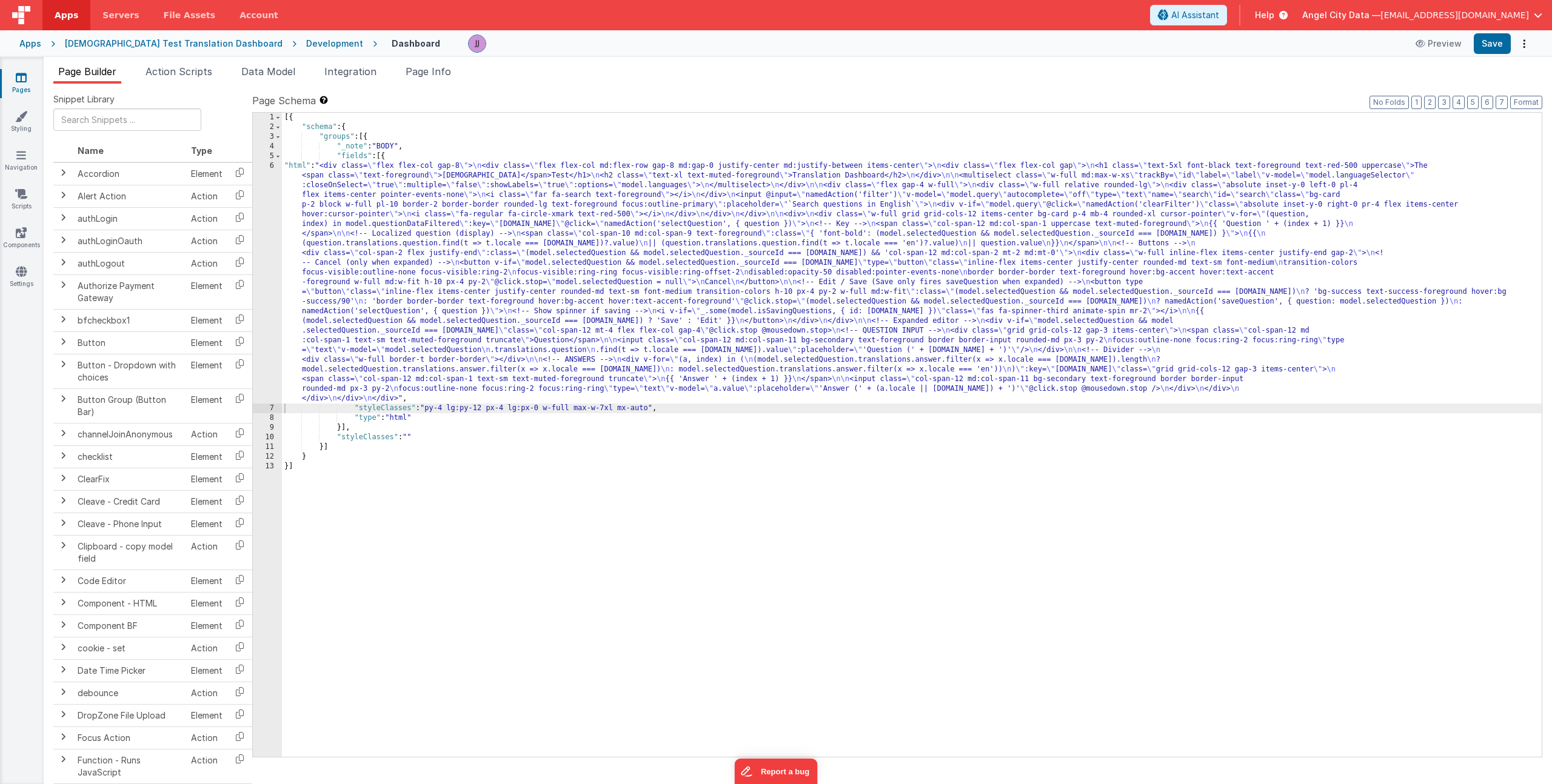
click at [351, 195] on div "[{ "schema" : { "groups" : [{ "_note" : "BODY" , "fields" : [{ "html" : "<div c…" at bounding box center [912, 445] width 1259 height 664
click at [261, 213] on div "6" at bounding box center [268, 282] width 29 height 242
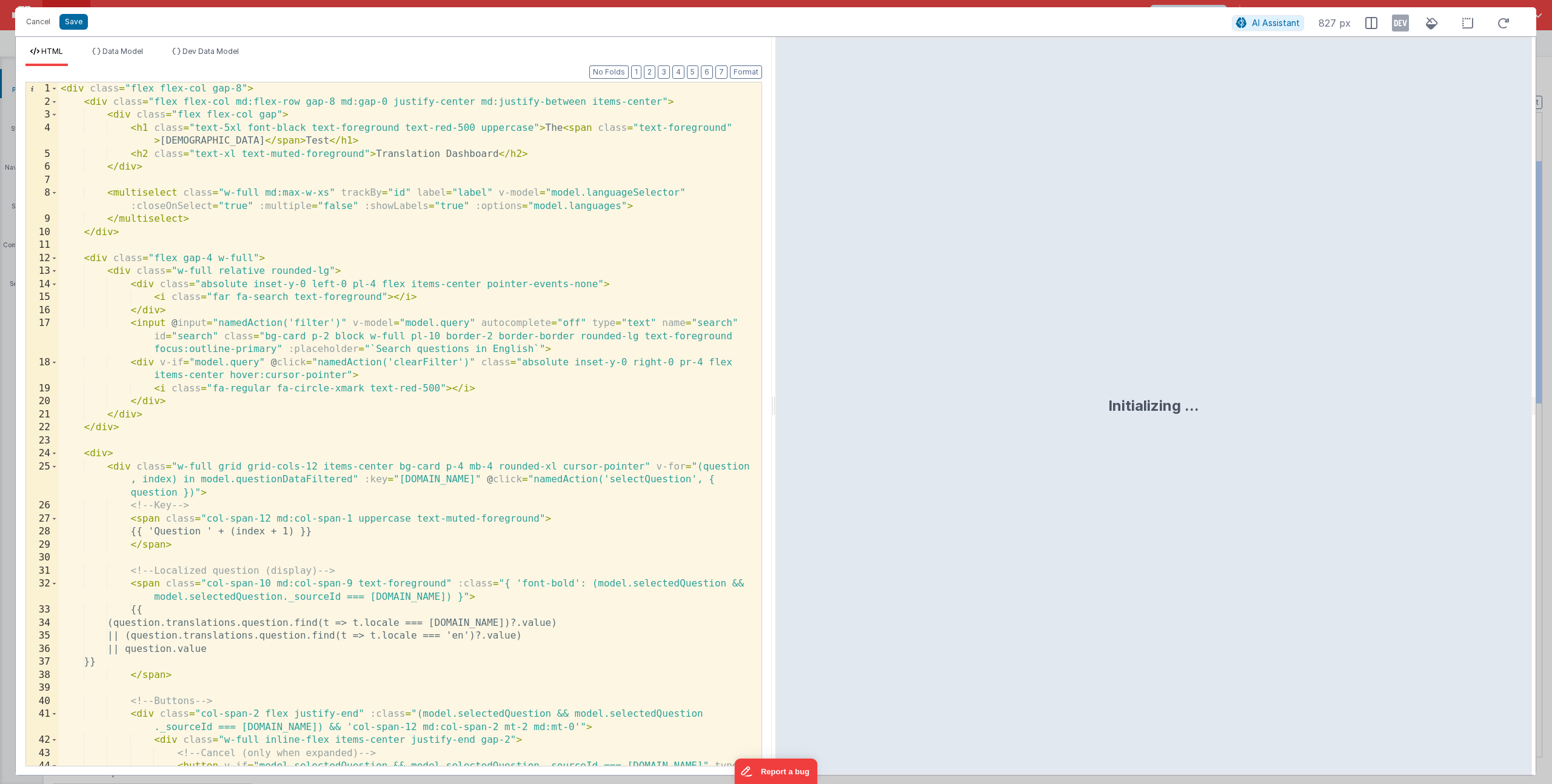
click at [248, 111] on div "< div class = "flex flex-col gap-8" > < div class = "flex flex-col md:flex-row …" at bounding box center [406, 444] width 694 height 723
click at [248, 116] on div "< div class = "flex flex-col gap-8" > < div class = "flex flex-col md:flex-row …" at bounding box center [406, 444] width 694 height 723
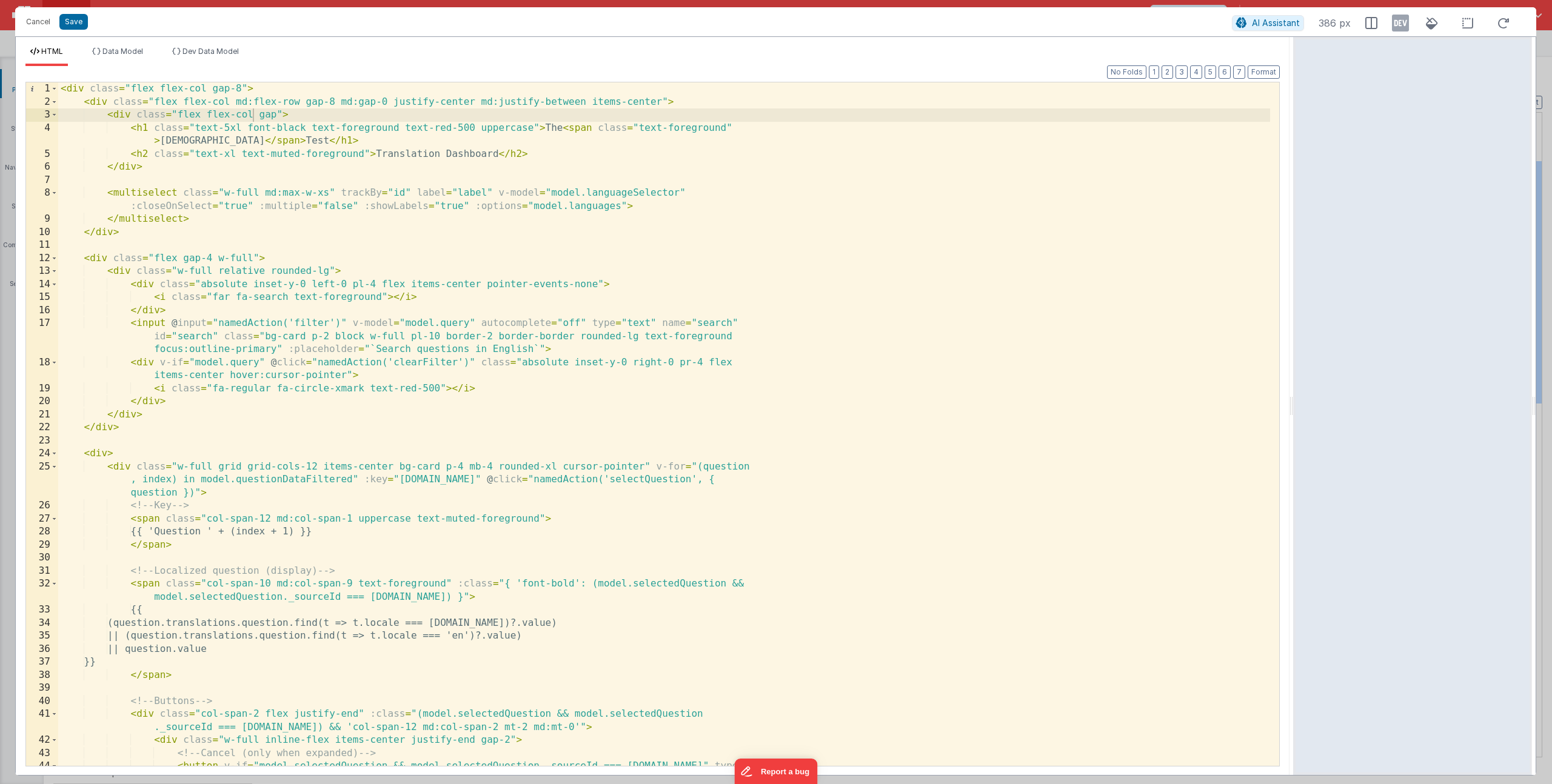
drag, startPoint x: 774, startPoint y: 404, endPoint x: 1295, endPoint y: 16, distance: 649.6
click at [1295, 16] on html "Cancel Save AI Assistant 386 px HTML Data Model Dev Data Model Format 7 6 5 4 3…" at bounding box center [776, 392] width 1552 height 784
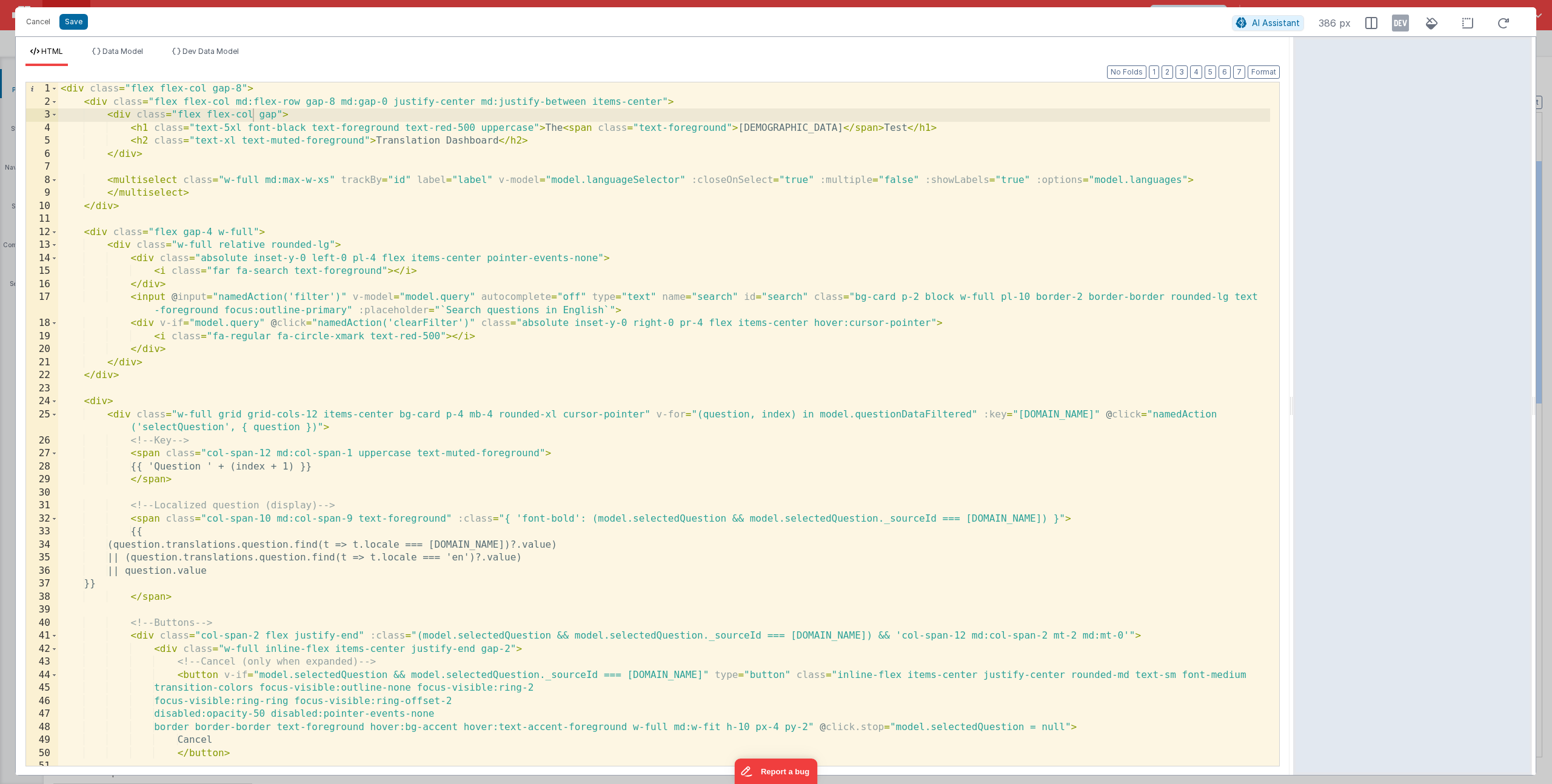
click at [254, 116] on div "< div class = "flex flex-col gap-8" > < div class = "flex flex-col md:flex-row …" at bounding box center [664, 437] width 1211 height 710
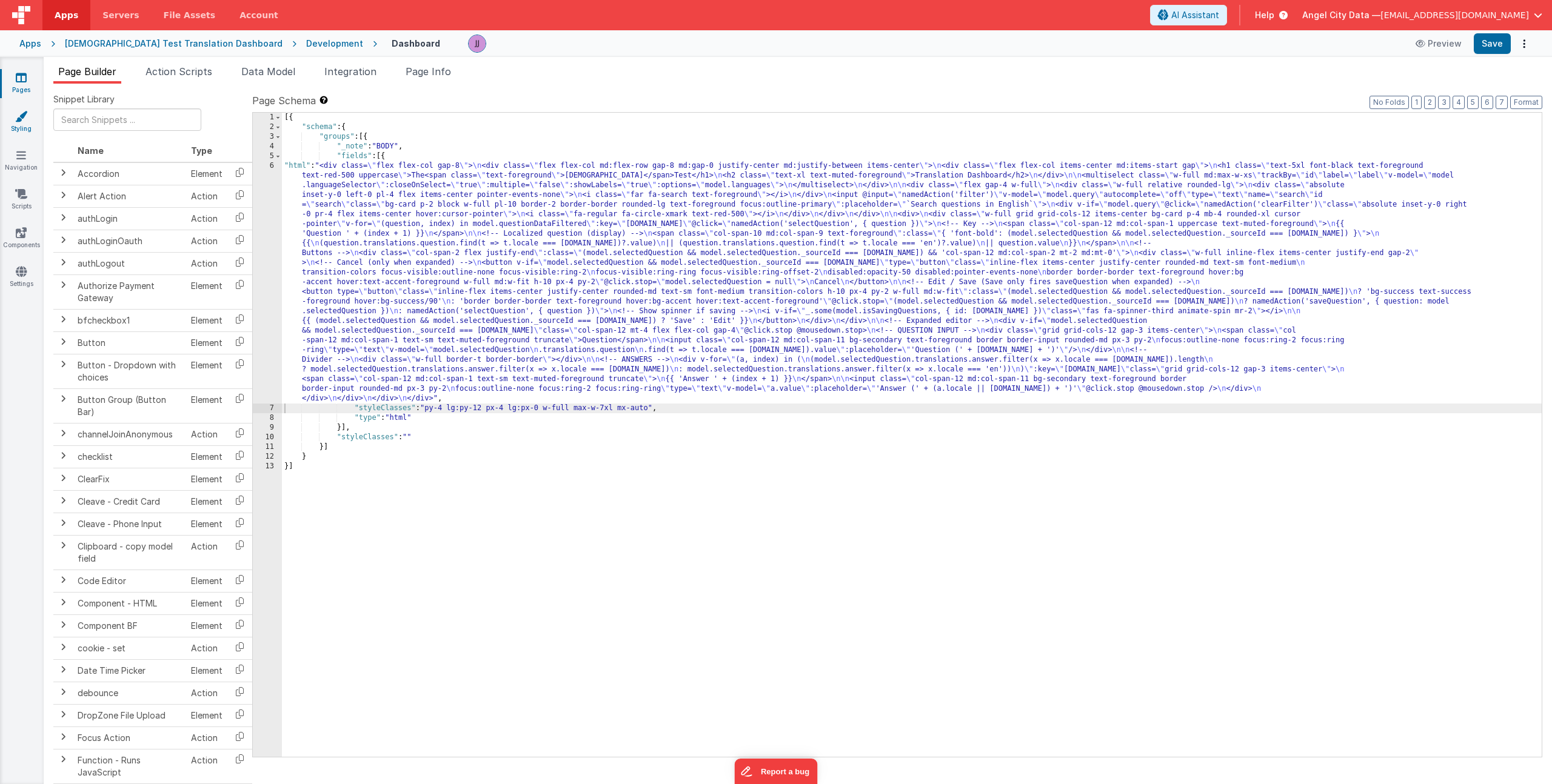
click at [29, 124] on link "Styling" at bounding box center [21, 122] width 43 height 24
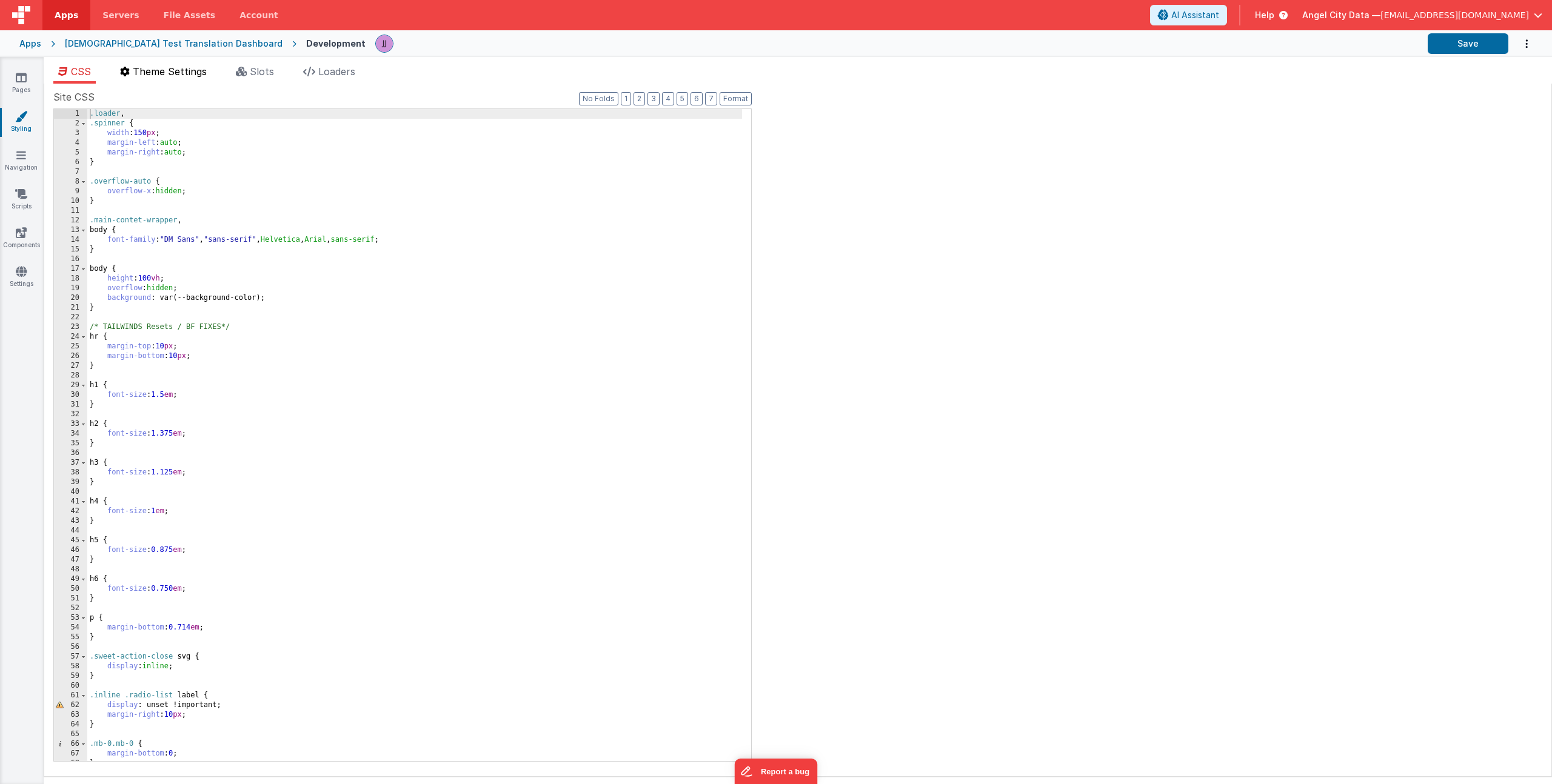
click at [174, 67] on span "Theme Settings" at bounding box center [170, 72] width 74 height 12
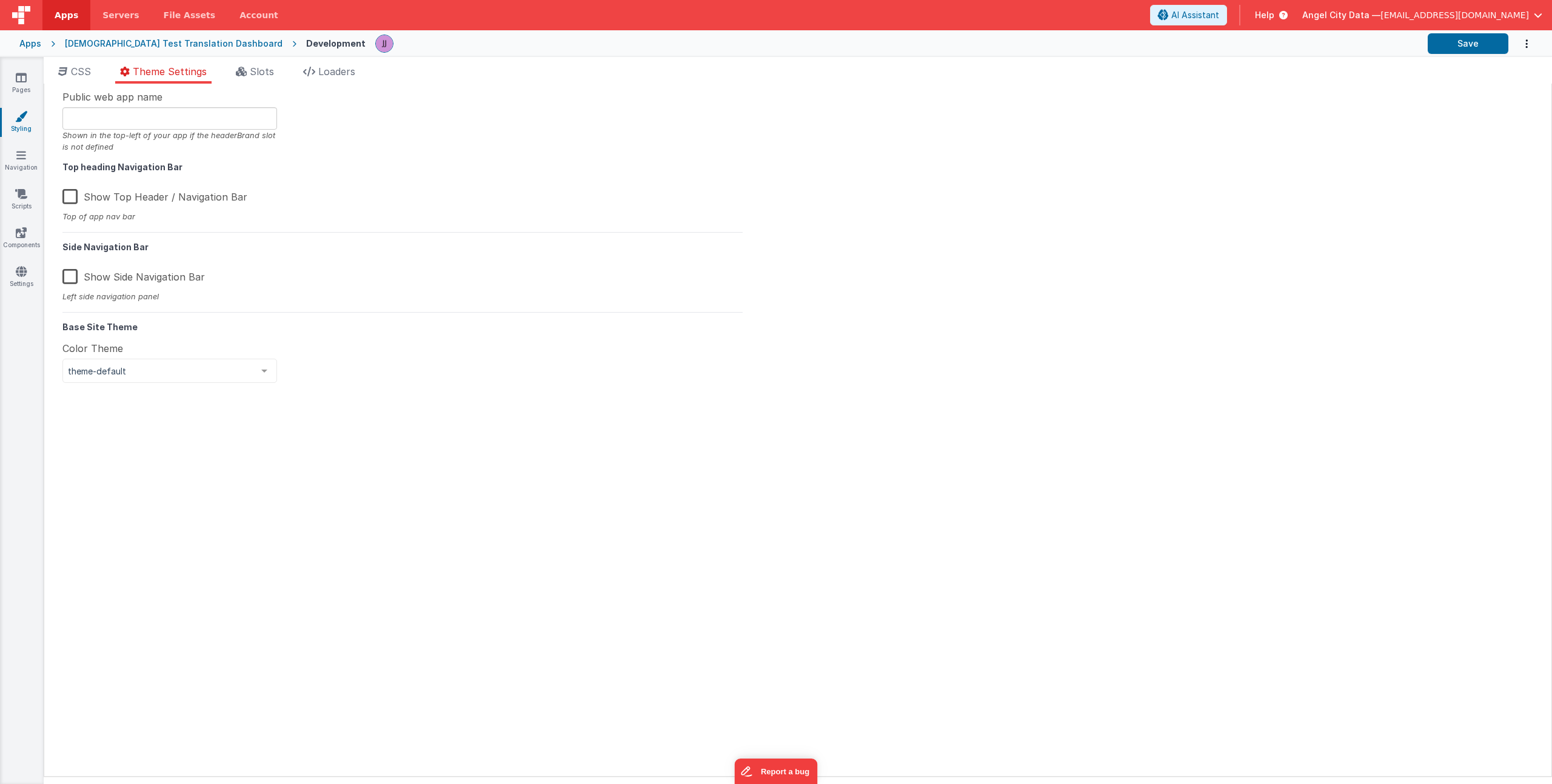
click at [72, 275] on label "Show Side Navigation Bar" at bounding box center [133, 275] width 143 height 26
click at [0, 0] on input "Show Side Navigation Bar" at bounding box center [0, 0] width 0 height 0
click at [1482, 48] on button "Save" at bounding box center [1468, 43] width 81 height 20
click at [112, 270] on label "Show Side Navigation Bar" at bounding box center [132, 275] width 140 height 26
click at [0, 0] on input "Show Side Navigation Bar" at bounding box center [0, 0] width 0 height 0
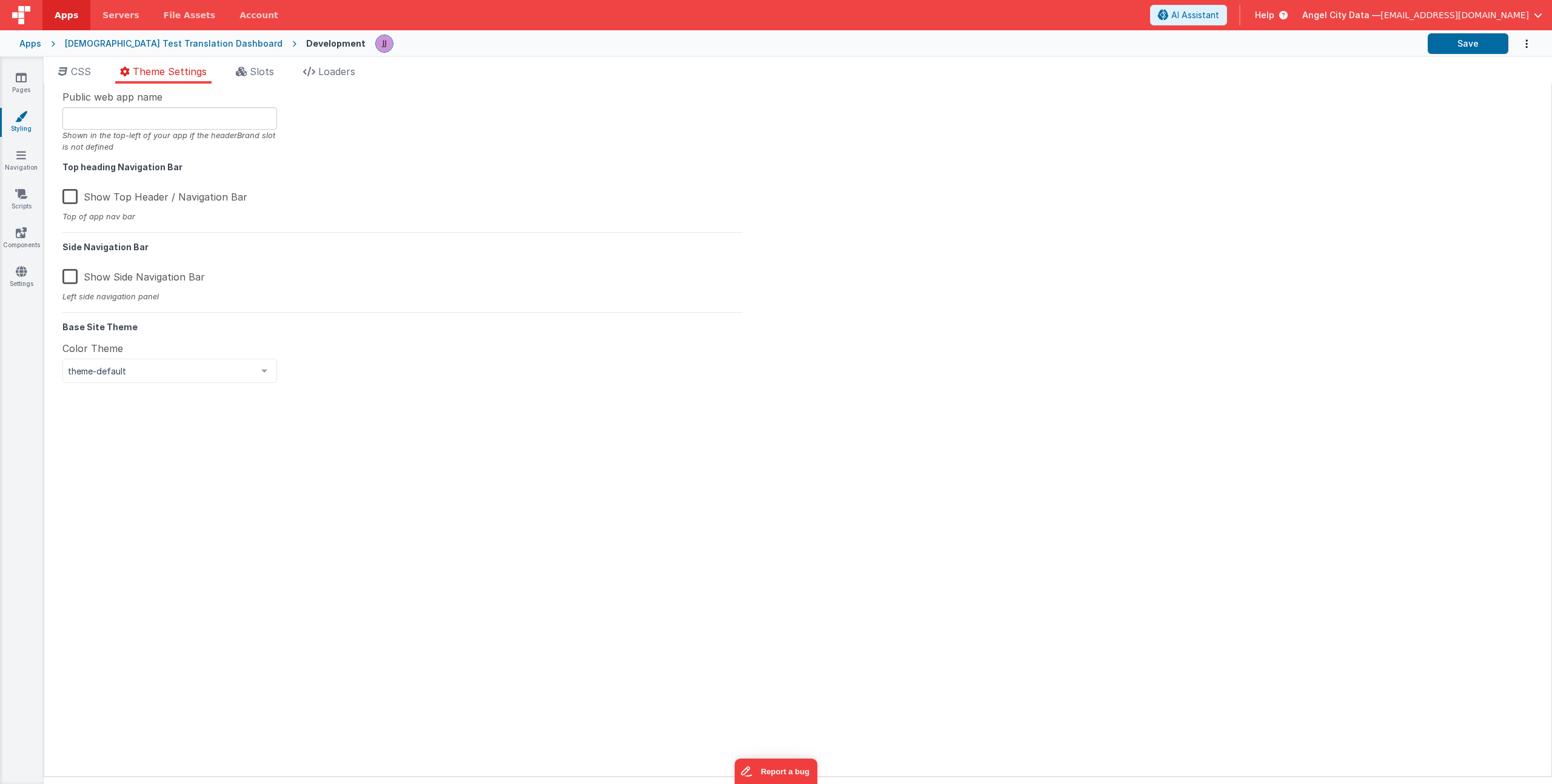
click at [1474, 33] on div "Apps [DEMOGRAPHIC_DATA] Test Translation Dashboard Development Save" at bounding box center [776, 43] width 1552 height 27
click at [1451, 38] on button "Save" at bounding box center [1468, 43] width 81 height 20
click at [249, 66] on li "Slots" at bounding box center [254, 74] width 48 height 20
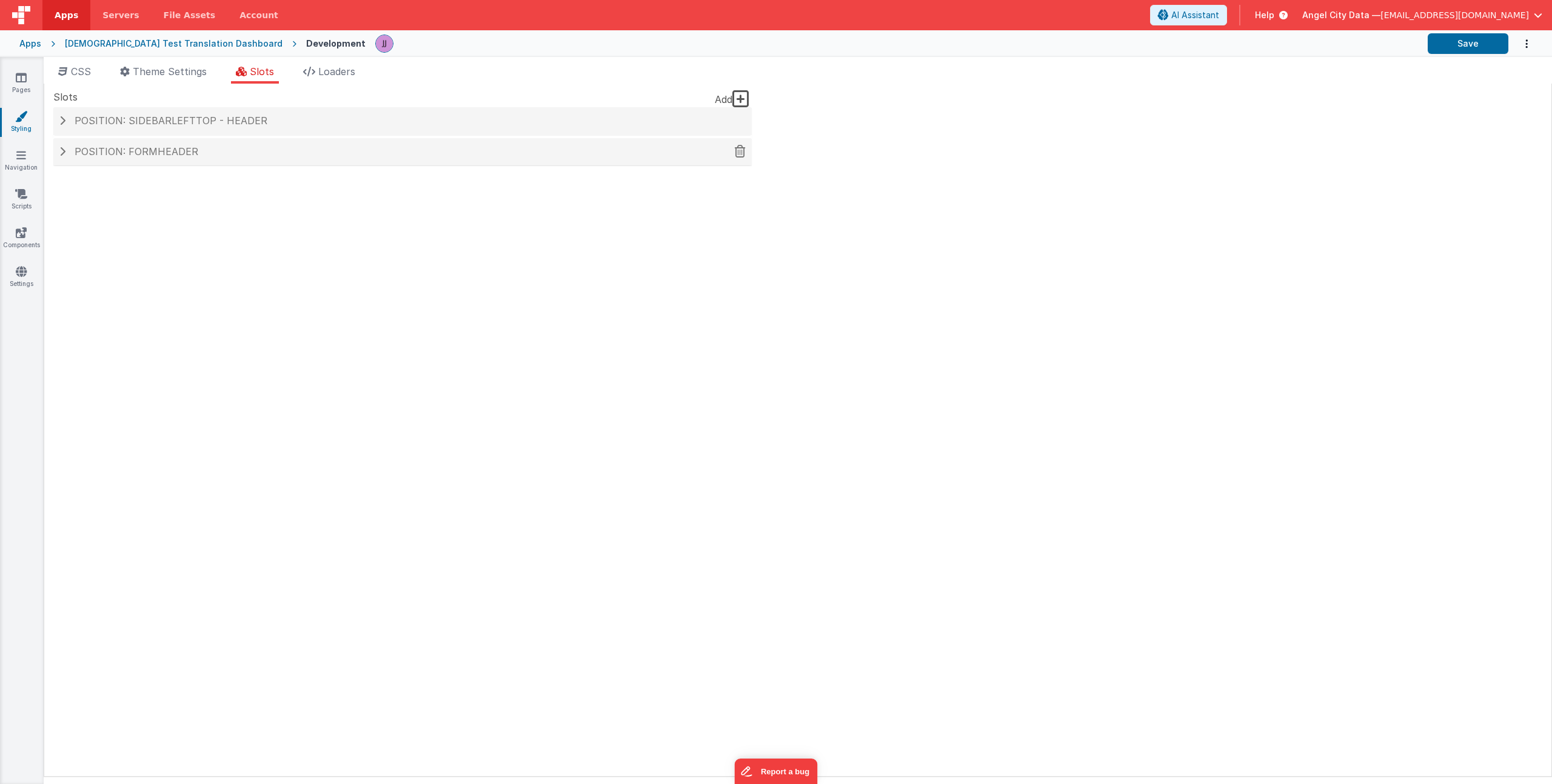
click at [62, 150] on span at bounding box center [62, 151] width 6 height 10
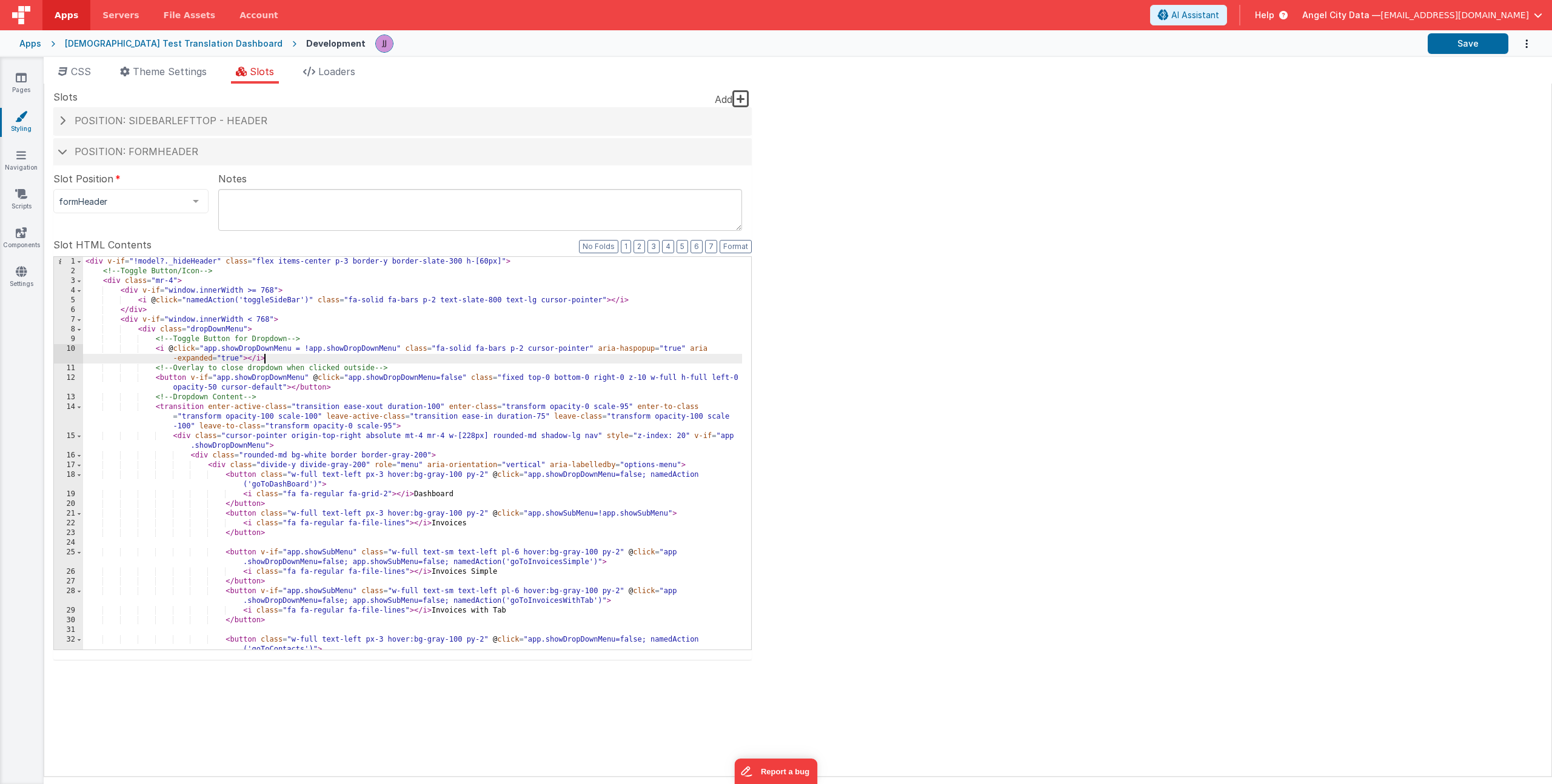
click at [393, 363] on div "< div v-if = "!model?._hideHeader" class = "flex items-center p-3 border-y bord…" at bounding box center [412, 463] width 659 height 412
click at [128, 264] on div "< div v-if = "!model?._hideHeader" class = "flex items-center p-3 border-y bord…" at bounding box center [412, 463] width 659 height 412
drag, startPoint x: 133, startPoint y: 262, endPoint x: 216, endPoint y: 267, distance: 83.2
click at [216, 267] on div "< div v-if = "!model?._hideHeader" class = "flex items-center p-3 border-y bord…" at bounding box center [412, 463] width 659 height 412
click at [32, 80] on link "Pages" at bounding box center [21, 83] width 43 height 24
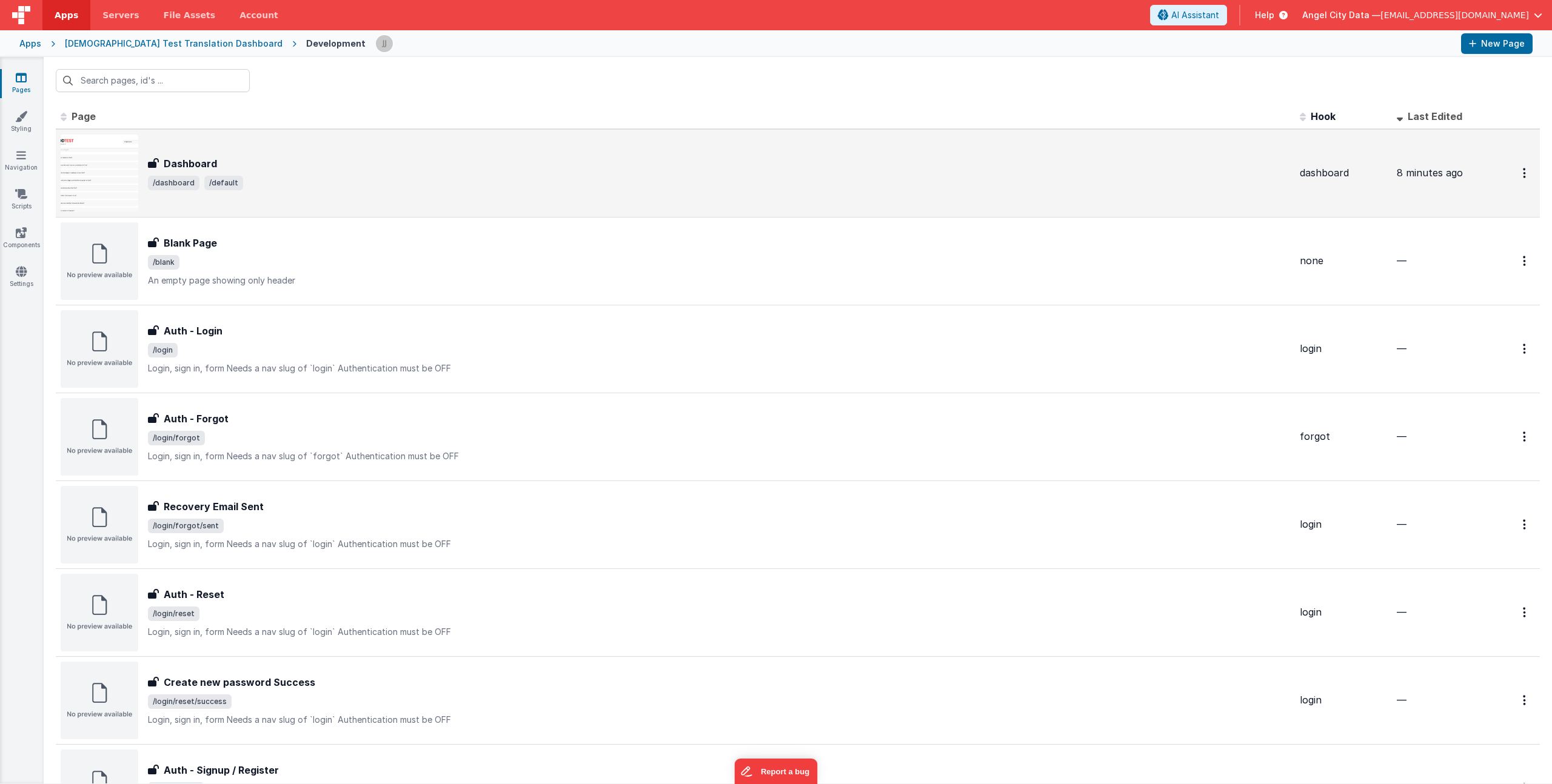
click at [351, 172] on div "Dashboard Dashboard /dashboard /default" at bounding box center [718, 173] width 1142 height 34
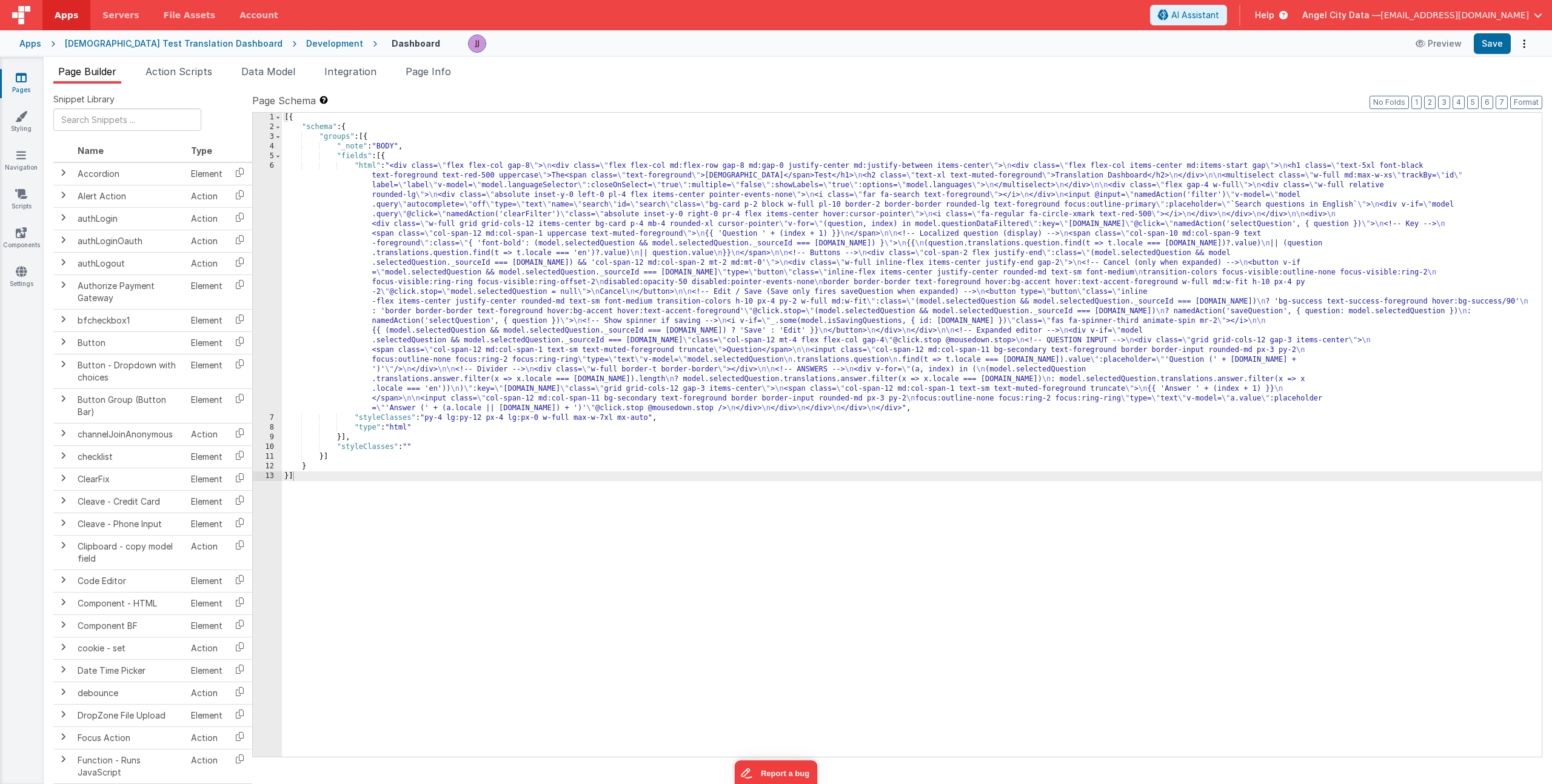
click at [389, 465] on div "[{ "schema" : { "groups" : [{ "_note" : "BODY" , "fields" : [{ "html" : "<div c…" at bounding box center [912, 445] width 1259 height 664
click at [362, 474] on div "[{ "schema" : { "groups" : [{ "_note" : "BODY" , "fields" : [{ "html" : "<div c…" at bounding box center [912, 445] width 1259 height 664
click at [634, 367] on div "[{ "schema" : { "groups" : [{ "_note" : "BODY" , "fields" : [{ "html" : "<div c…" at bounding box center [912, 445] width 1259 height 664
click at [435, 71] on span "Page Info" at bounding box center [428, 72] width 45 height 12
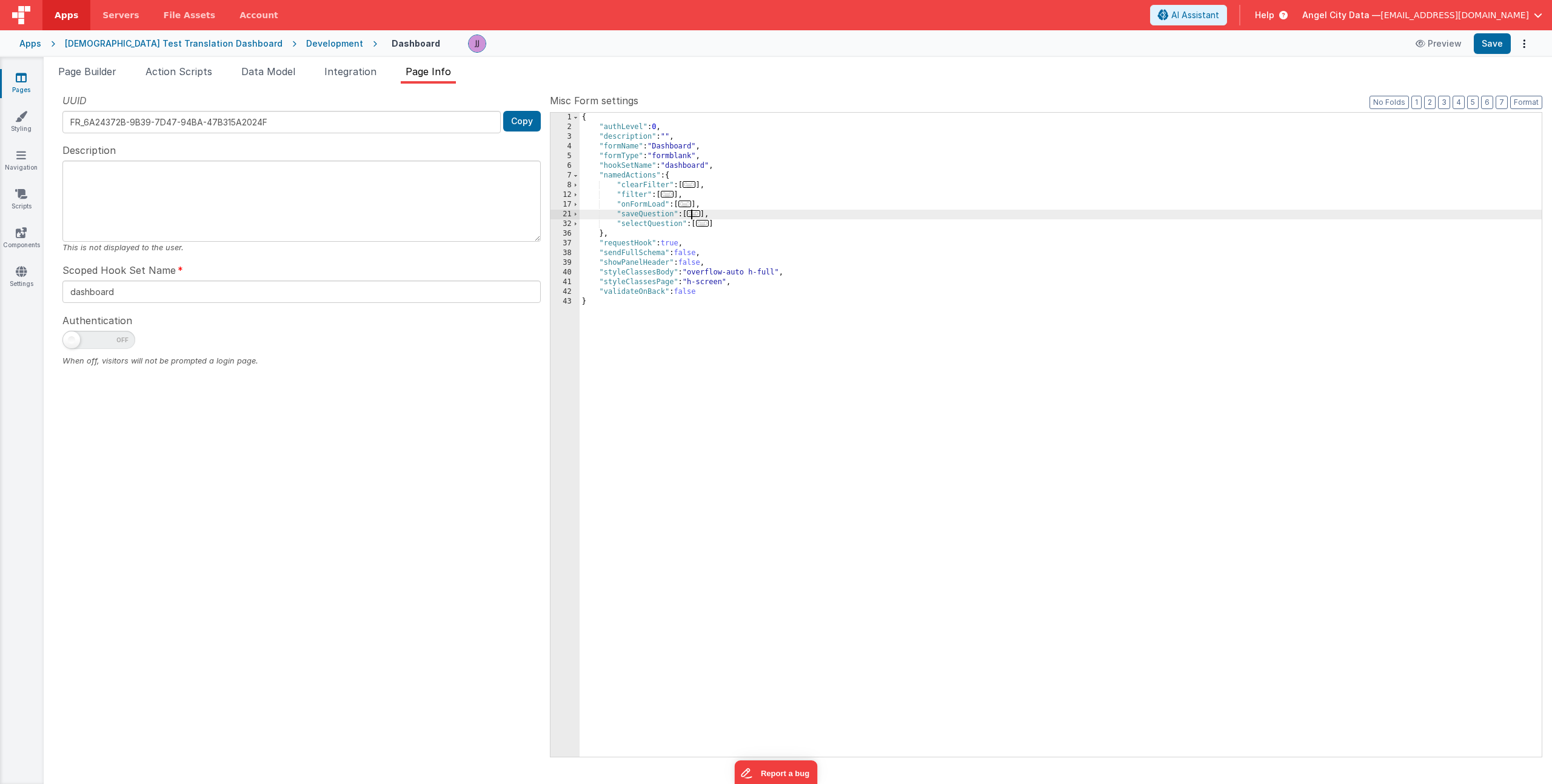
click at [699, 212] on span "..." at bounding box center [694, 214] width 13 height 7
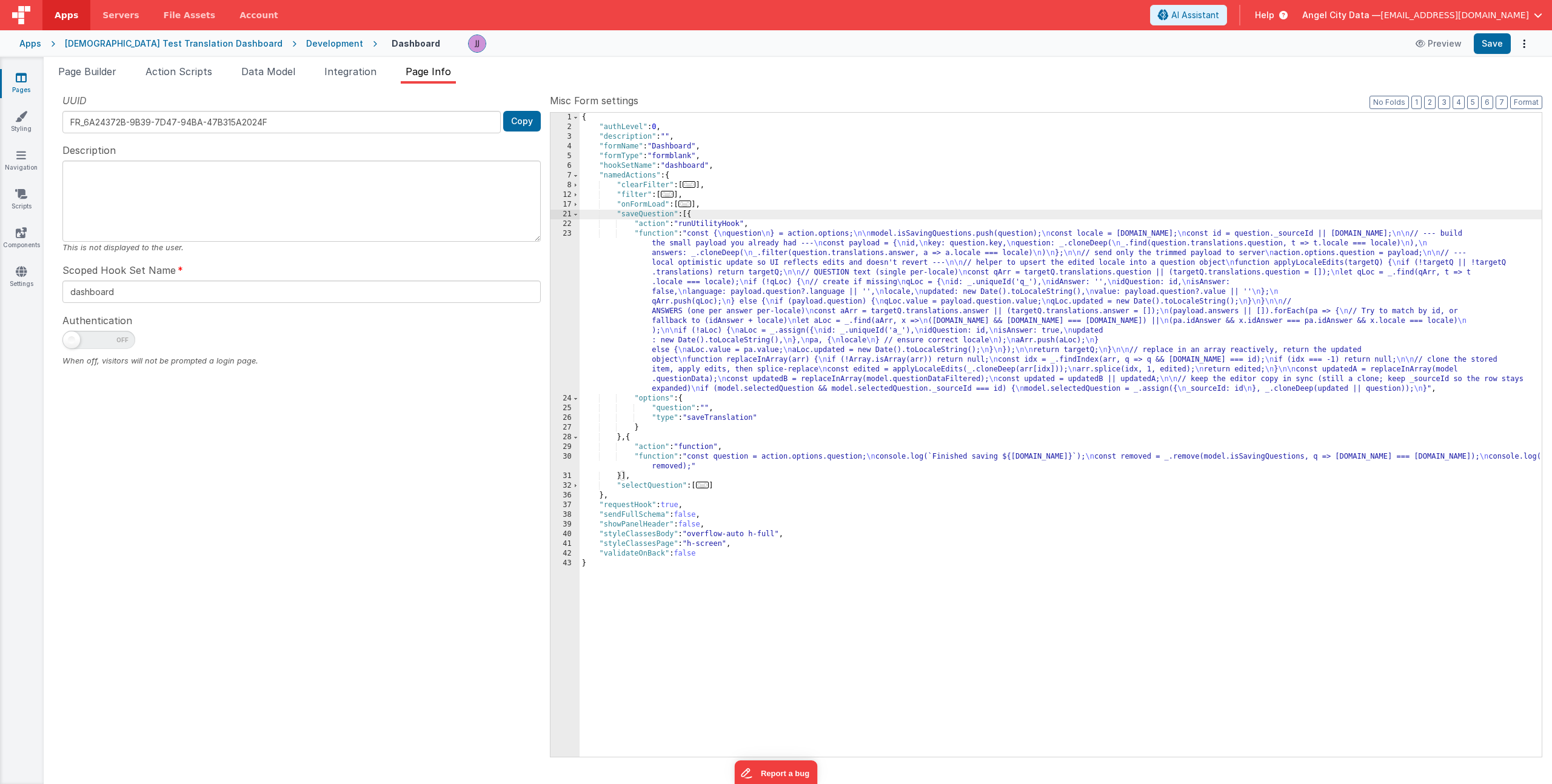
click at [692, 290] on div "{ "authLevel" : 0 , "description" : "" , "formName" : "Dashboard" , "formType" …" at bounding box center [1060, 445] width 962 height 664
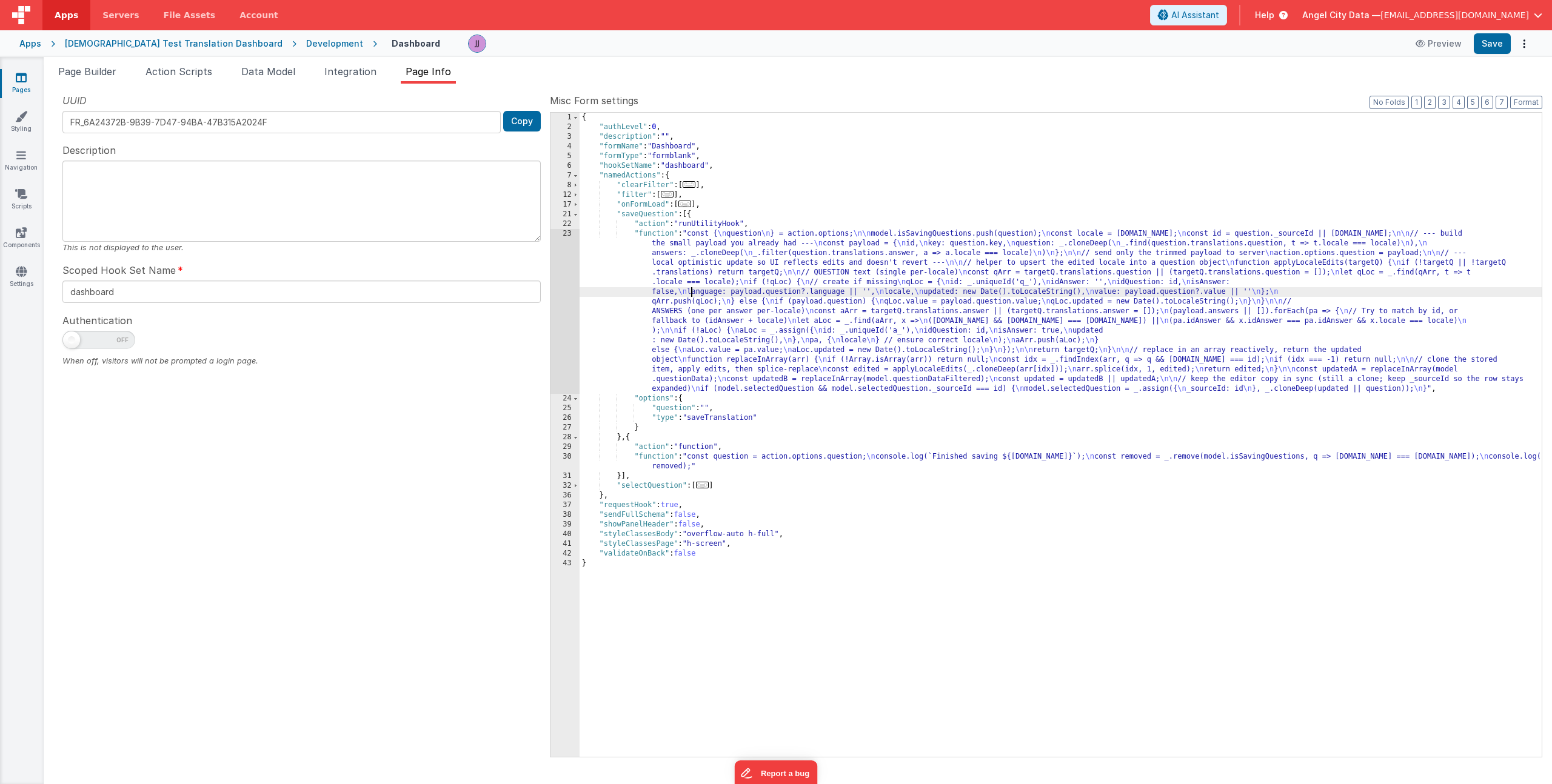
click at [567, 282] on div "23" at bounding box center [565, 311] width 29 height 165
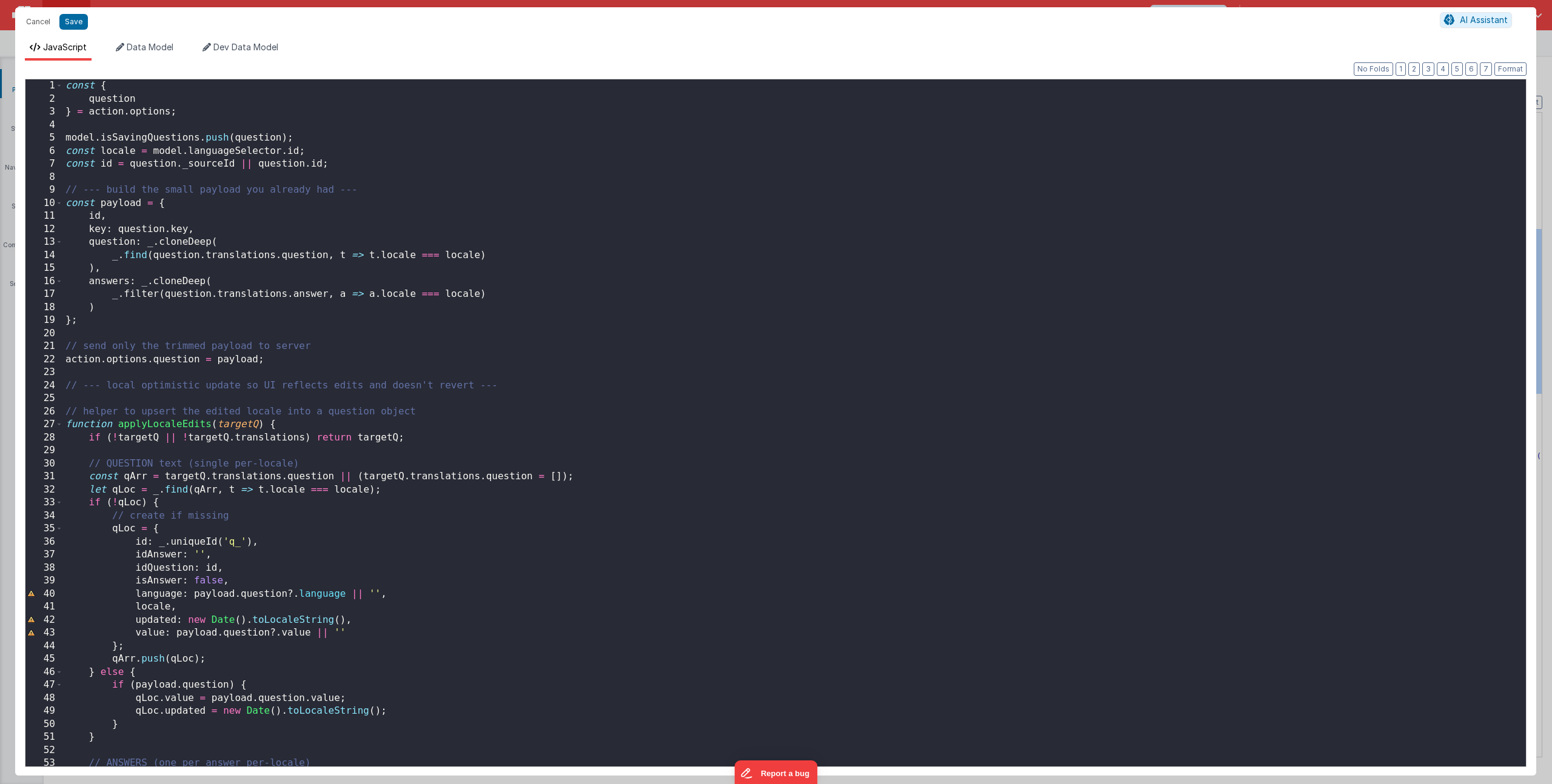
click at [114, 305] on div "const { question } = action . options ; model . isSavingQuestions . push ( ques…" at bounding box center [789, 436] width 1453 height 713
click at [124, 49] on icon at bounding box center [120, 47] width 9 height 9
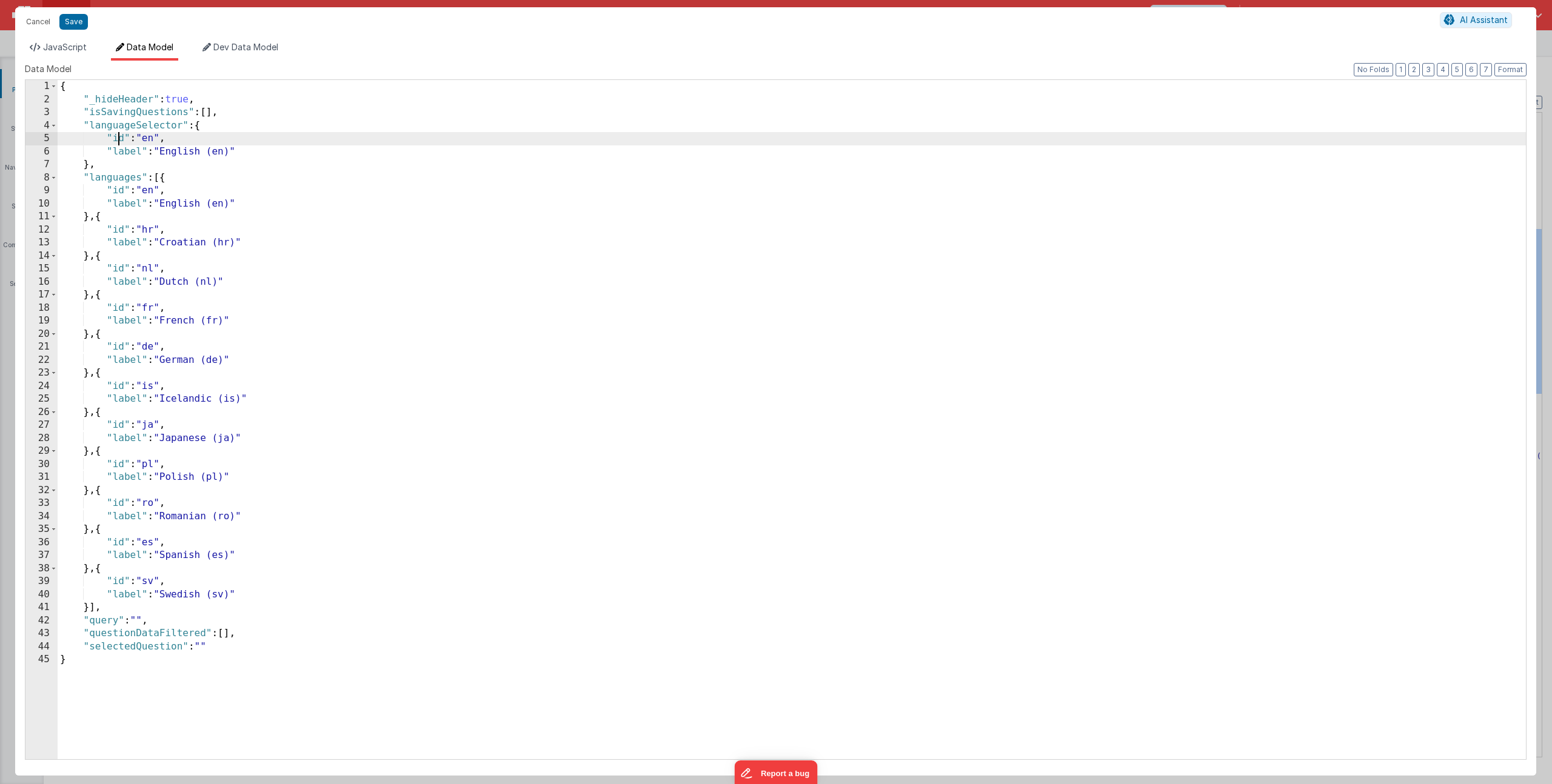
click at [116, 141] on div "{ "_hideHeader" : true , "isSavingQuestions" : [ ] , "languageSelector" : { "id…" at bounding box center [791, 432] width 1468 height 705
click at [153, 147] on div "{ "_hideHeader" : true , "isSavingQuestions" : [ ] , "languageSelector" : { "id…" at bounding box center [791, 432] width 1468 height 705
click at [149, 136] on div "{ "_hideHeader" : true , "isSavingQuestions" : [ ] , "languageSelector" : { "id…" at bounding box center [791, 432] width 1468 height 705
click at [51, 49] on span "JavaScript" at bounding box center [64, 47] width 43 height 11
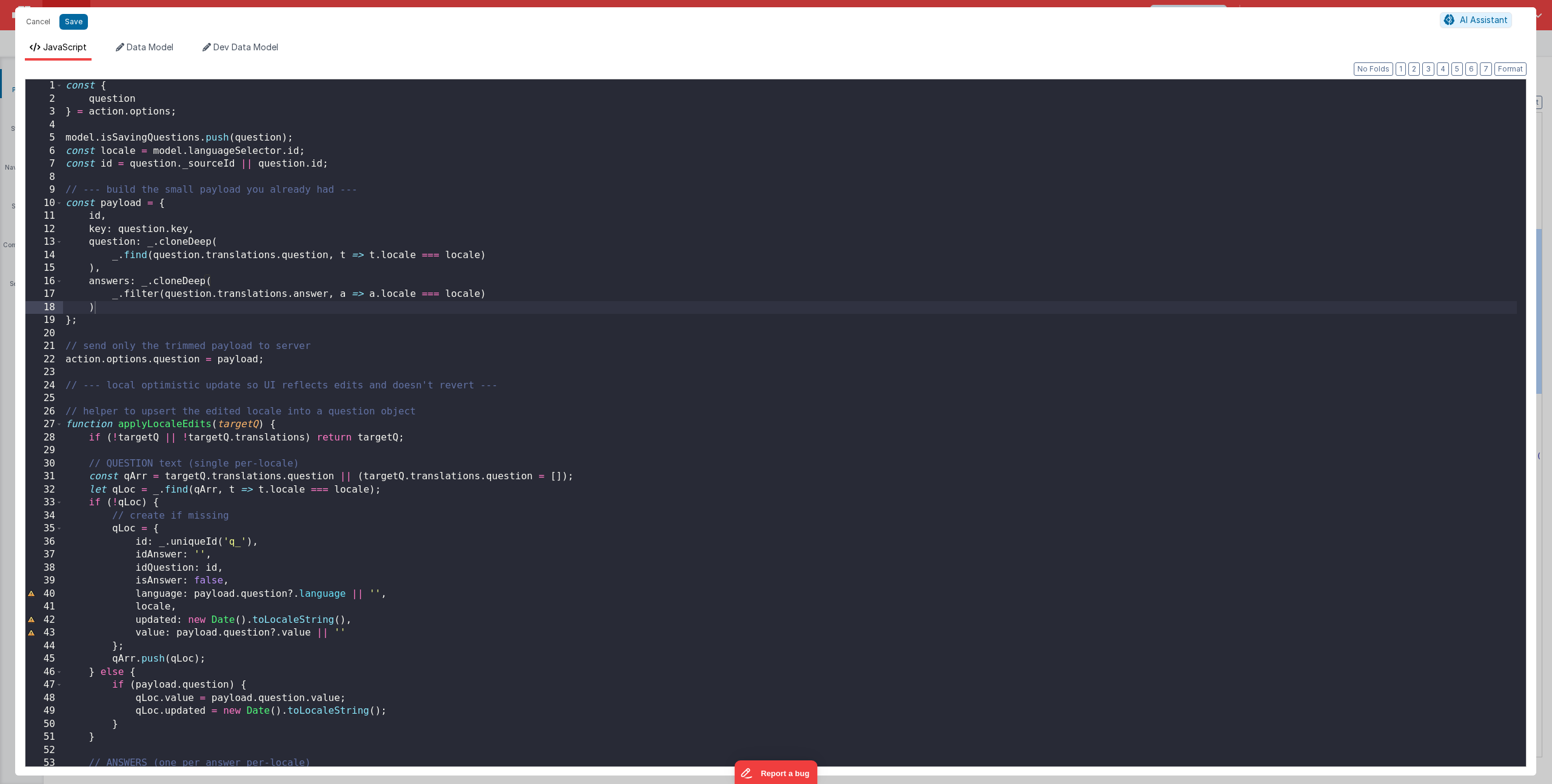
click at [112, 308] on div "const { question } = action . options ; model . isSavingQuestions . push ( ques…" at bounding box center [789, 436] width 1453 height 713
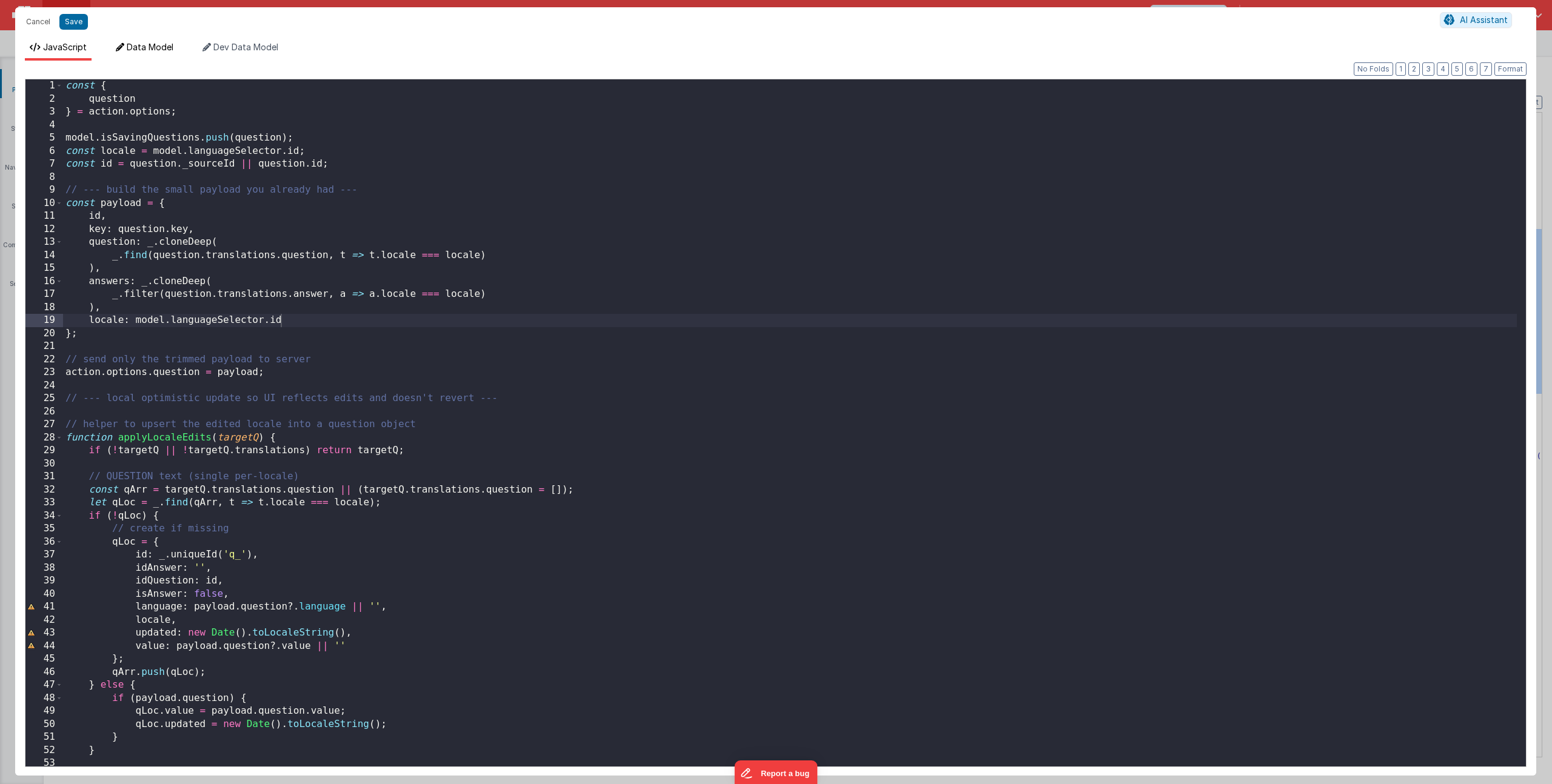
click at [150, 45] on span "Data Model" at bounding box center [150, 47] width 47 height 11
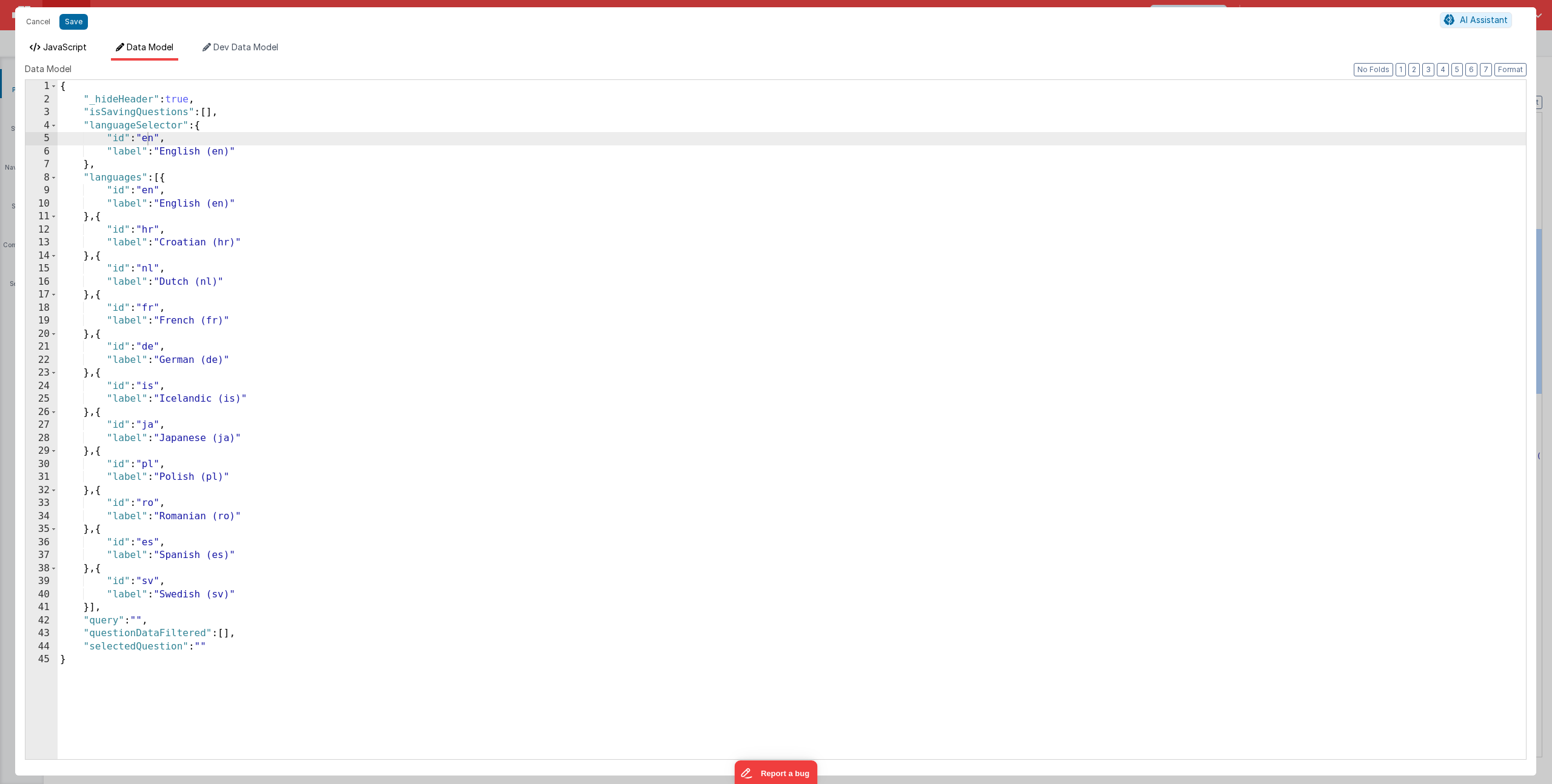
click at [72, 47] on span "JavaScript" at bounding box center [64, 47] width 43 height 11
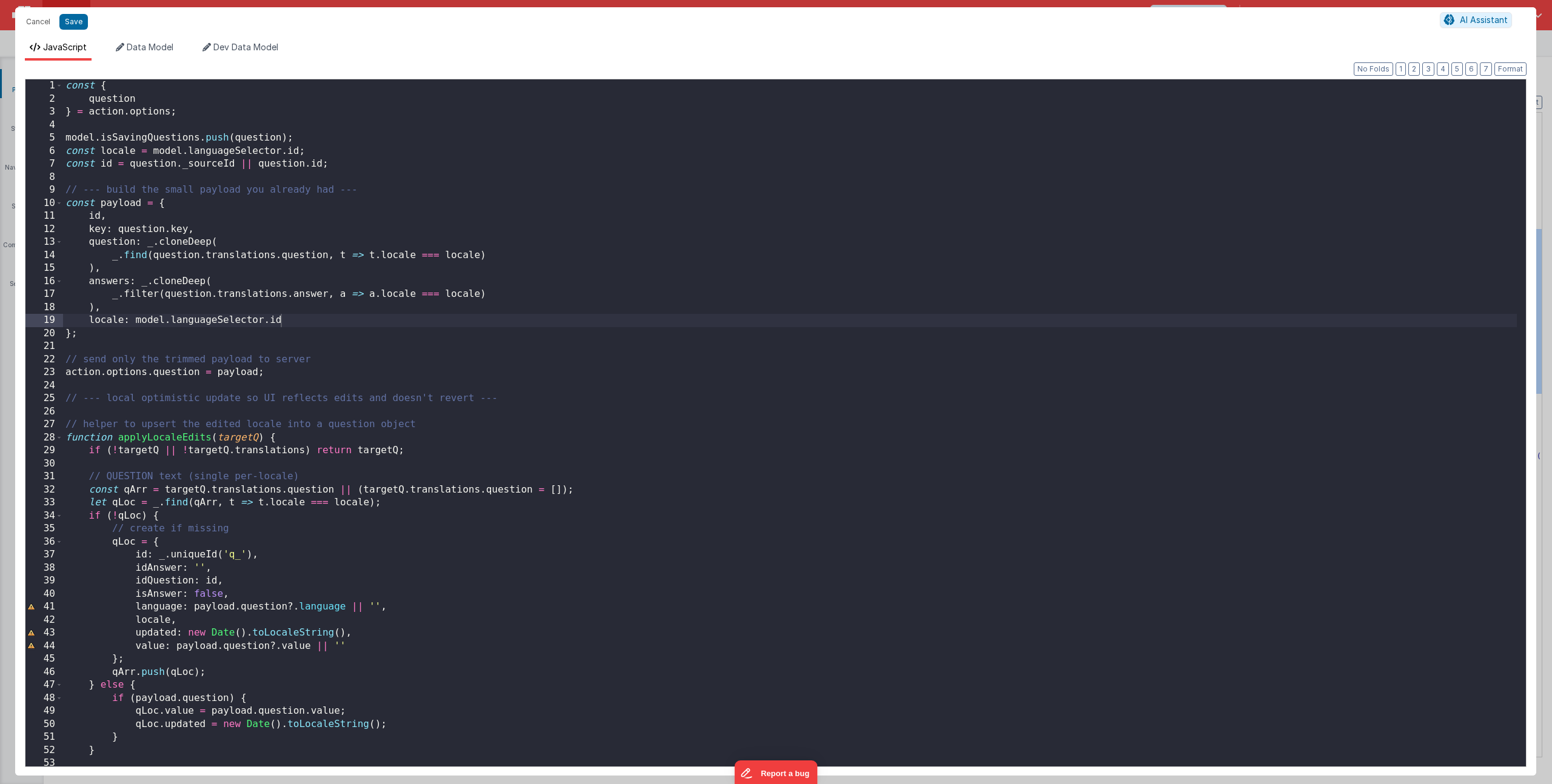
click at [306, 319] on div "const { question } = action . options ; model . isSavingQuestions . push ( ques…" at bounding box center [789, 436] width 1453 height 713
click at [83, 22] on button "Save" at bounding box center [73, 22] width 28 height 16
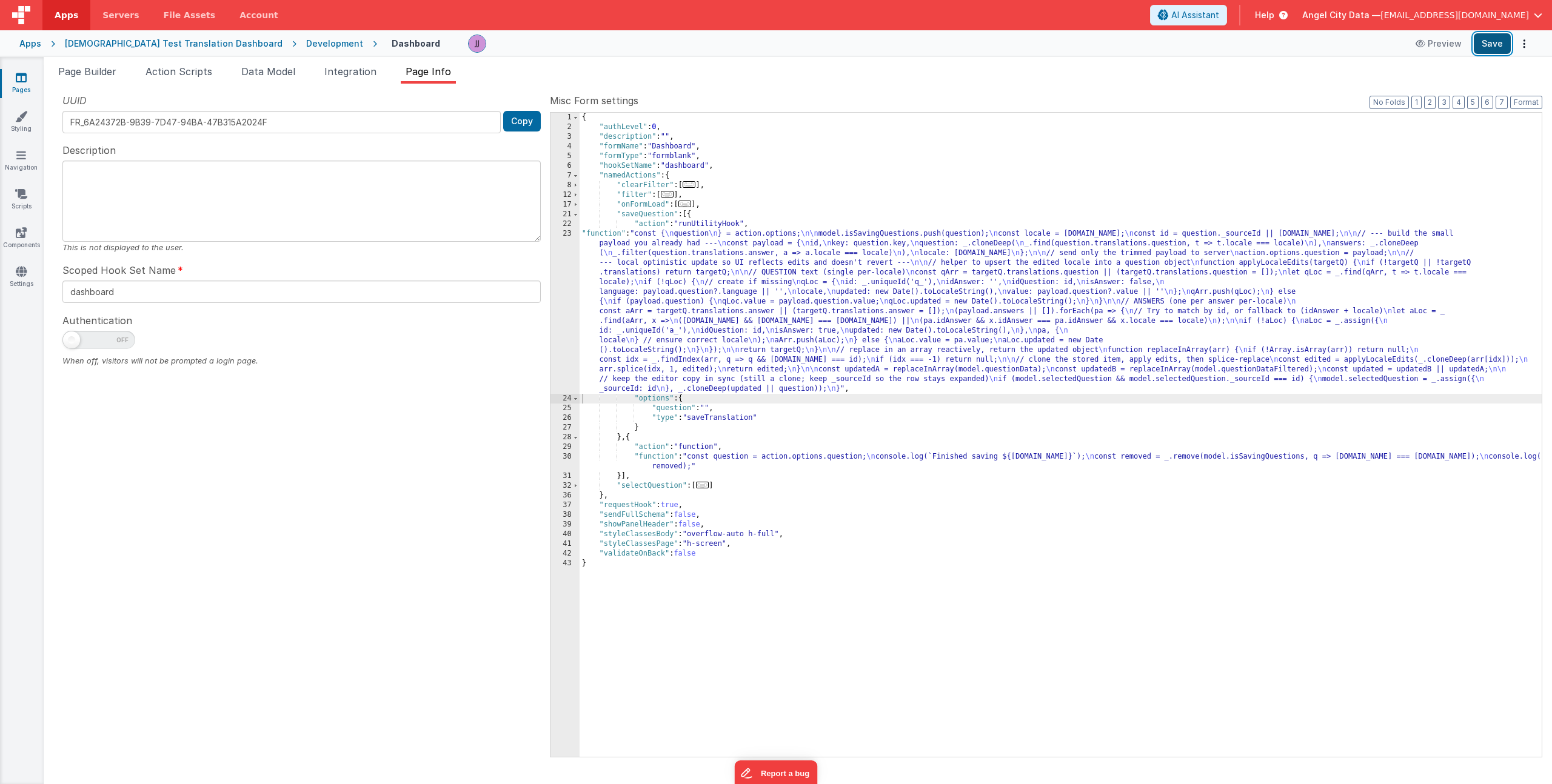
click at [1483, 38] on button "Save" at bounding box center [1492, 43] width 37 height 20
